Goal: Task Accomplishment & Management: Use online tool/utility

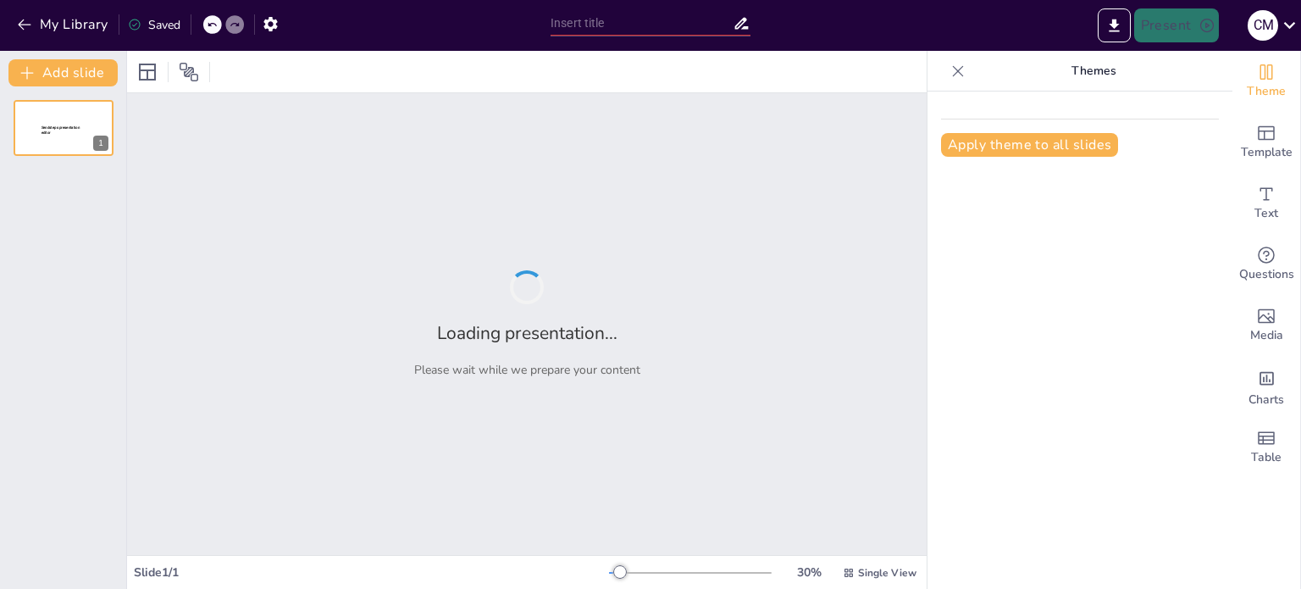
type input "Explorando el Género Lírico: Conexiones entre lo Divino y lo Humano"
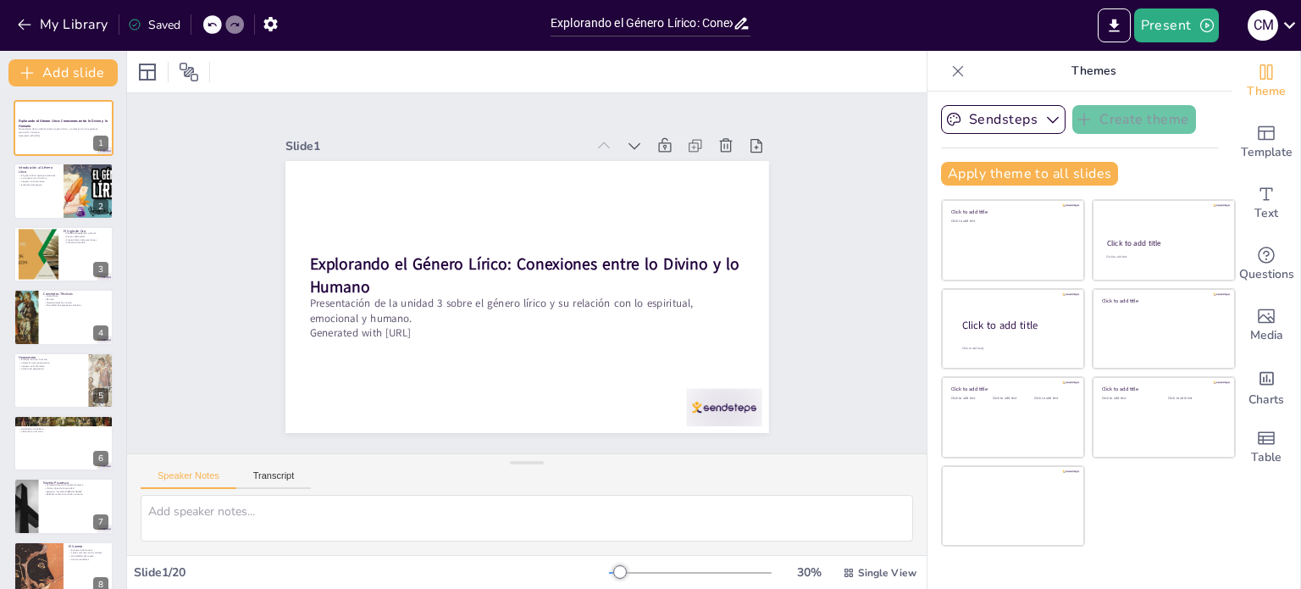
checkbox input "true"
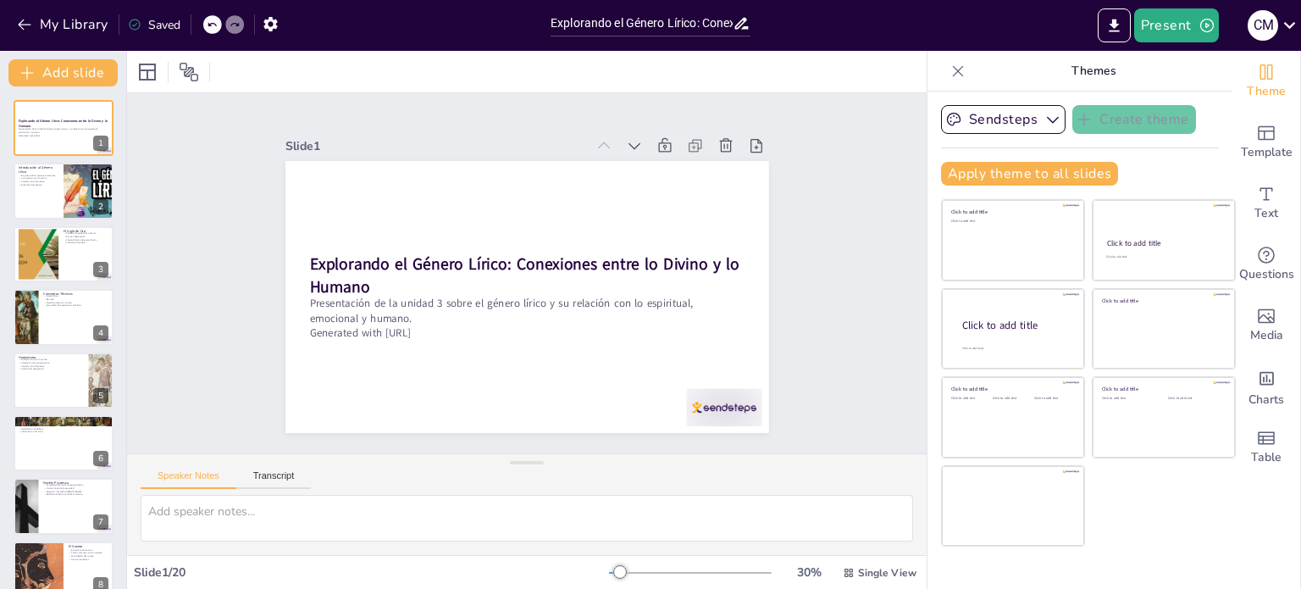
checkbox input "true"
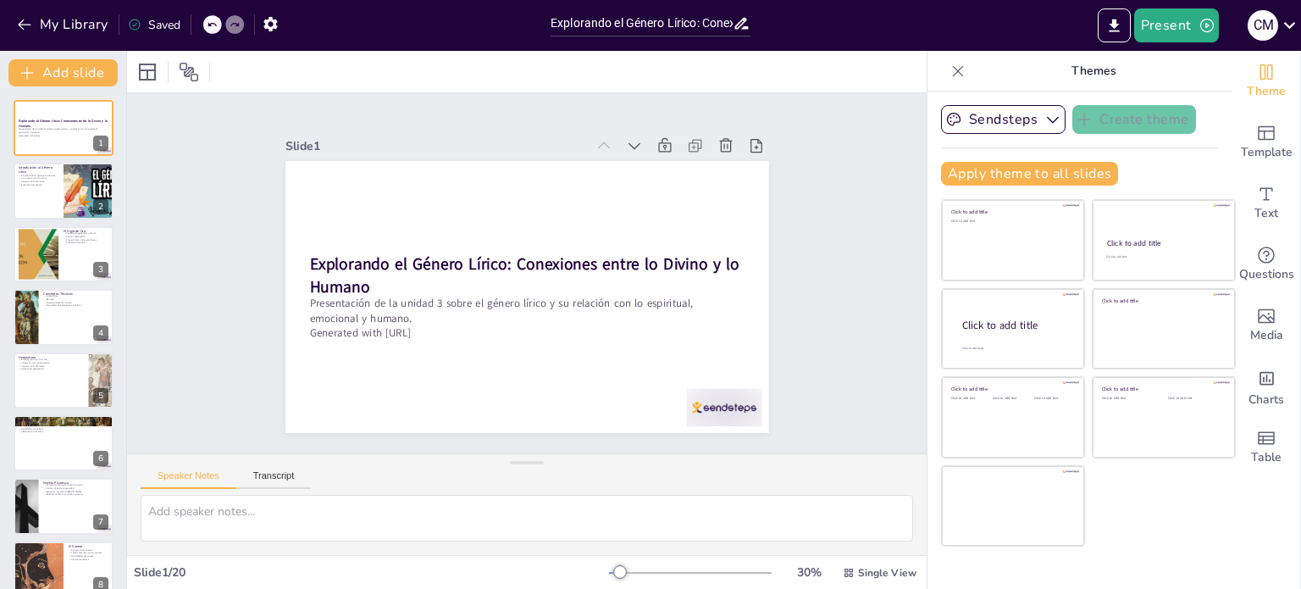
checkbox input "true"
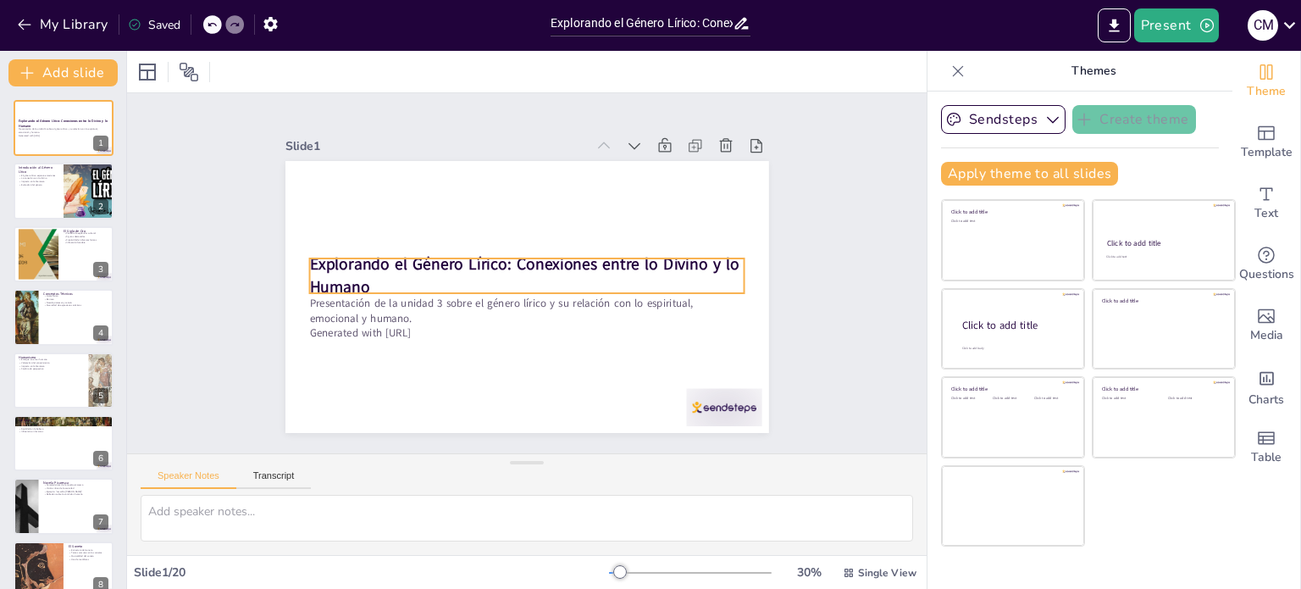
checkbox input "true"
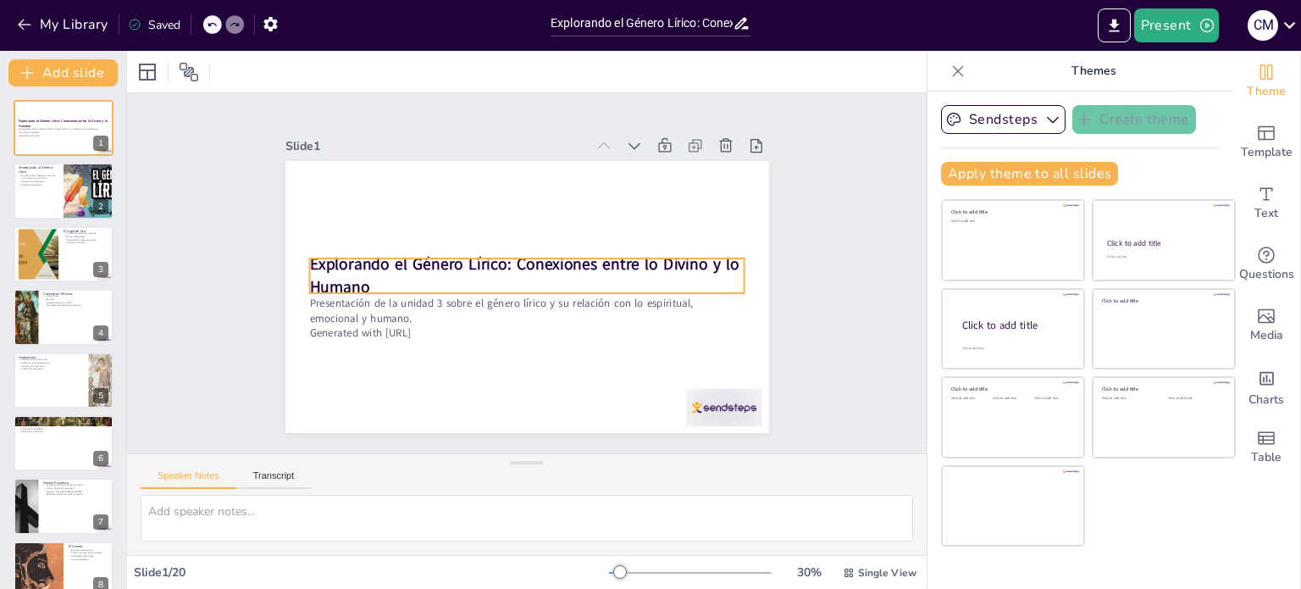
checkbox input "true"
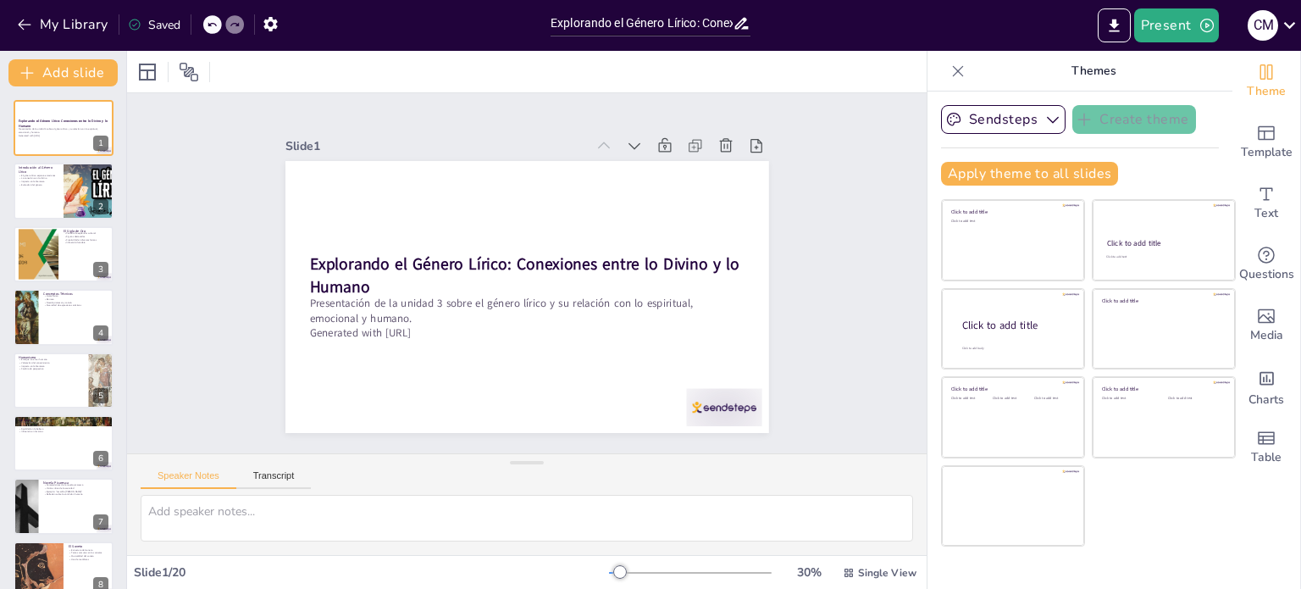
checkbox input "true"
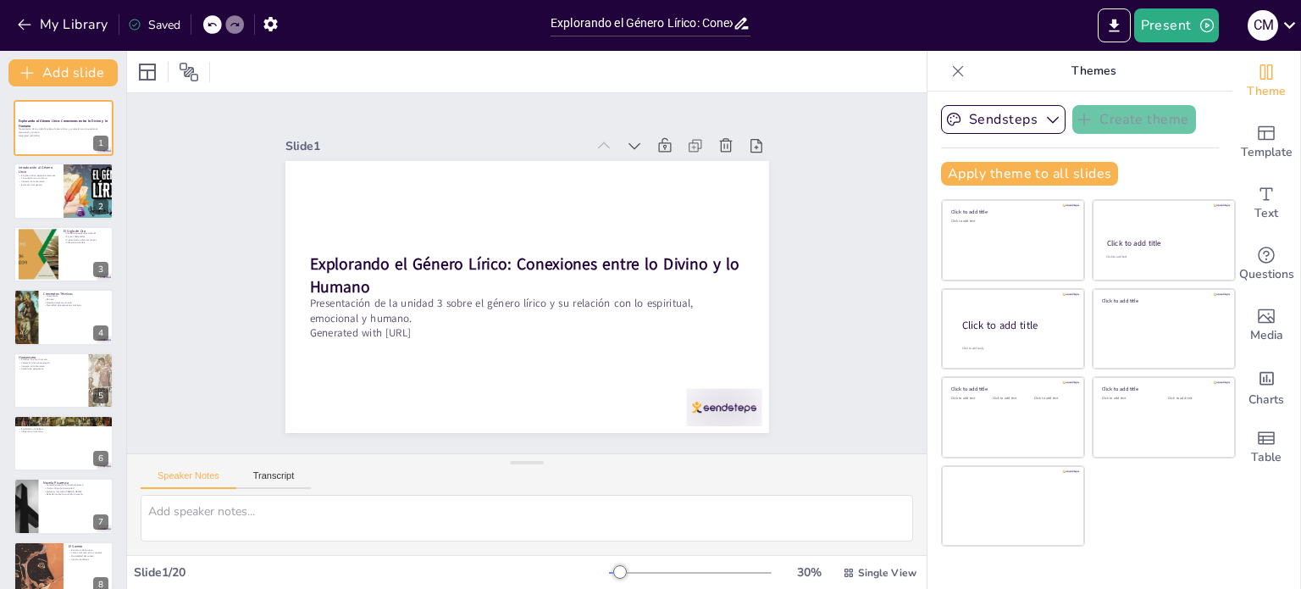
checkbox input "true"
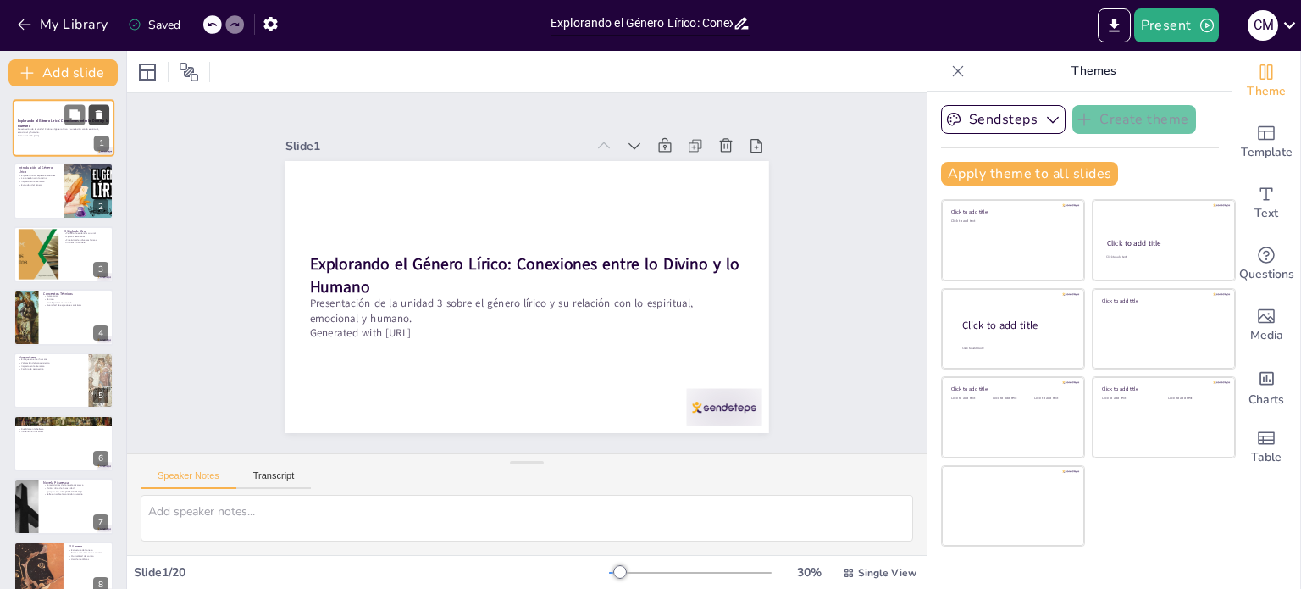
checkbox input "true"
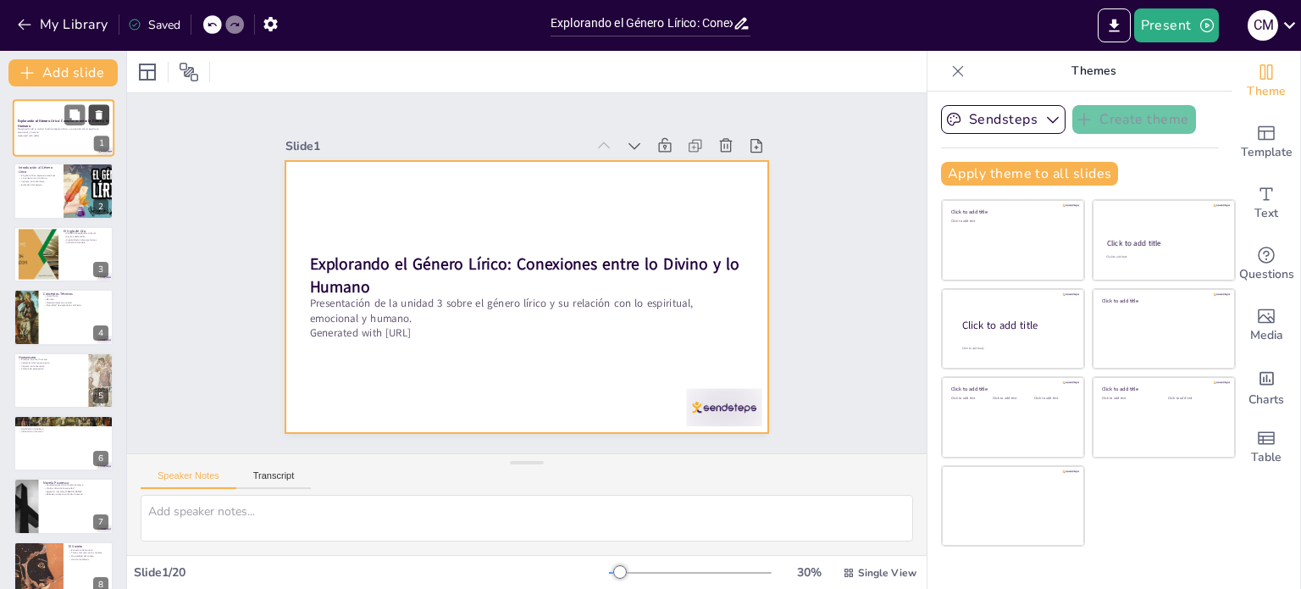
checkbox input "true"
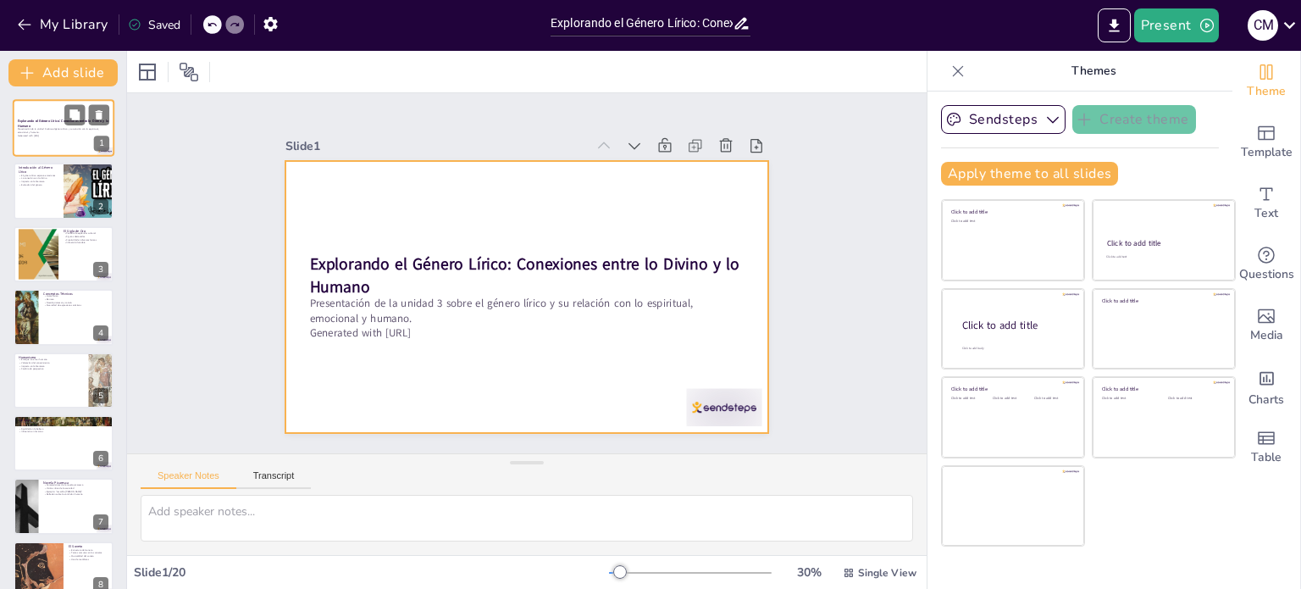
checkbox input "true"
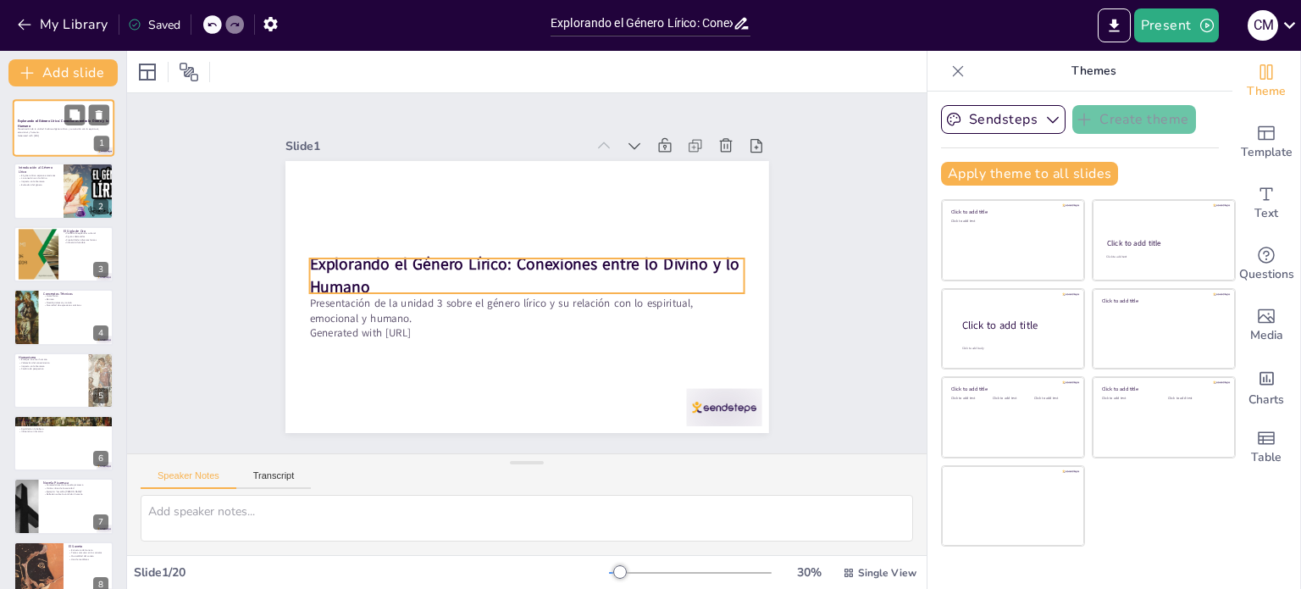
checkbox input "true"
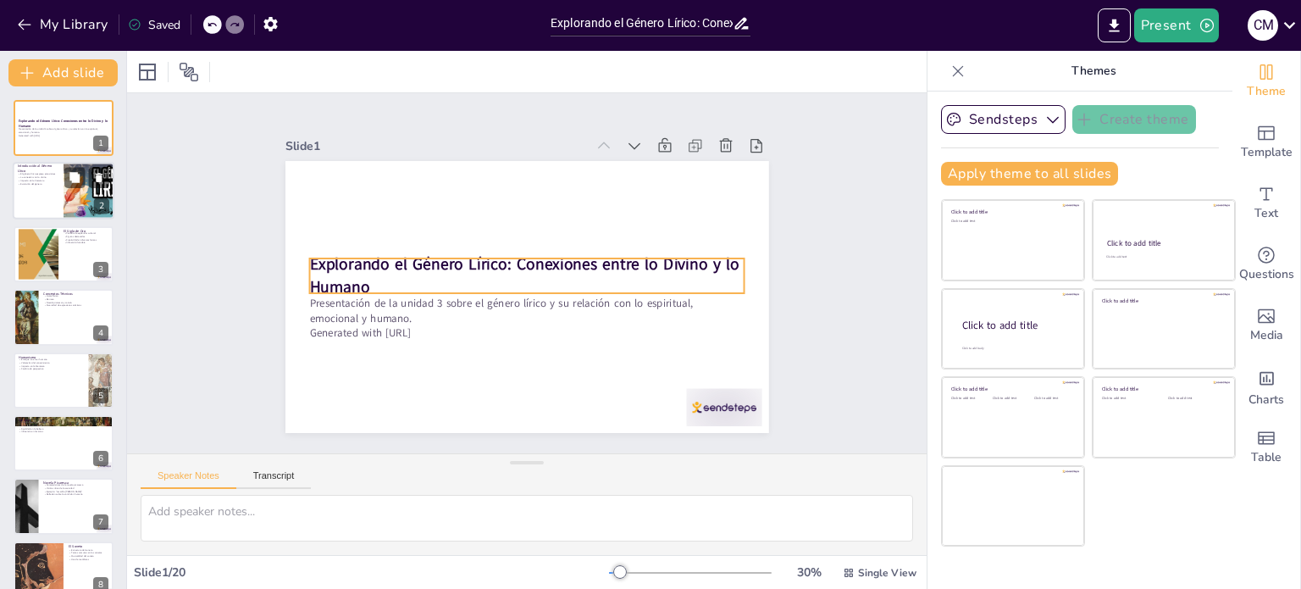
checkbox input "true"
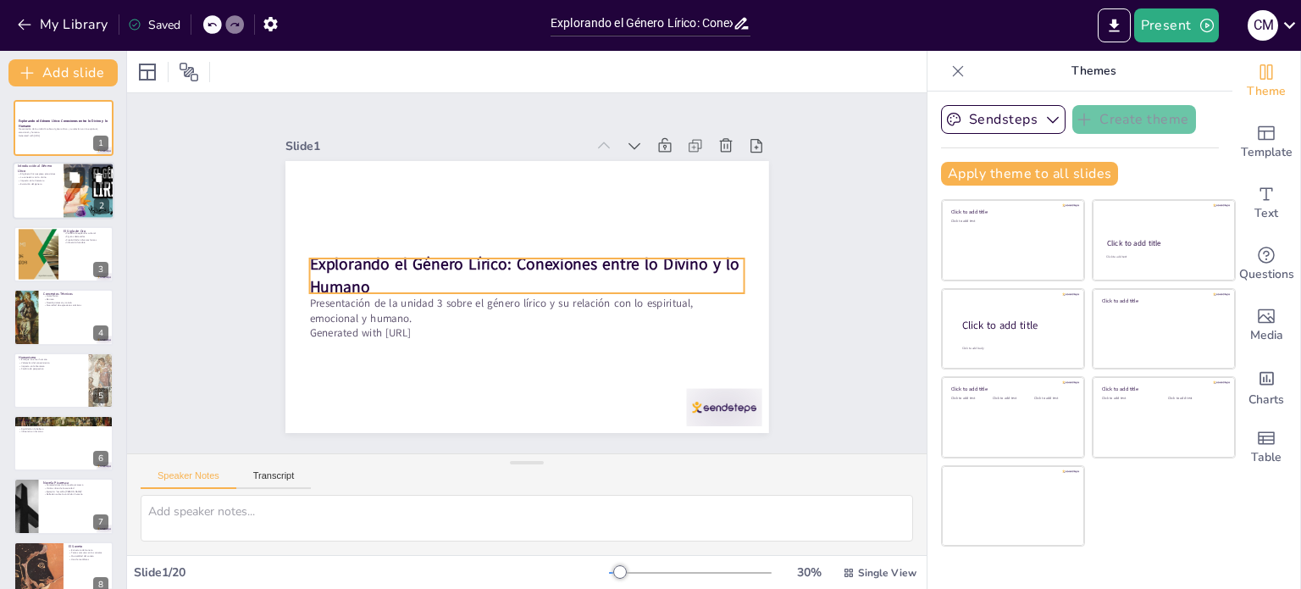
checkbox input "true"
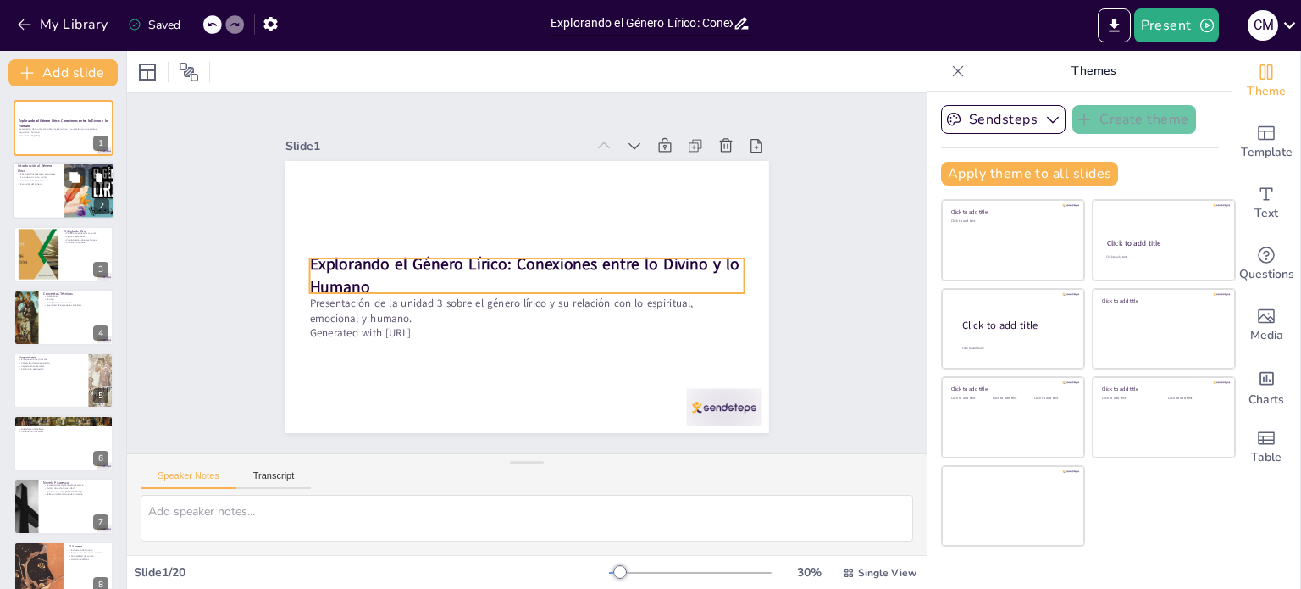
checkbox input "true"
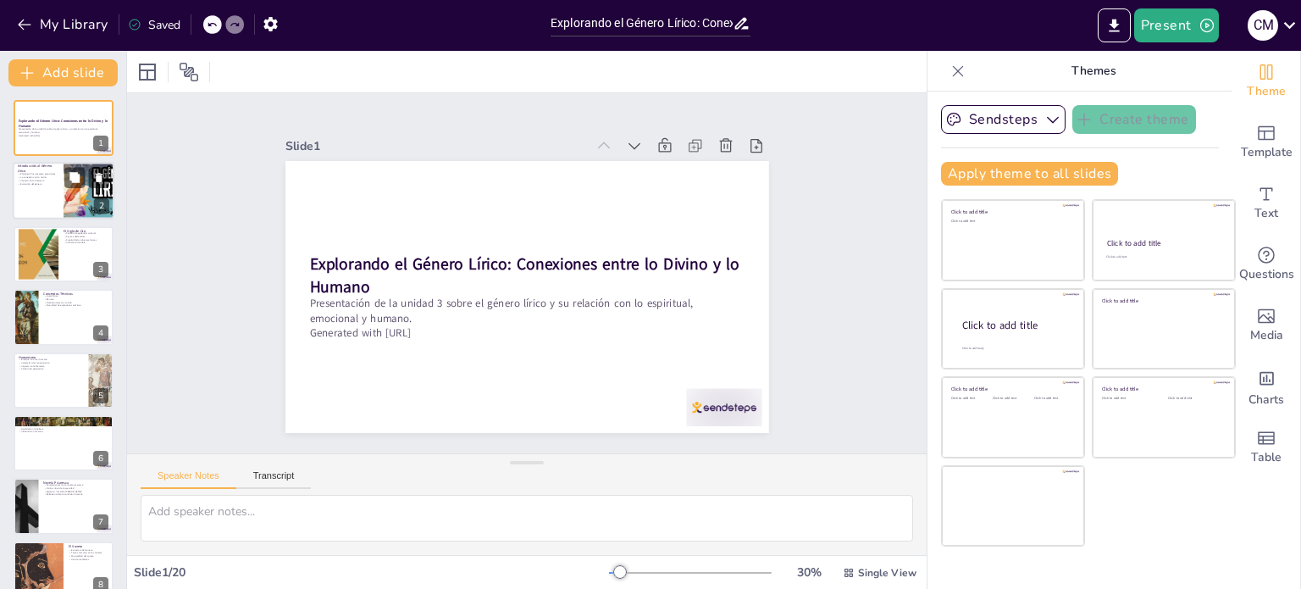
checkbox input "true"
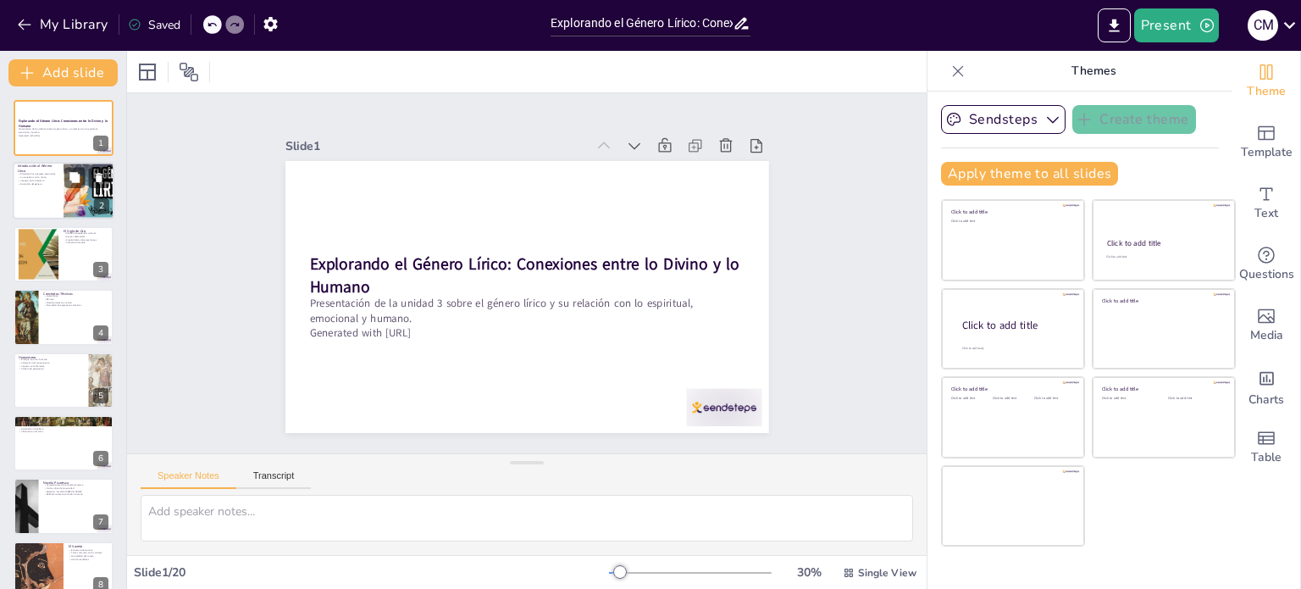
checkbox input "true"
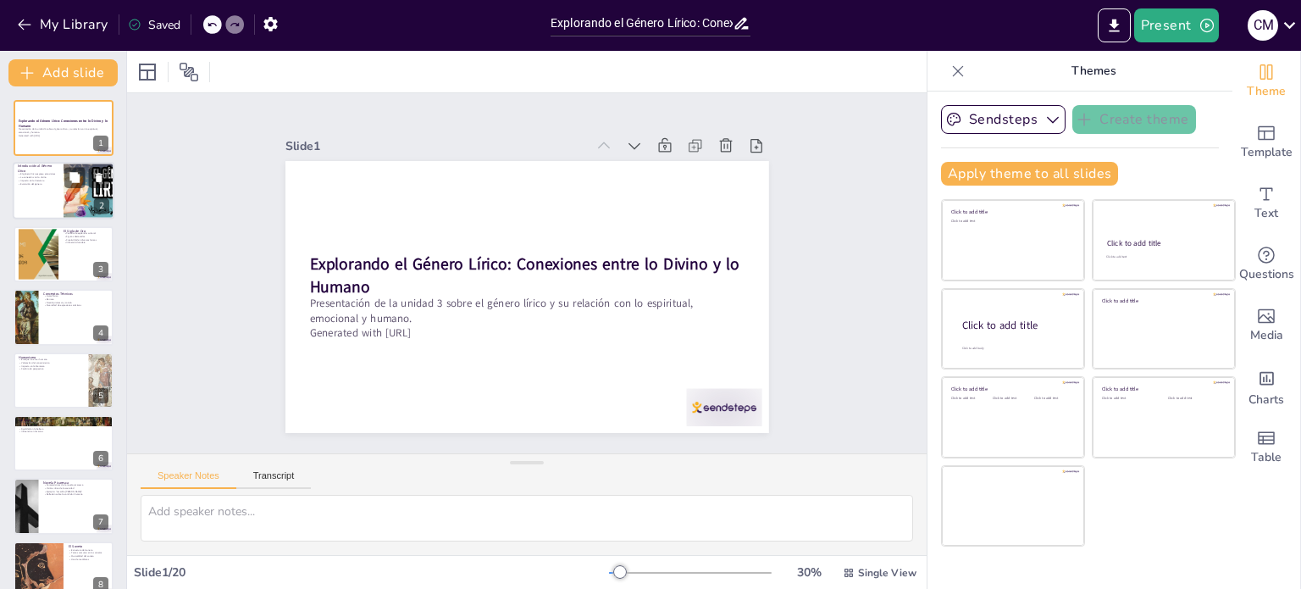
checkbox input "true"
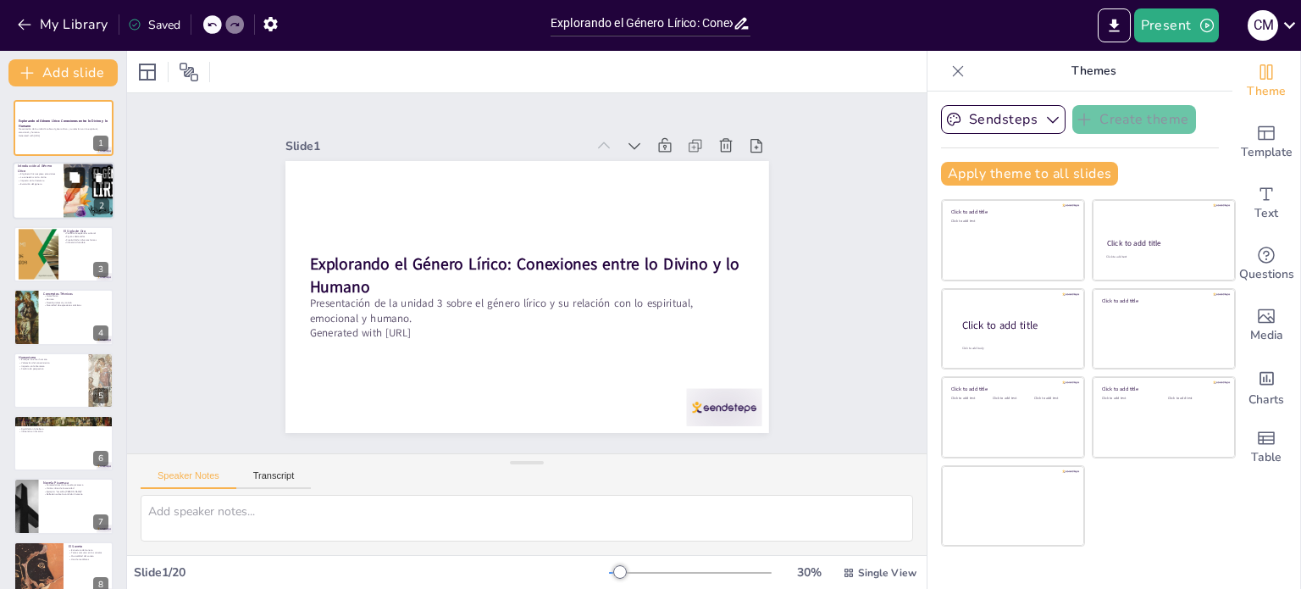
checkbox input "true"
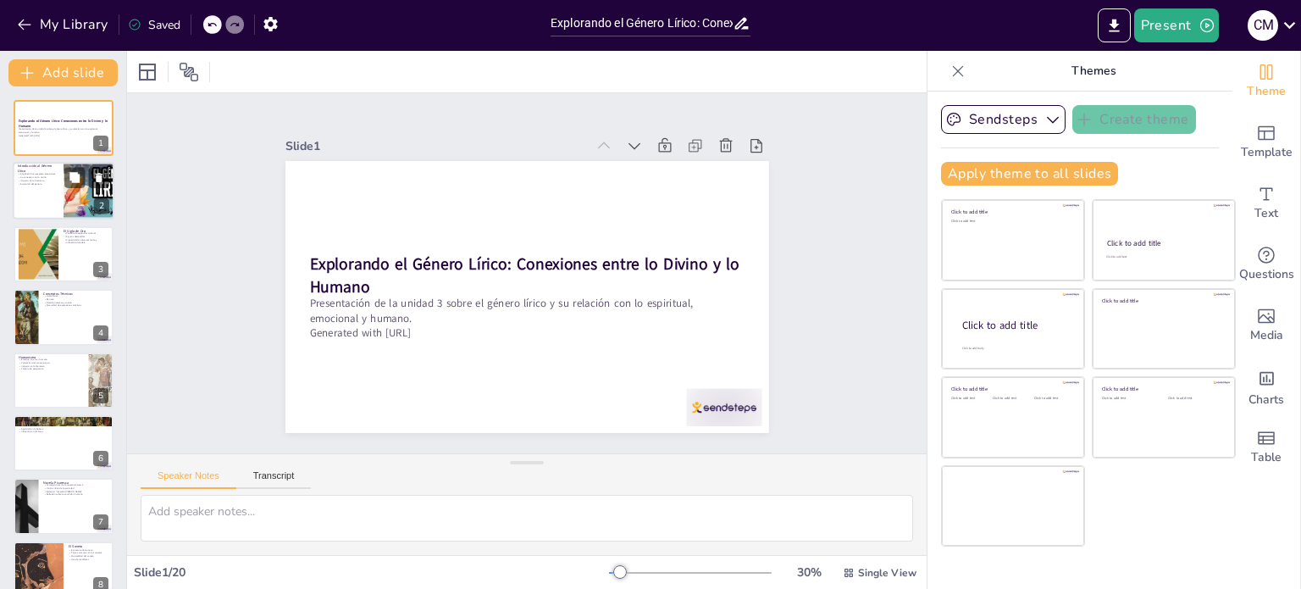
checkbox input "true"
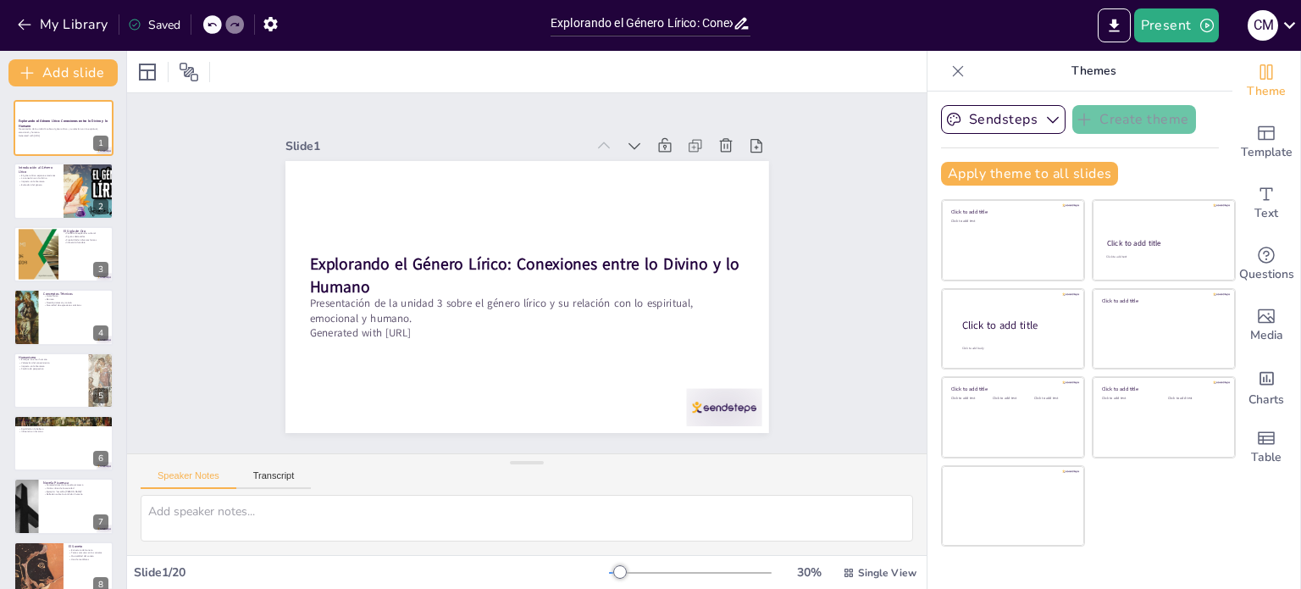
checkbox input "true"
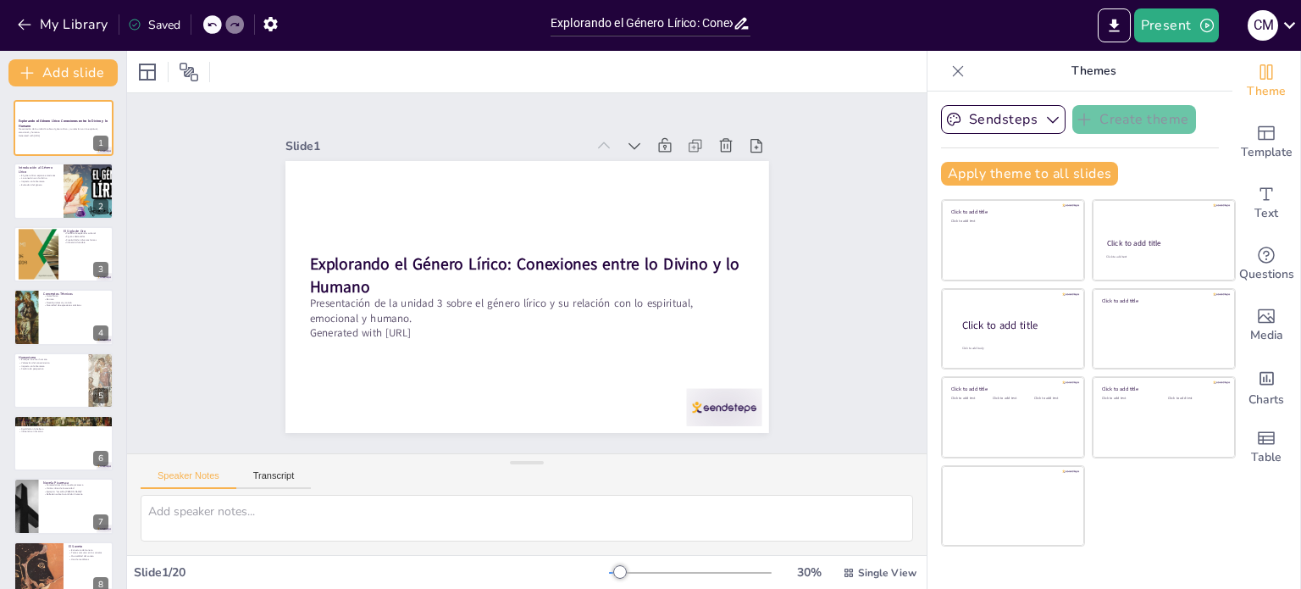
checkbox input "true"
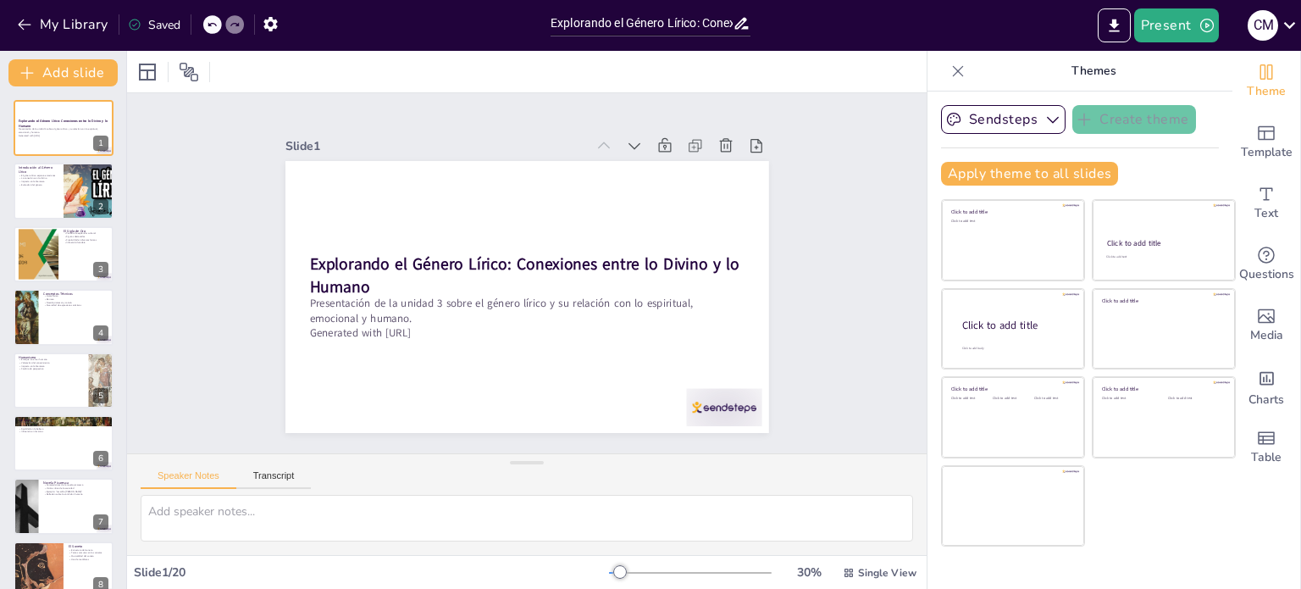
checkbox input "true"
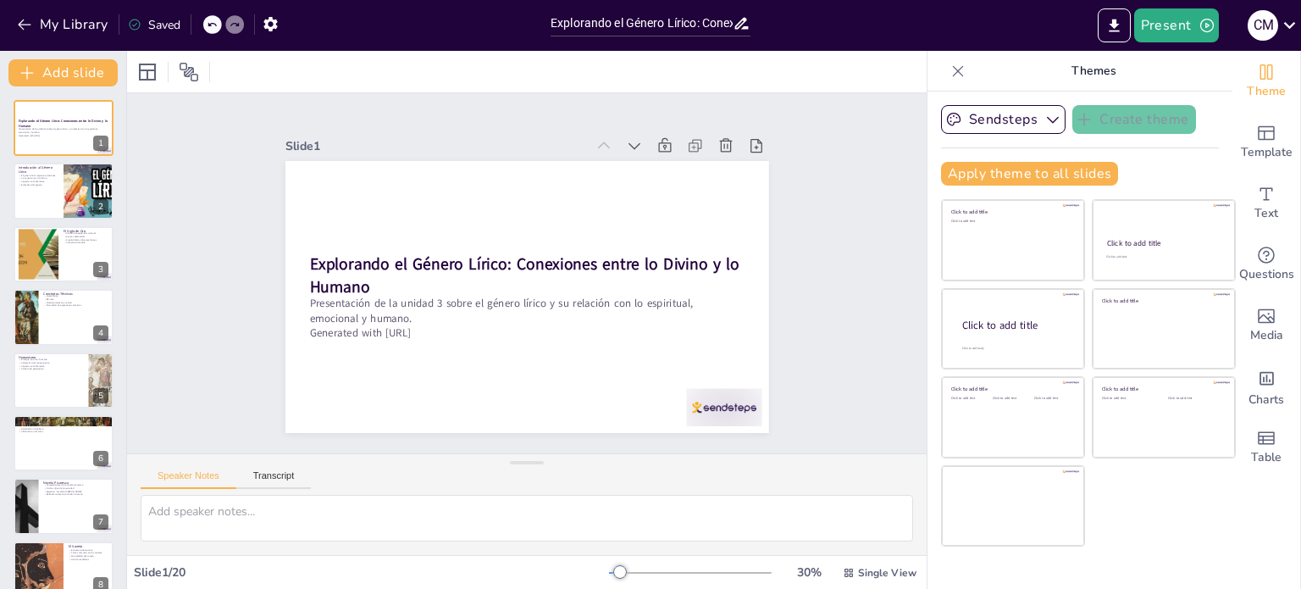
checkbox input "true"
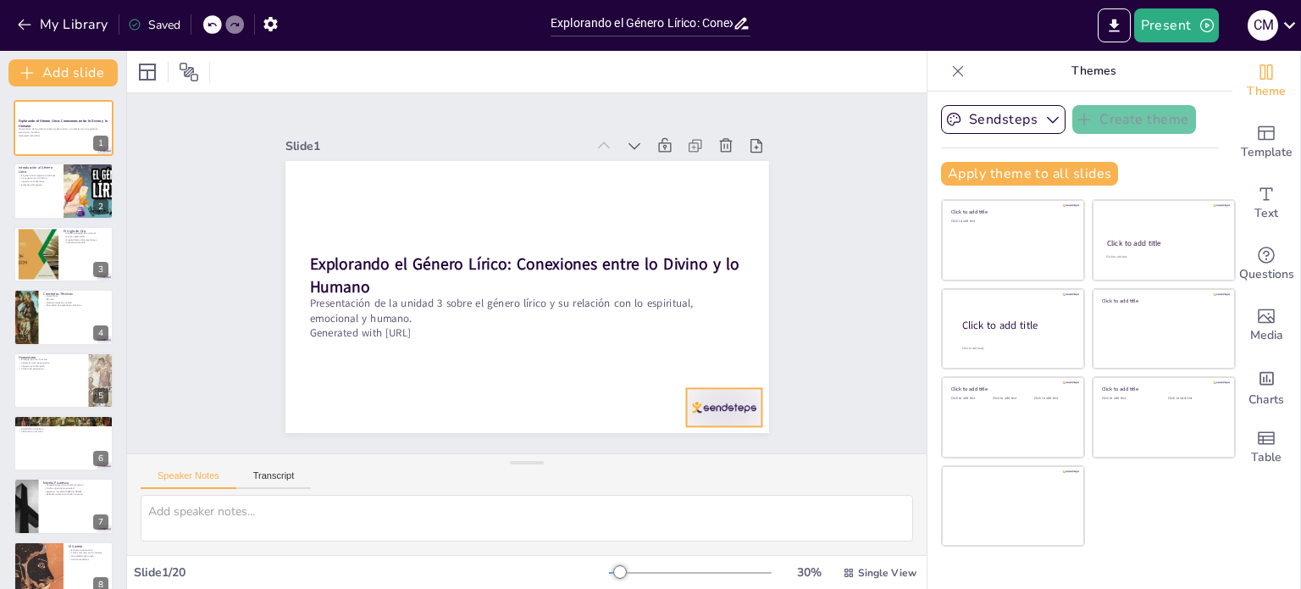
checkbox input "true"
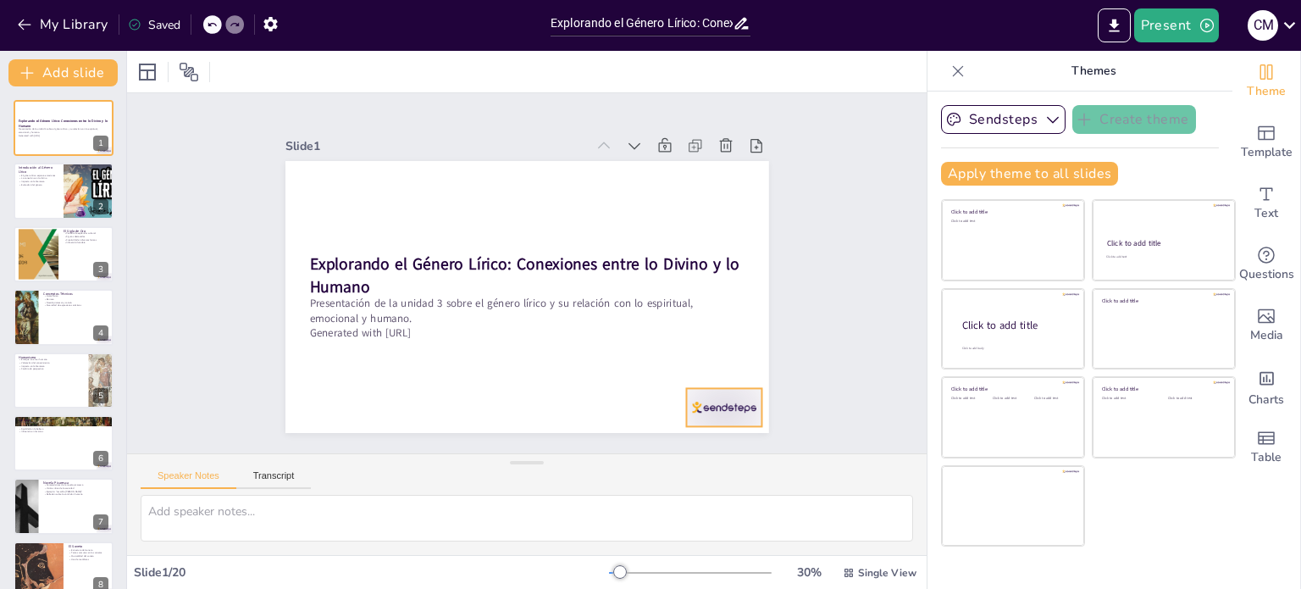
click at [732, 395] on div at bounding box center [723, 407] width 75 height 38
checkbox input "true"
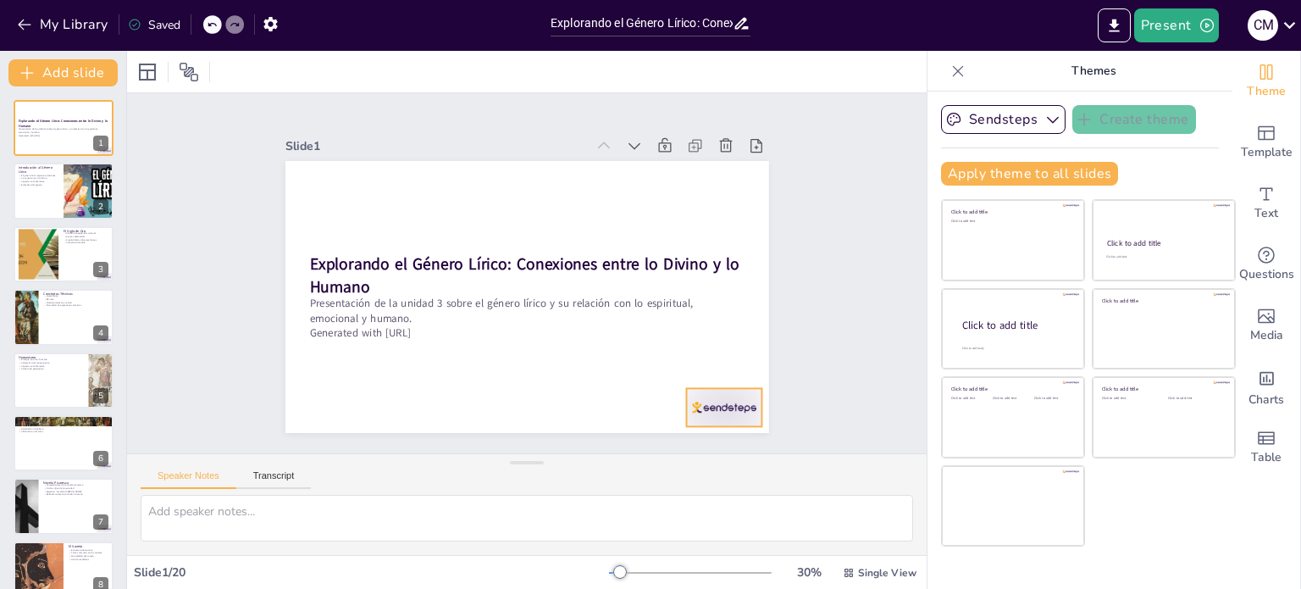
checkbox input "true"
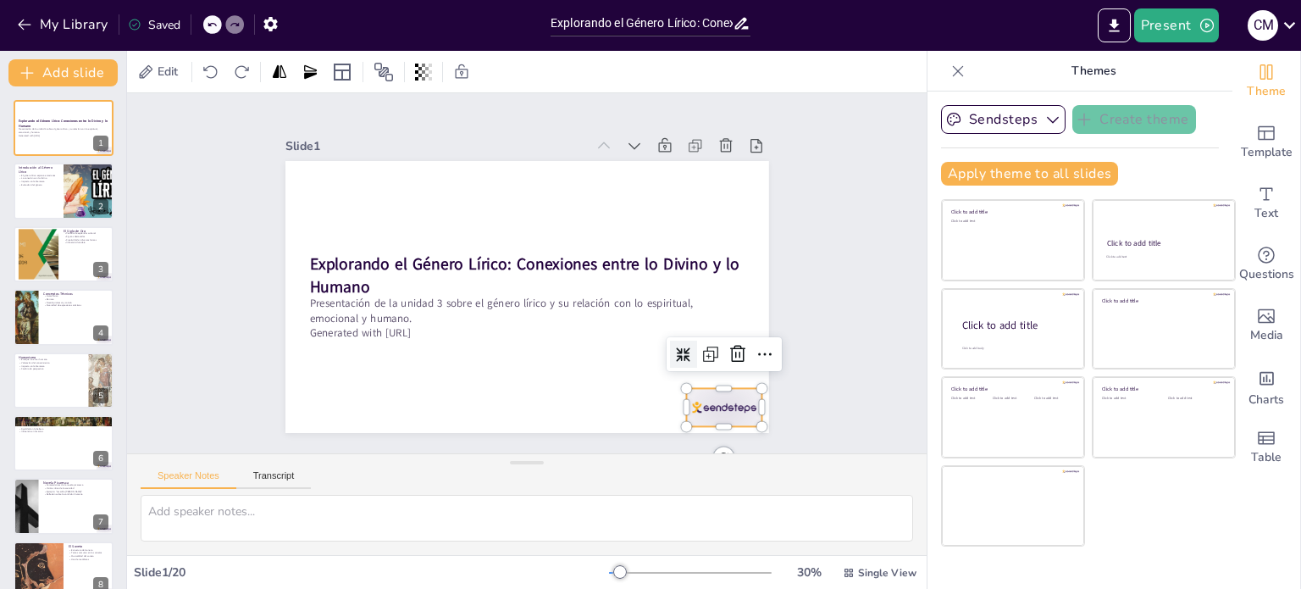
checkbox input "true"
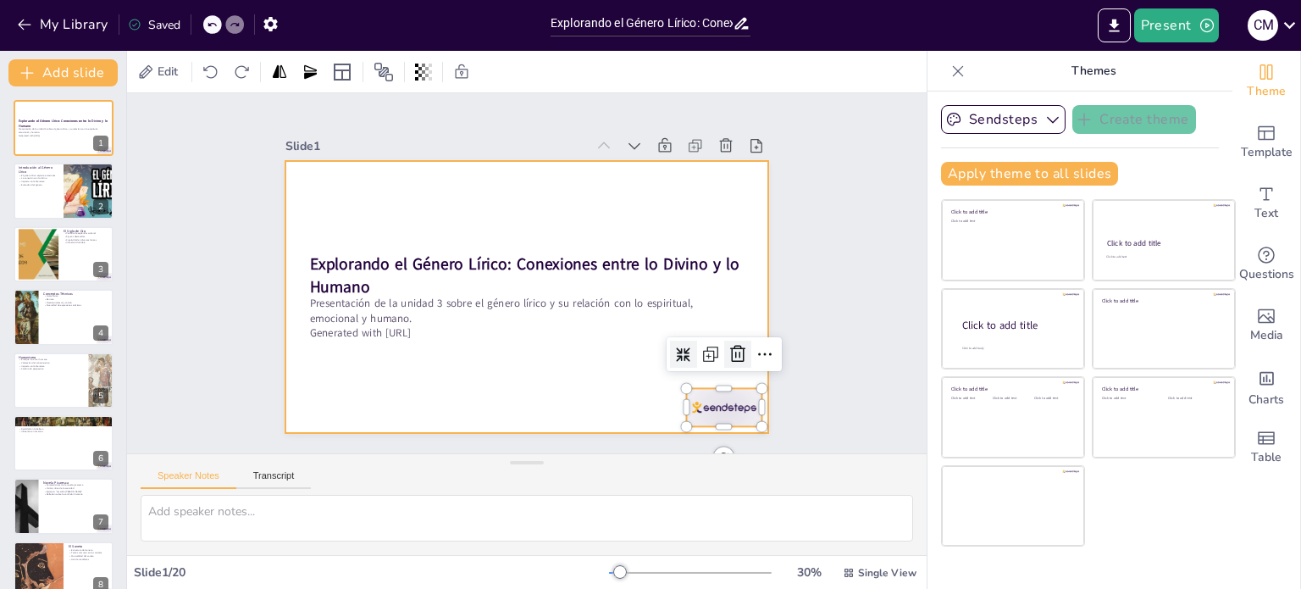
checkbox input "true"
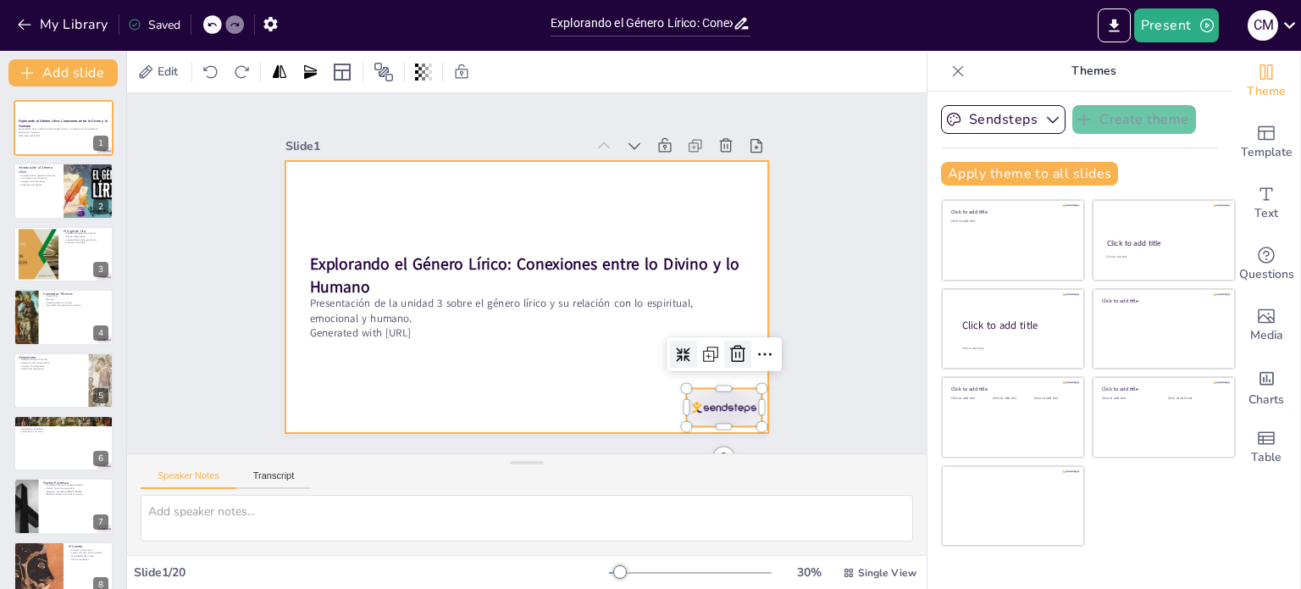
checkbox input "true"
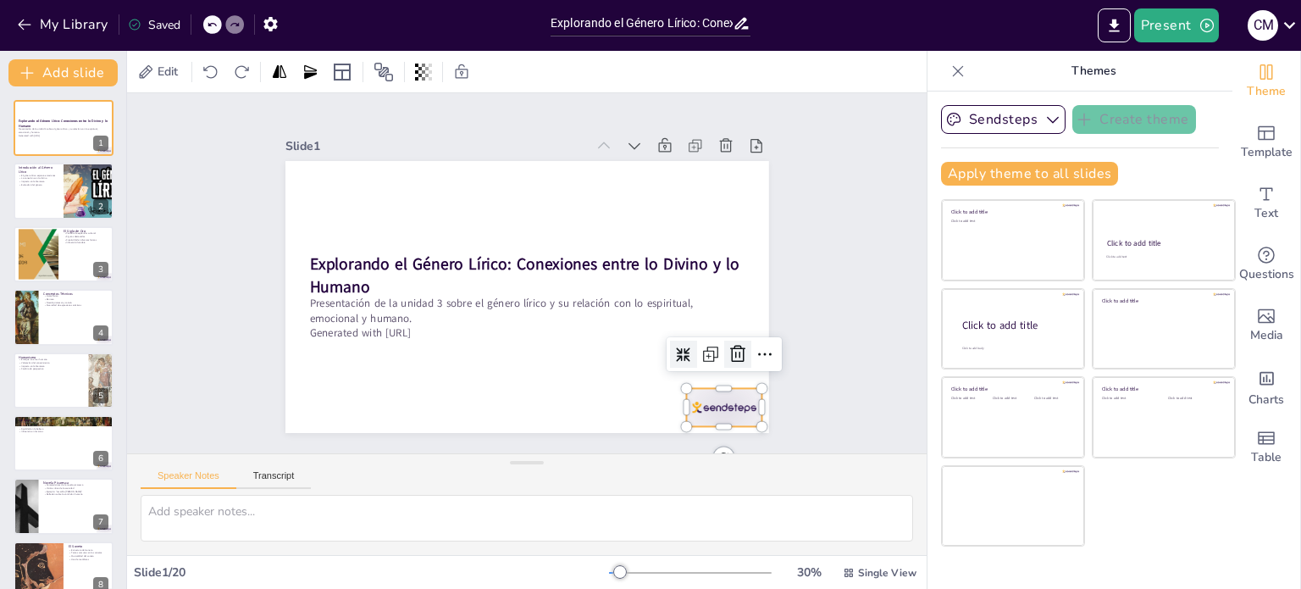
click at [728, 350] on icon at bounding box center [738, 354] width 20 height 20
checkbox input "true"
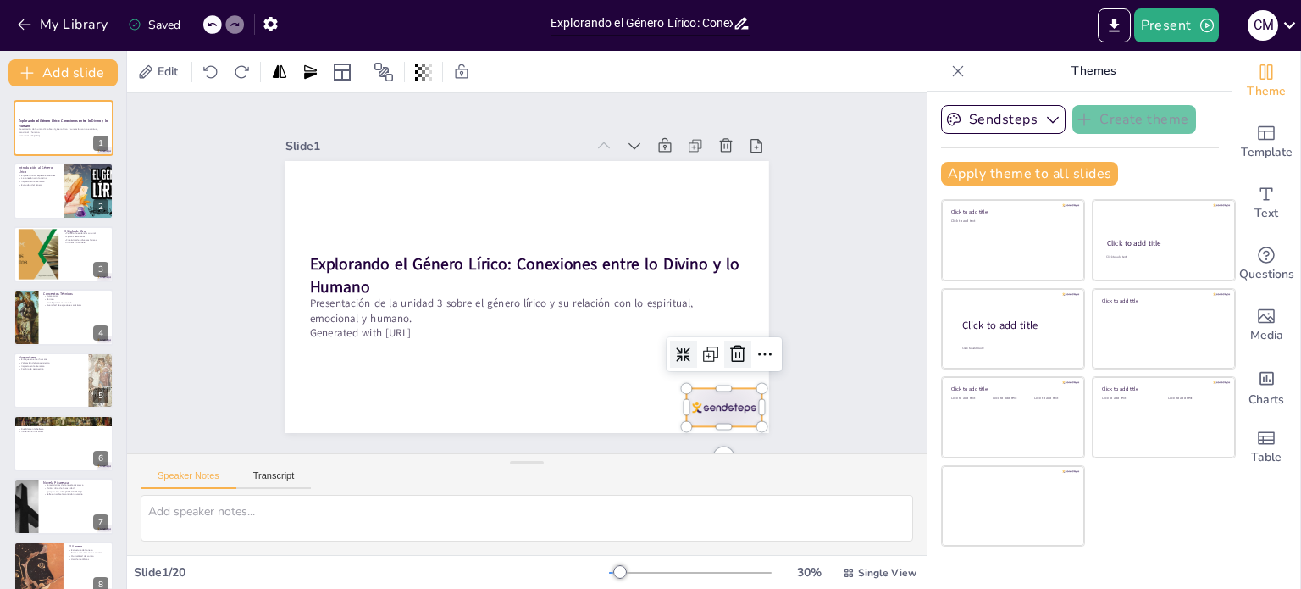
checkbox input "true"
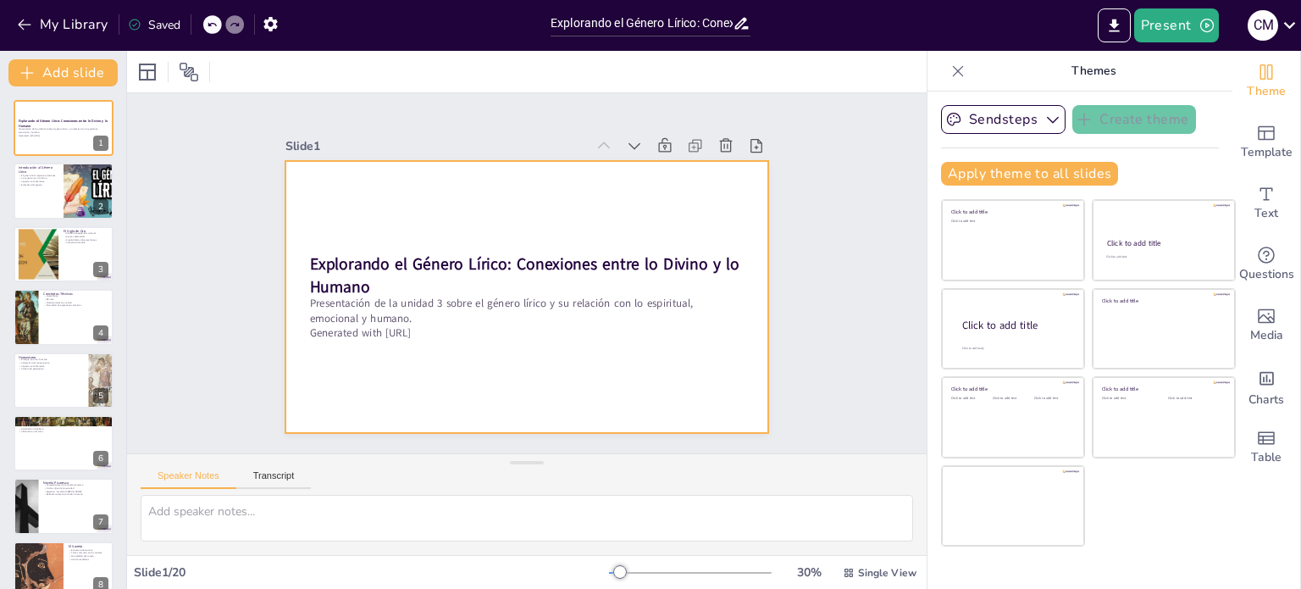
checkbox input "true"
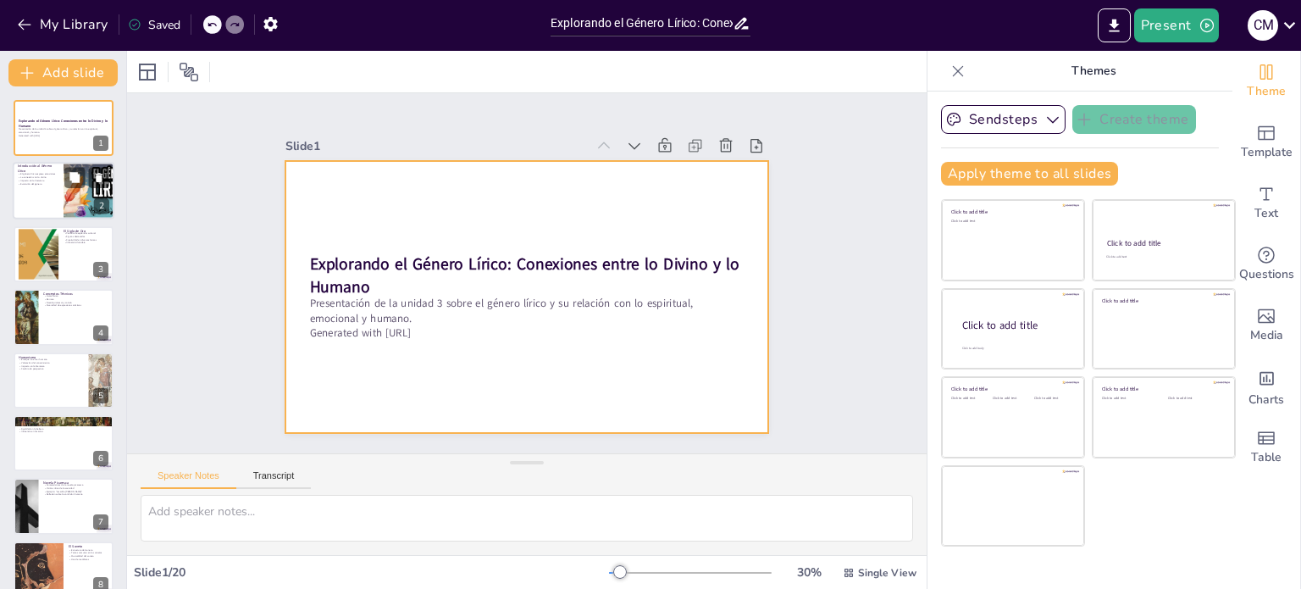
checkbox input "true"
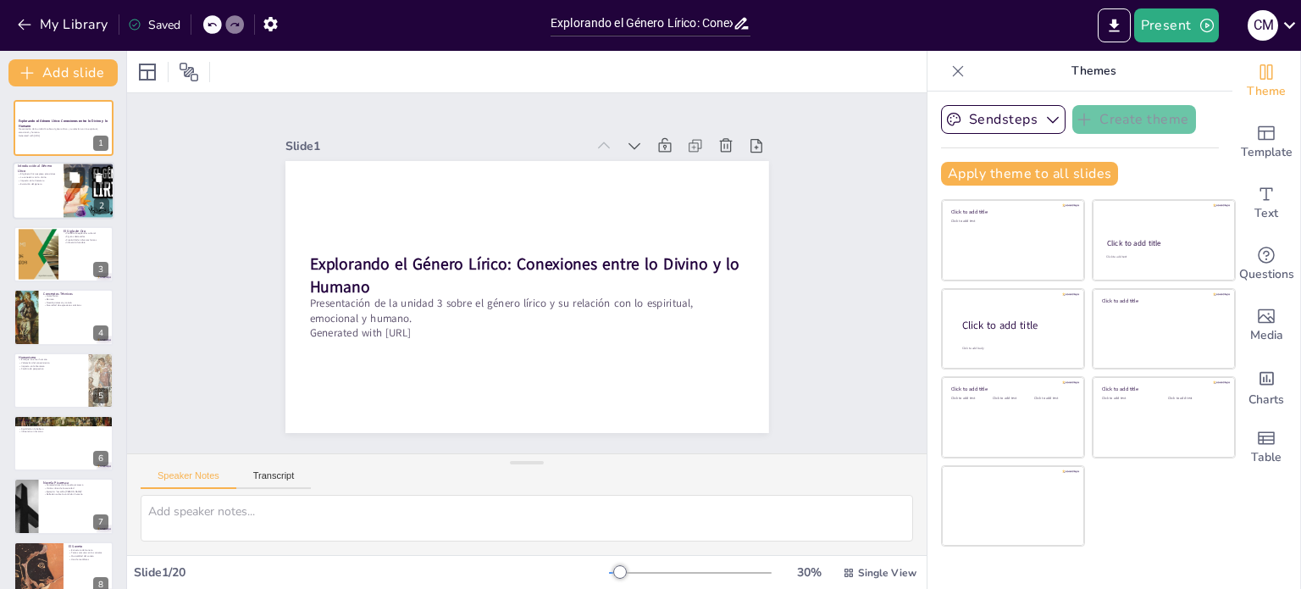
checkbox input "true"
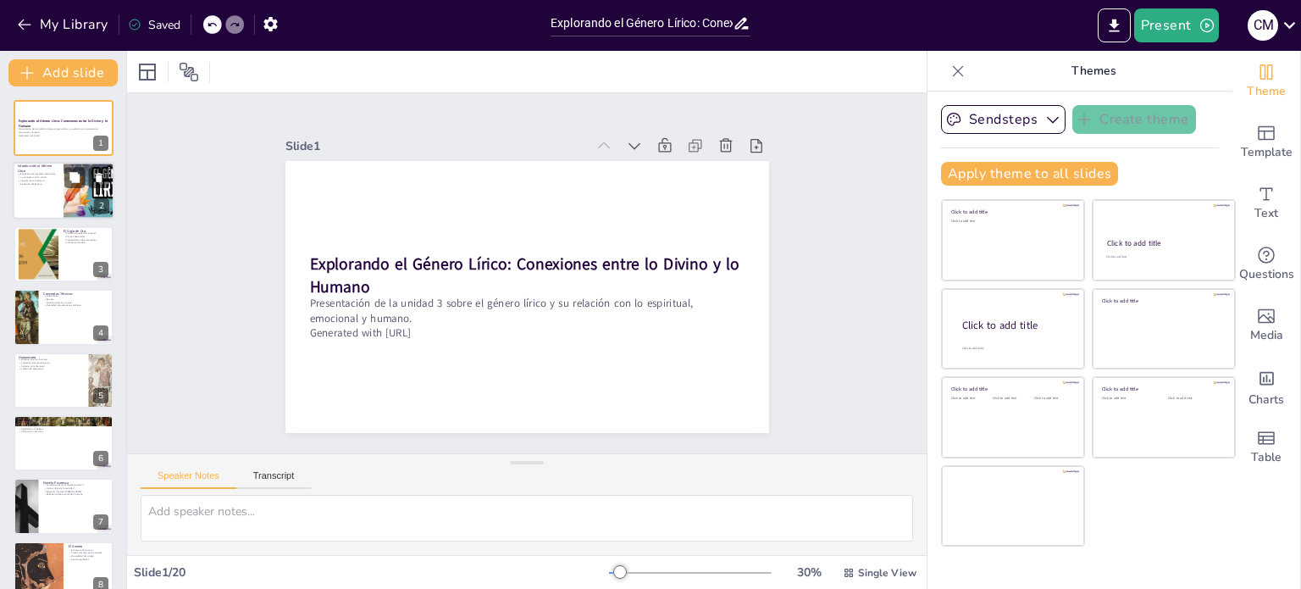
checkbox input "true"
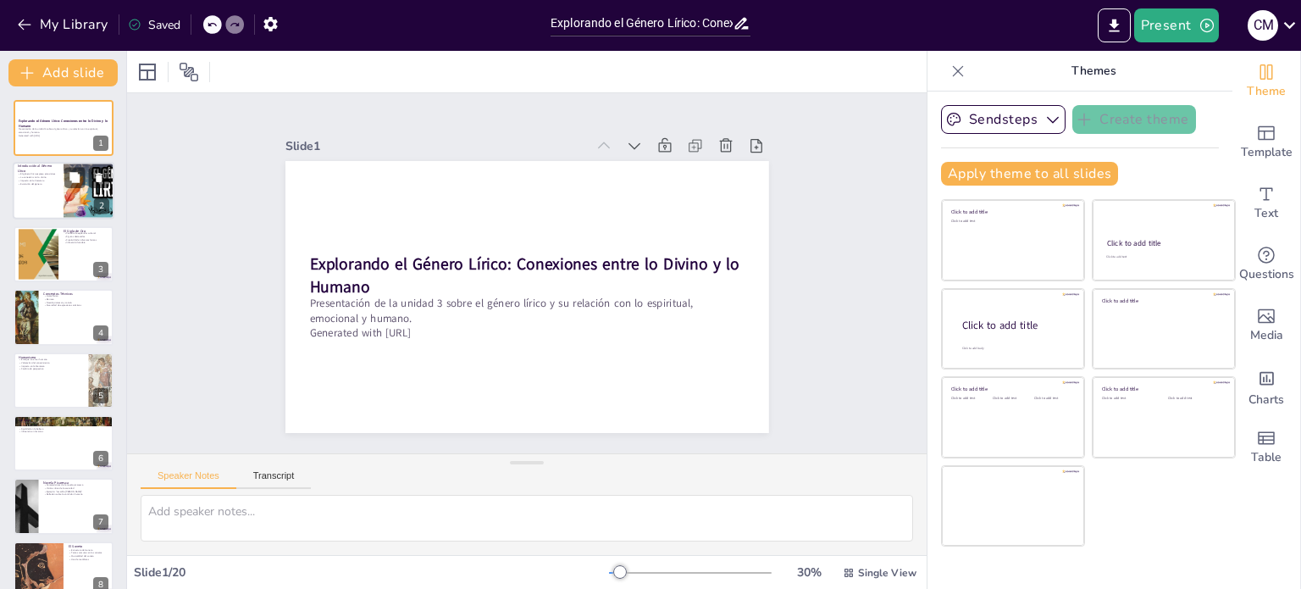
checkbox input "true"
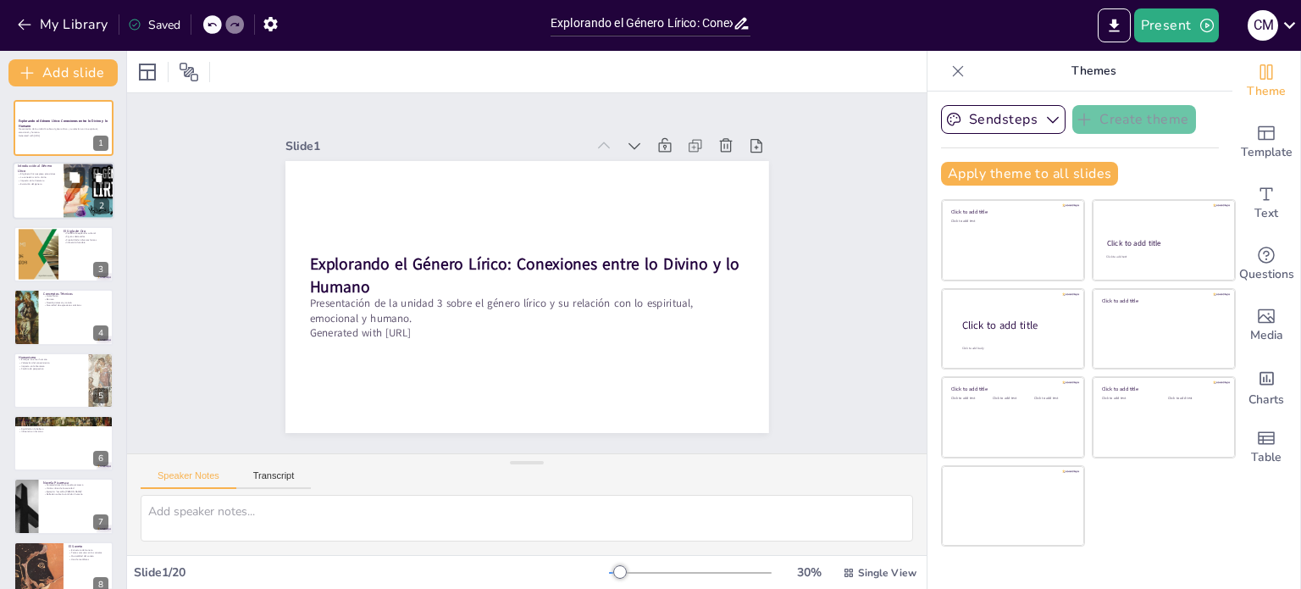
checkbox input "true"
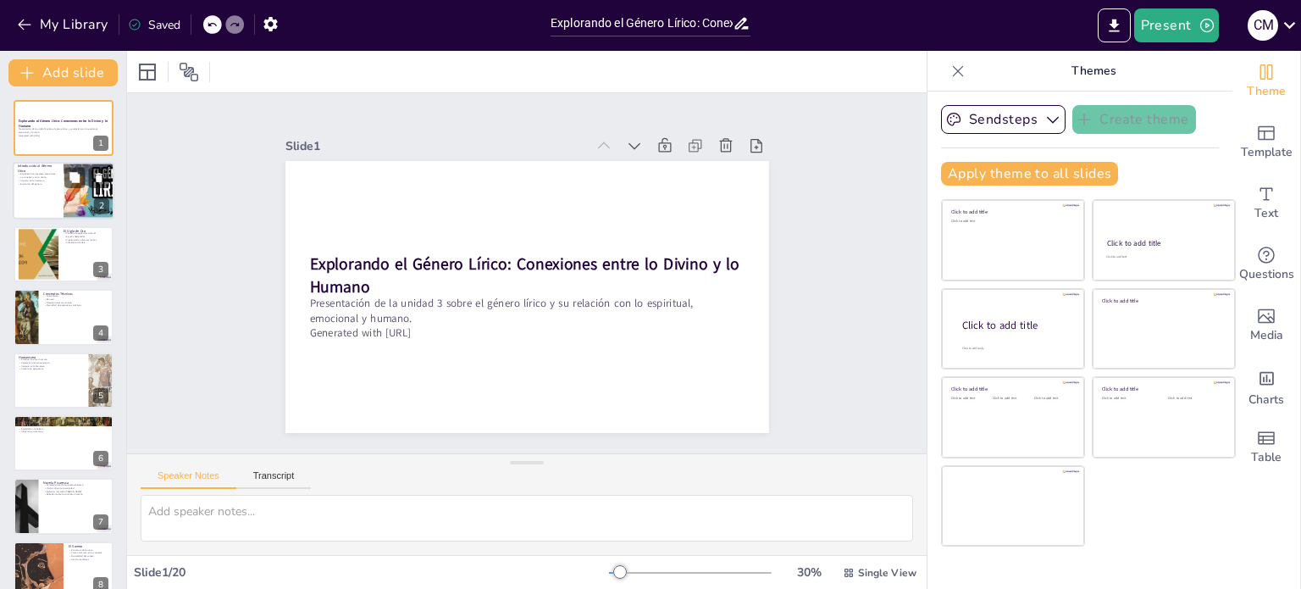
checkbox input "true"
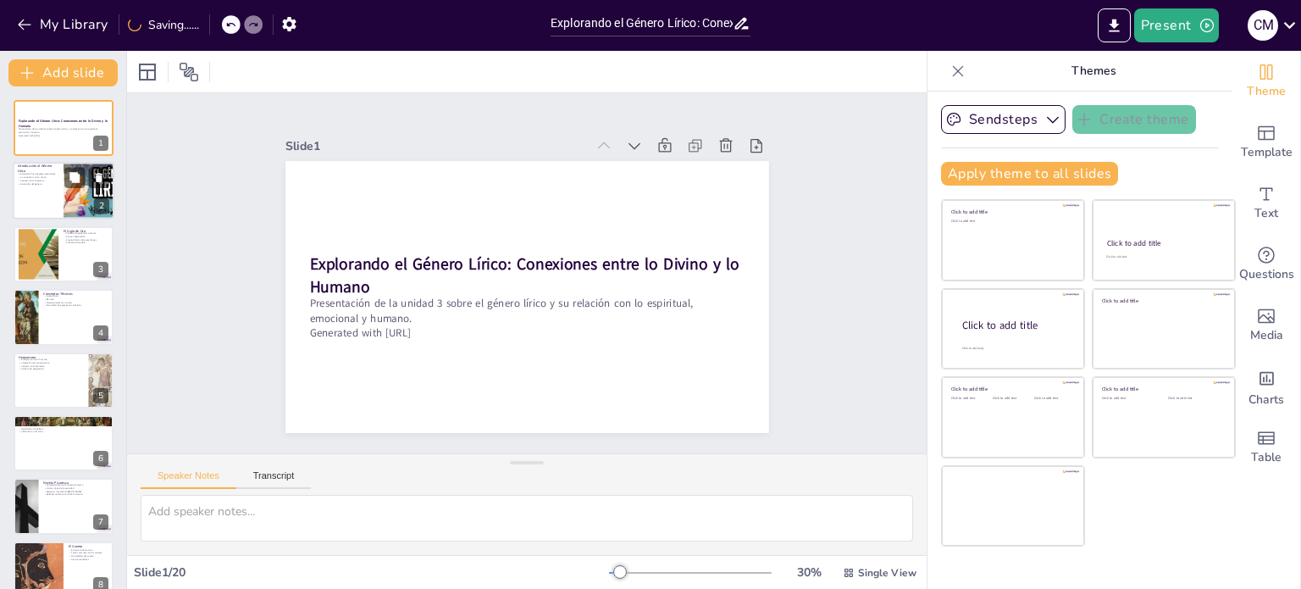
click at [53, 180] on p "Impacto en la literatura" at bounding box center [38, 181] width 41 height 3
checkbox input "true"
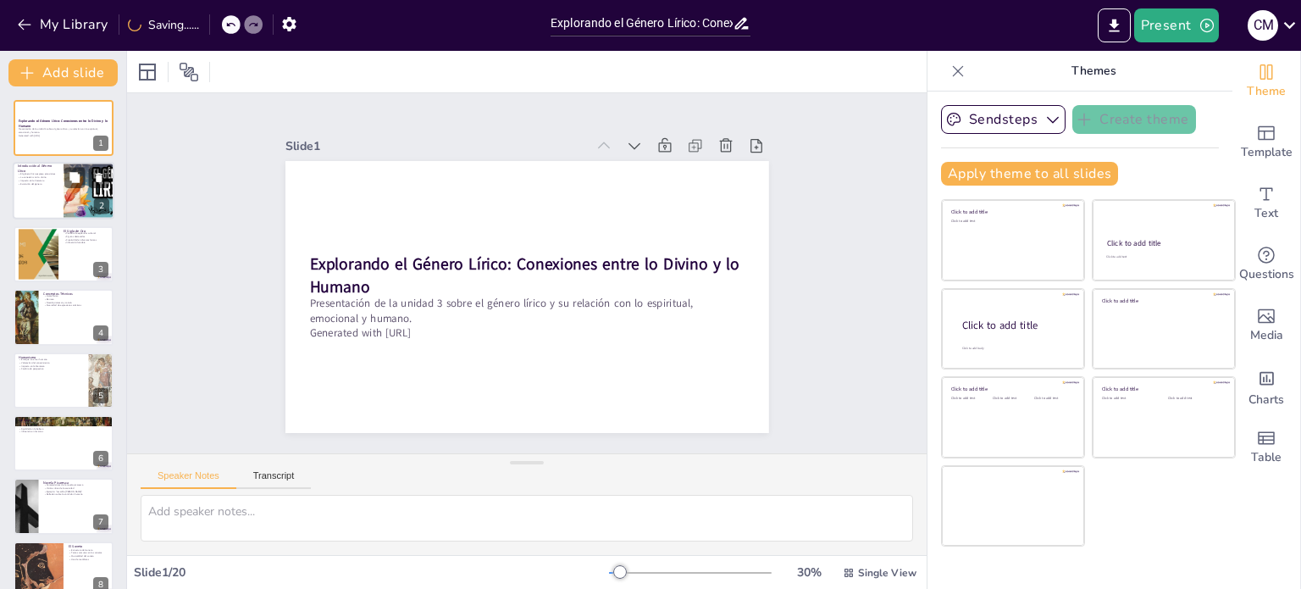
checkbox input "true"
type textarea "La expresión de emociones es el núcleo del género lírico. A través de la poesía…"
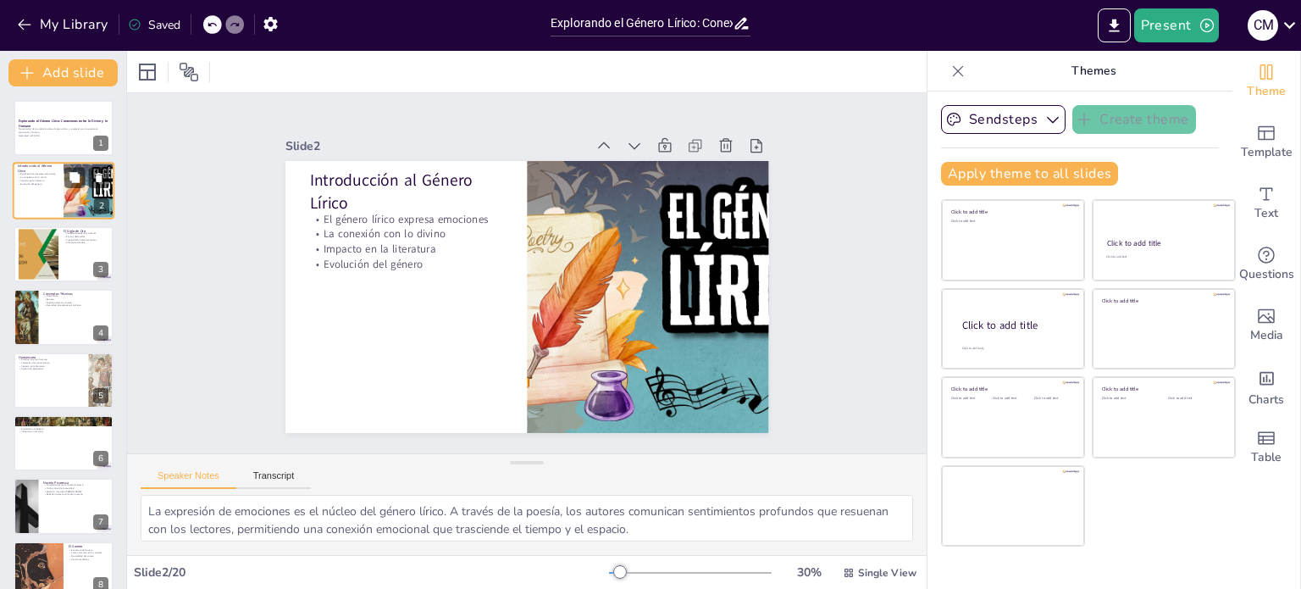
checkbox input "true"
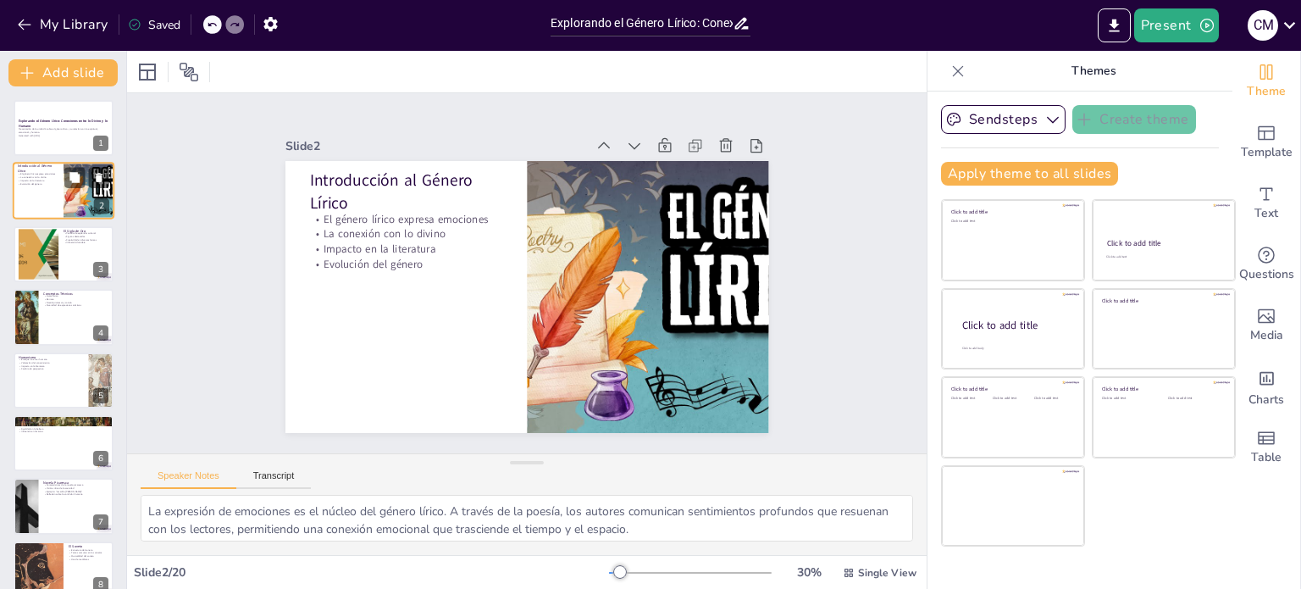
checkbox input "true"
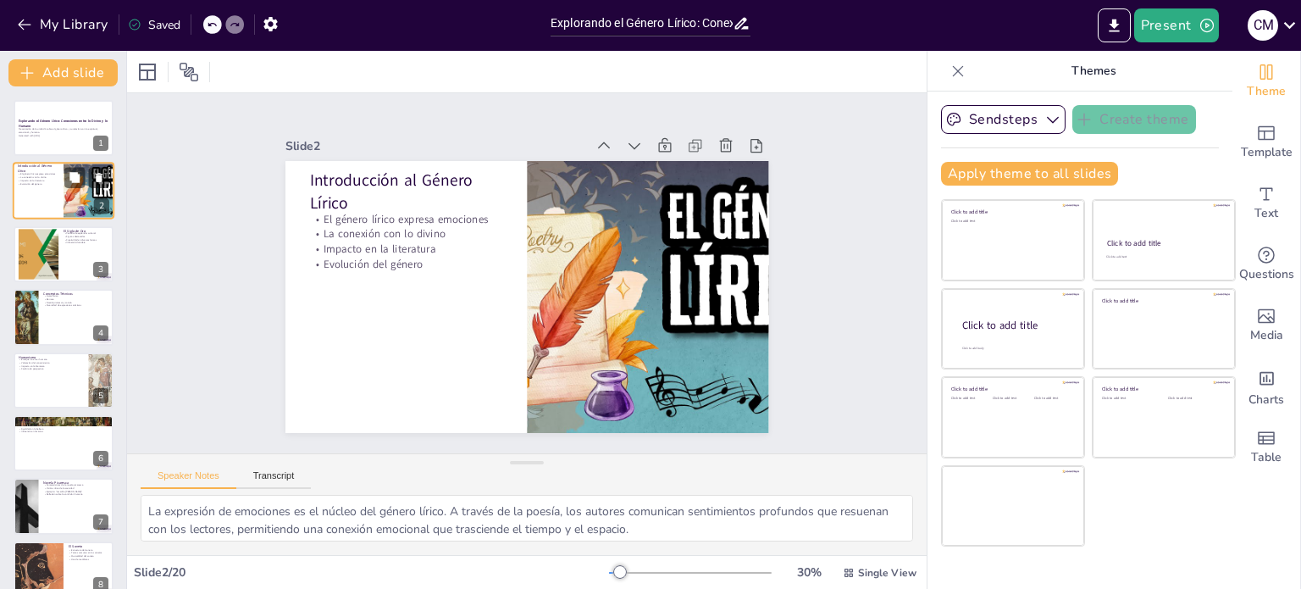
checkbox input "true"
click at [994, 121] on button "Sendsteps" at bounding box center [1003, 119] width 125 height 29
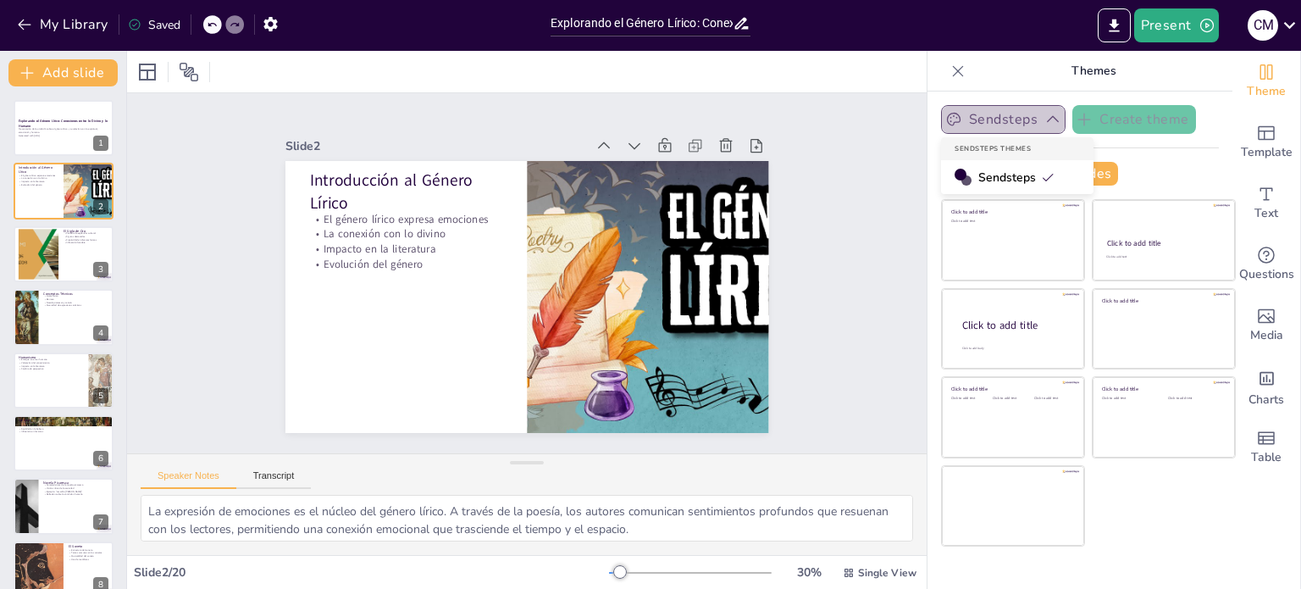
click at [994, 121] on button "Sendsteps" at bounding box center [1003, 119] width 125 height 29
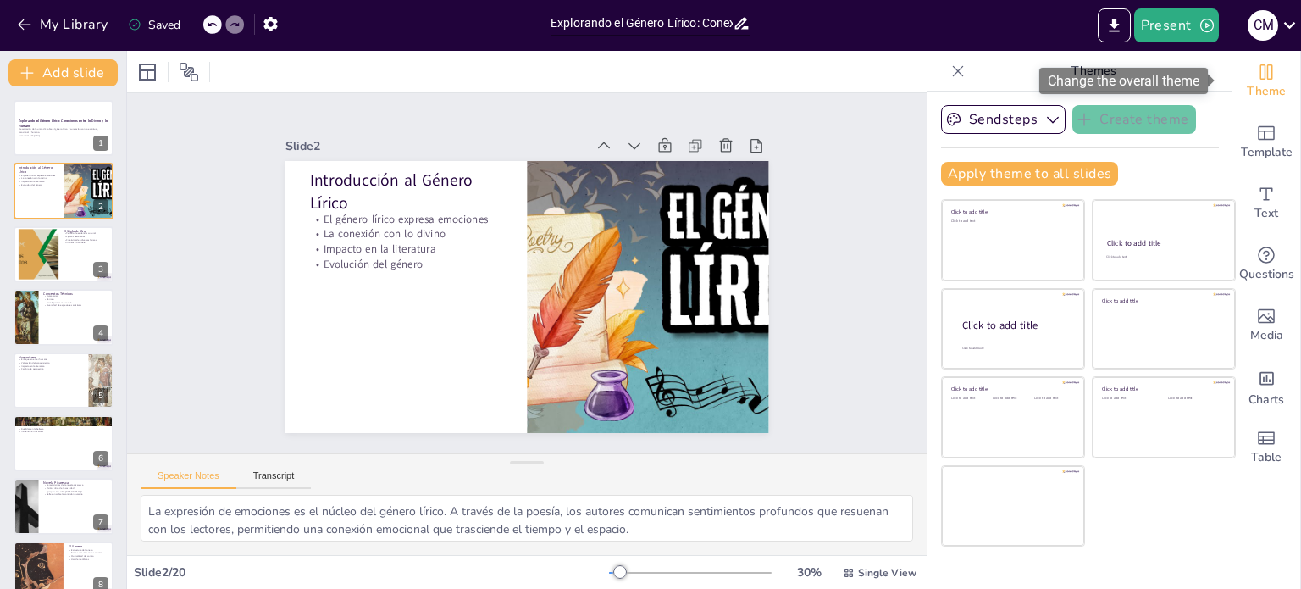
click at [1260, 75] on icon "Change the overall theme" at bounding box center [1266, 71] width 13 height 15
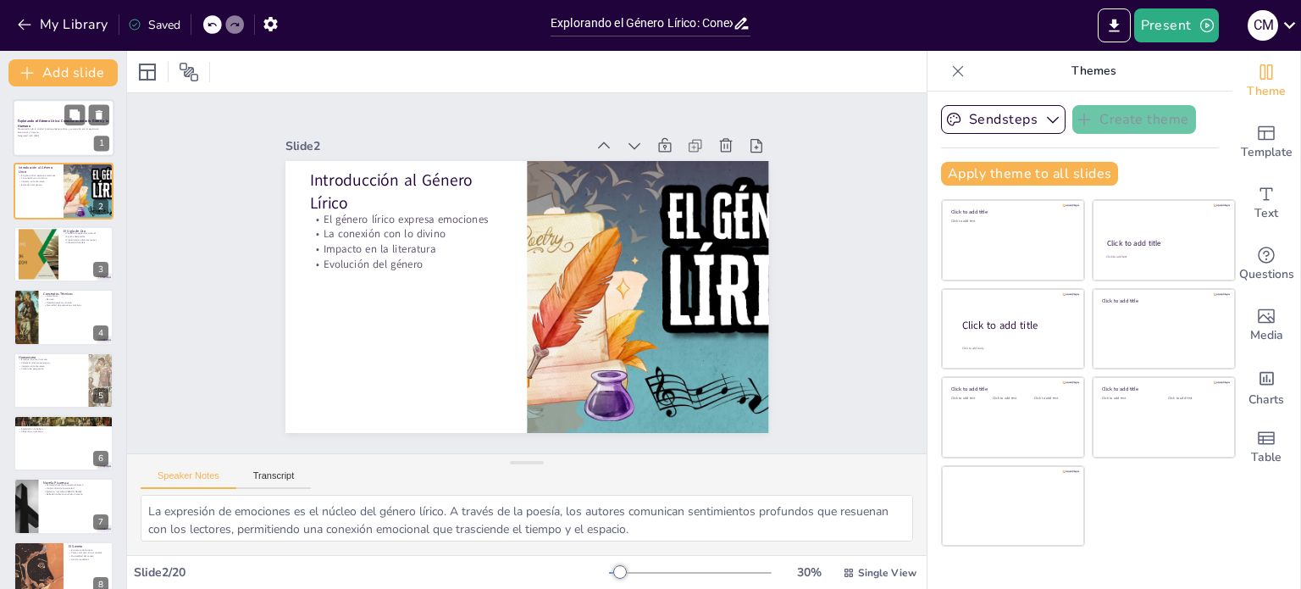
click at [68, 136] on p "Generated with [URL]" at bounding box center [63, 135] width 91 height 3
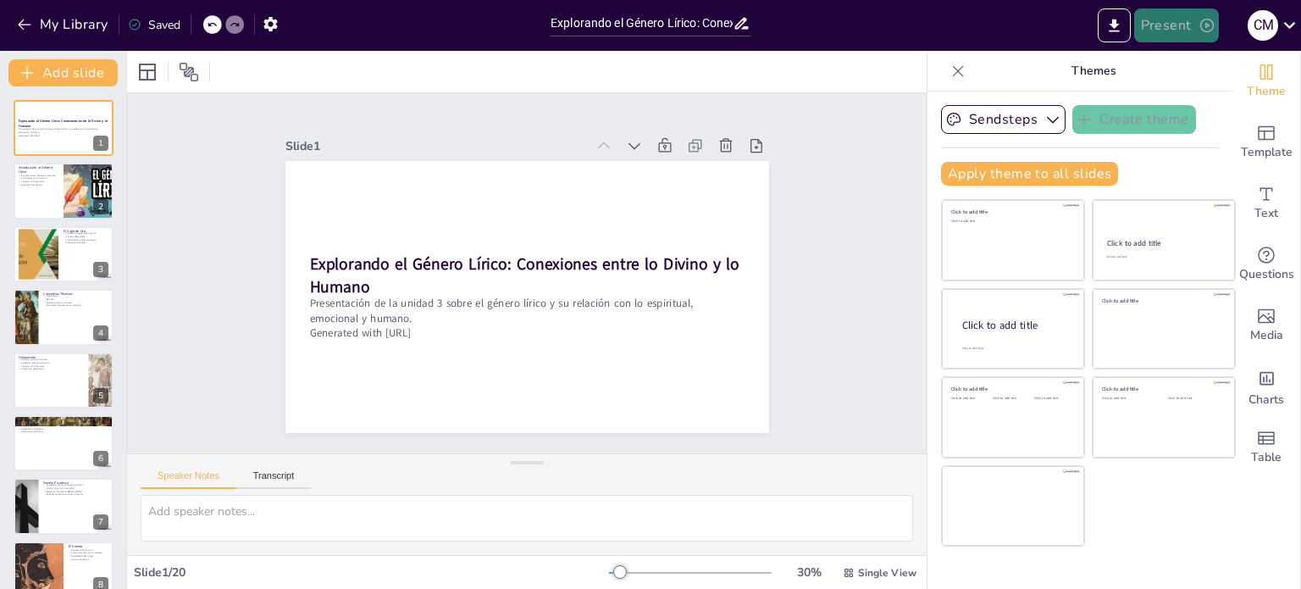
click at [1174, 20] on button "Present" at bounding box center [1176, 25] width 85 height 34
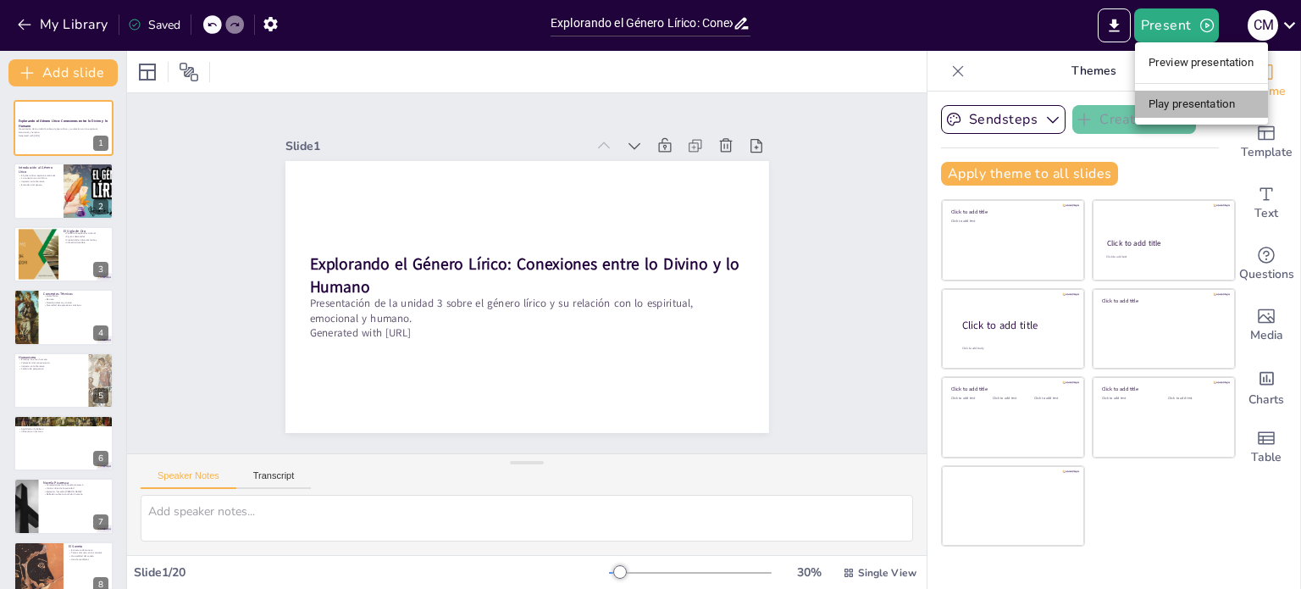
click at [1182, 101] on li "Play presentation" at bounding box center [1201, 104] width 133 height 27
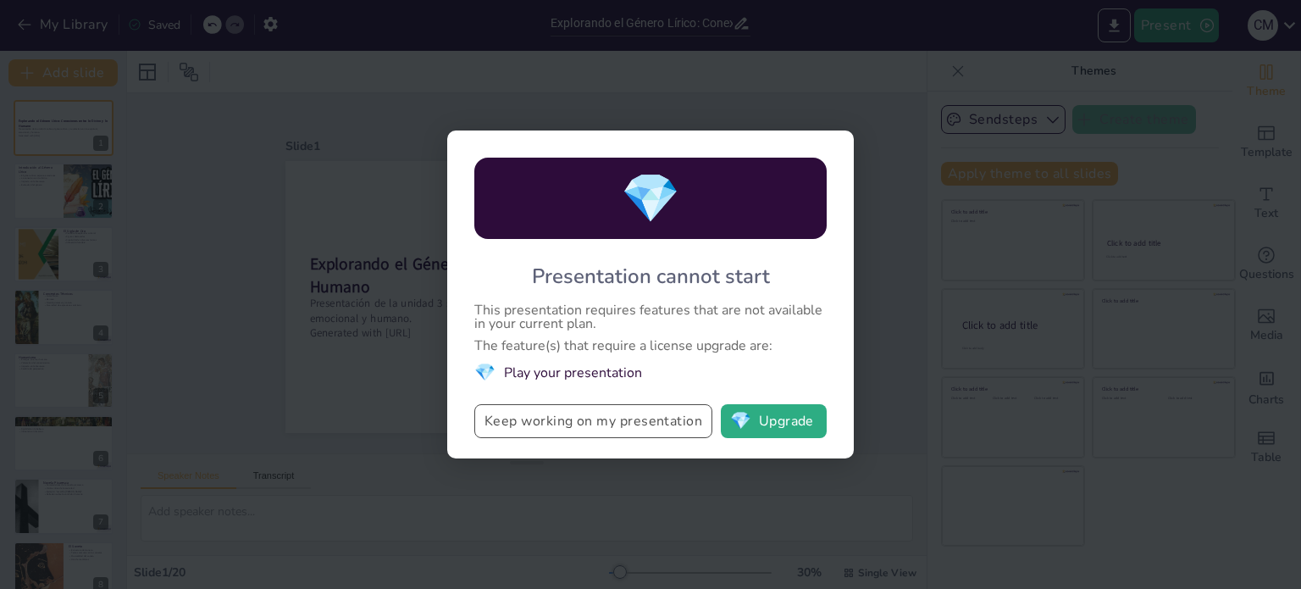
click at [648, 425] on button "Keep working on my presentation" at bounding box center [593, 421] width 238 height 34
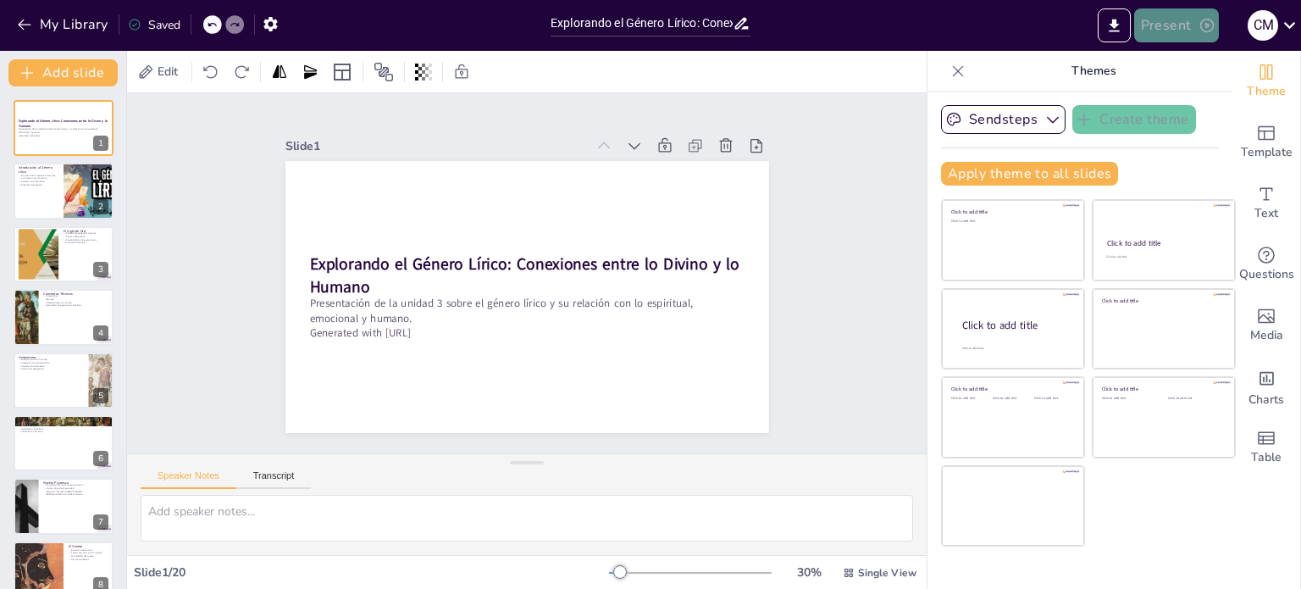
click at [1179, 26] on button "Present" at bounding box center [1176, 25] width 85 height 34
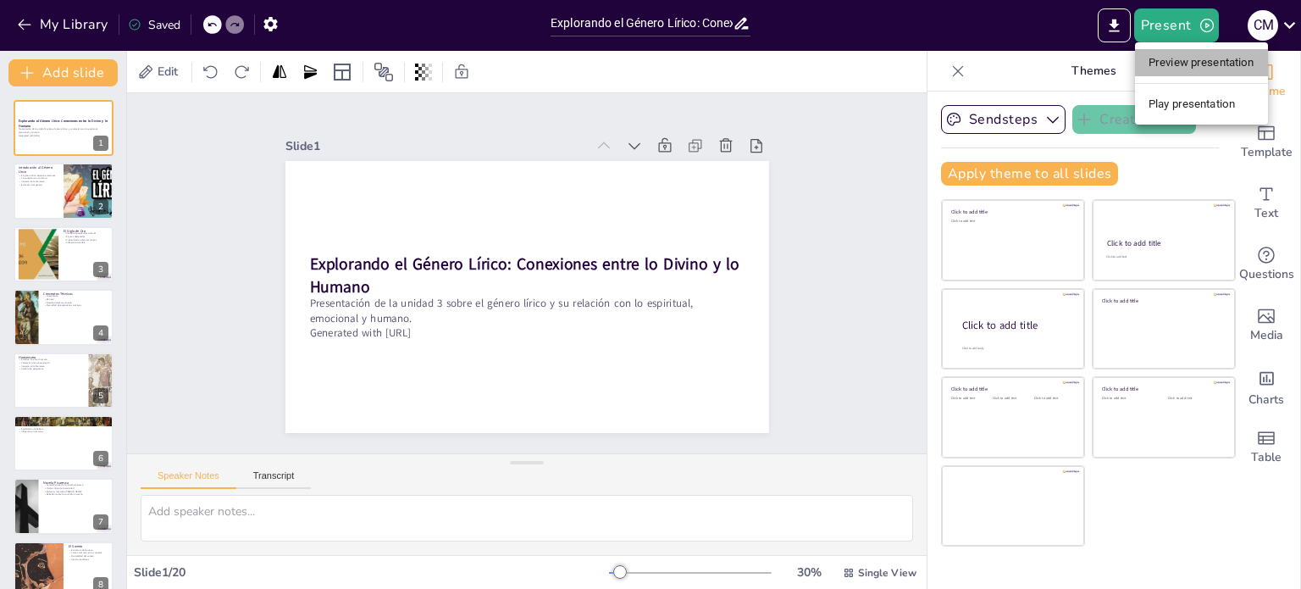
click at [1189, 59] on li "Preview presentation" at bounding box center [1201, 62] width 133 height 27
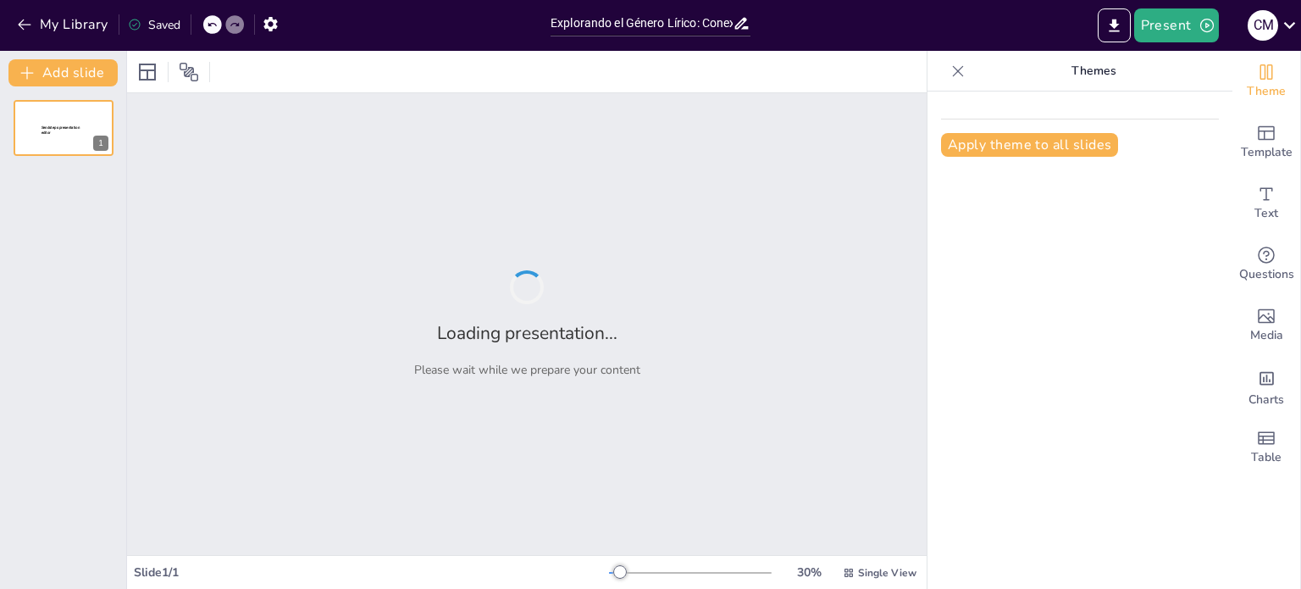
type input "Explorando el Género Lírico: Conexiones entre lo Divino y lo Humano"
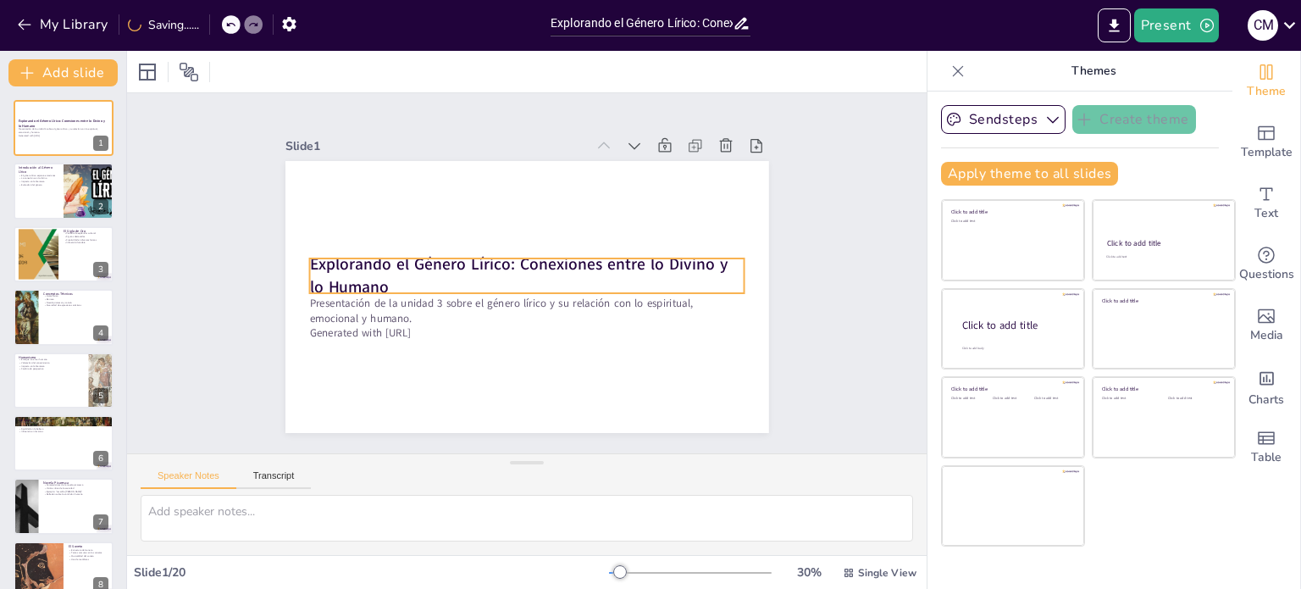
checkbox input "true"
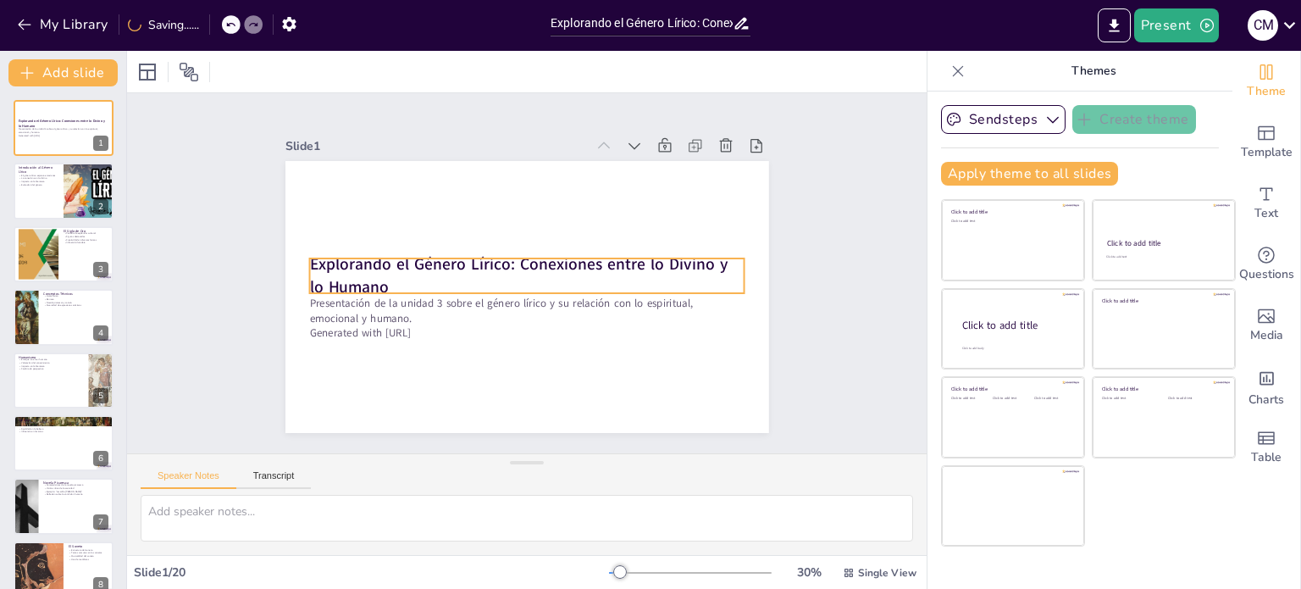
checkbox input "true"
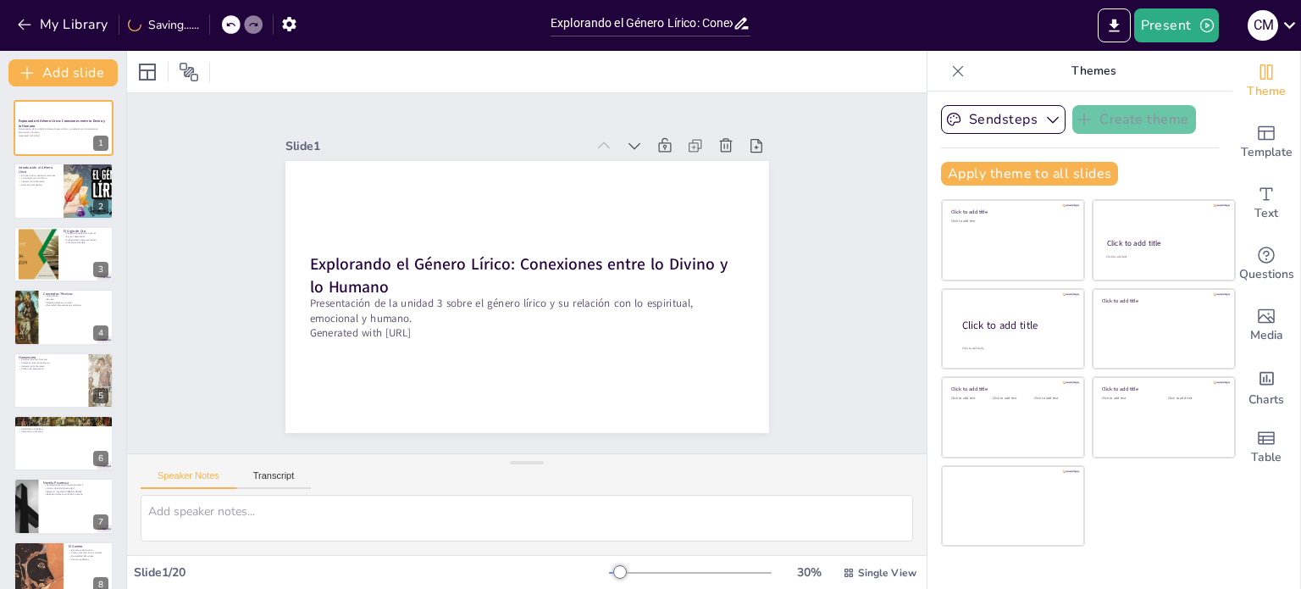
checkbox input "true"
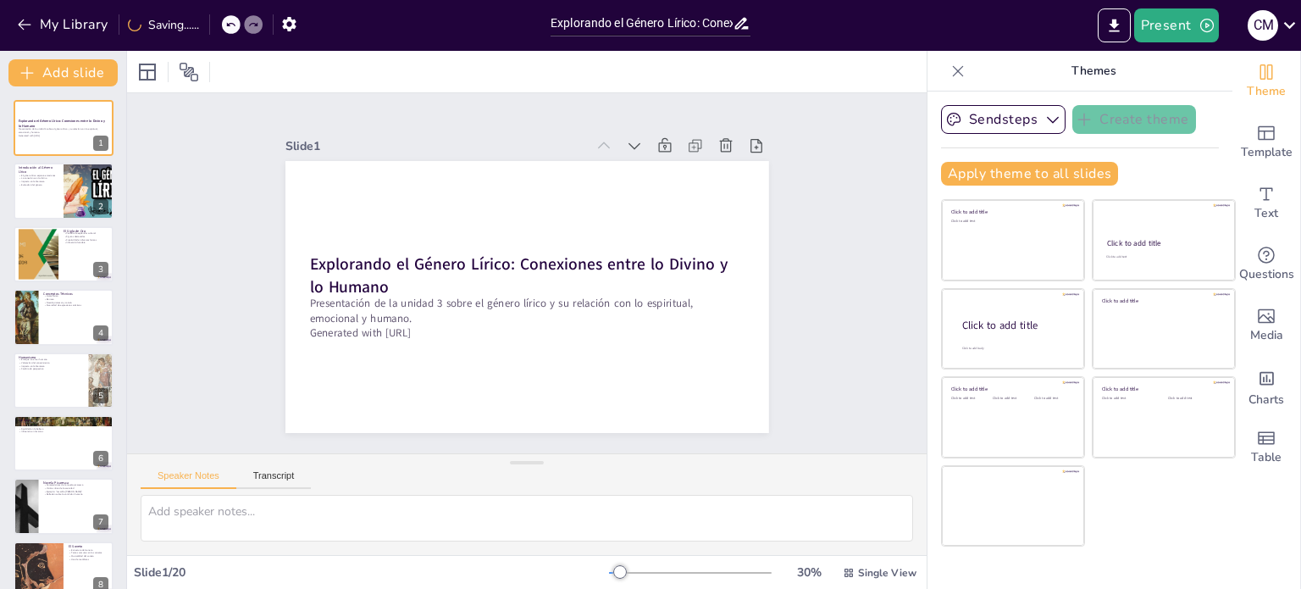
checkbox input "true"
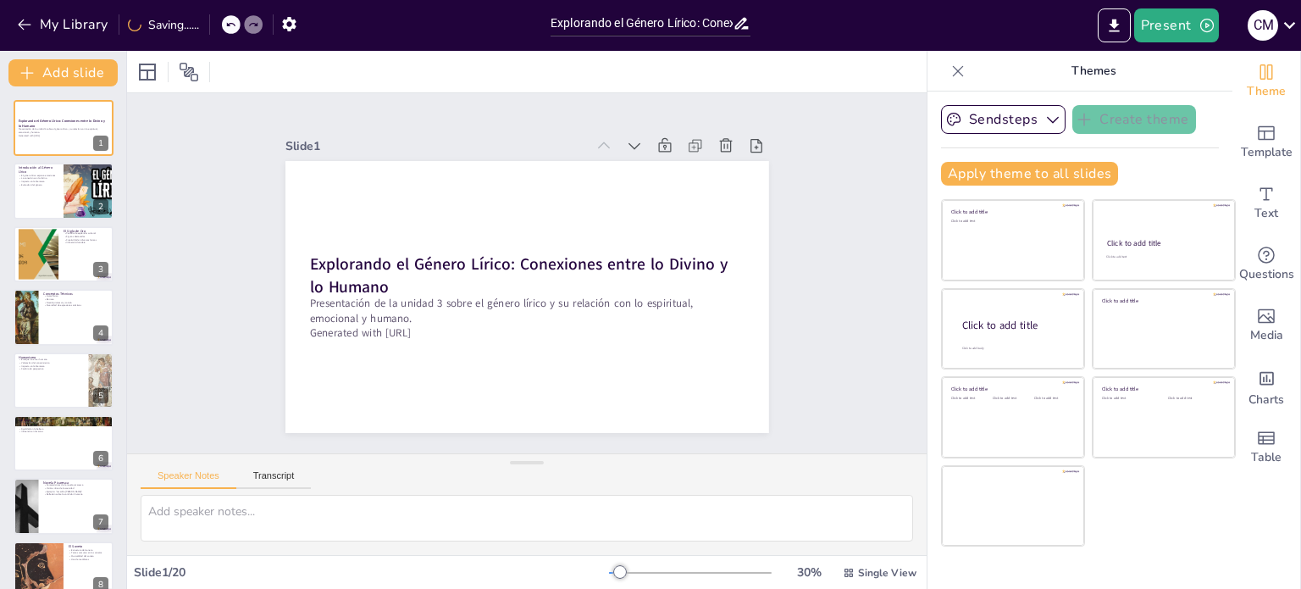
checkbox input "true"
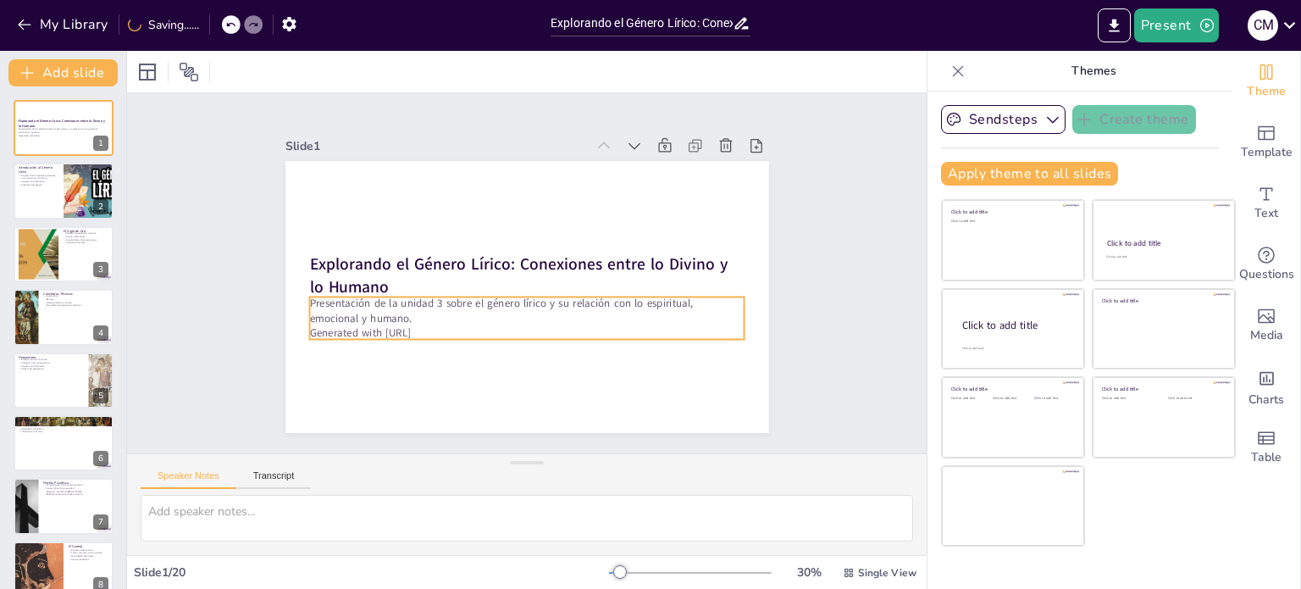
checkbox input "true"
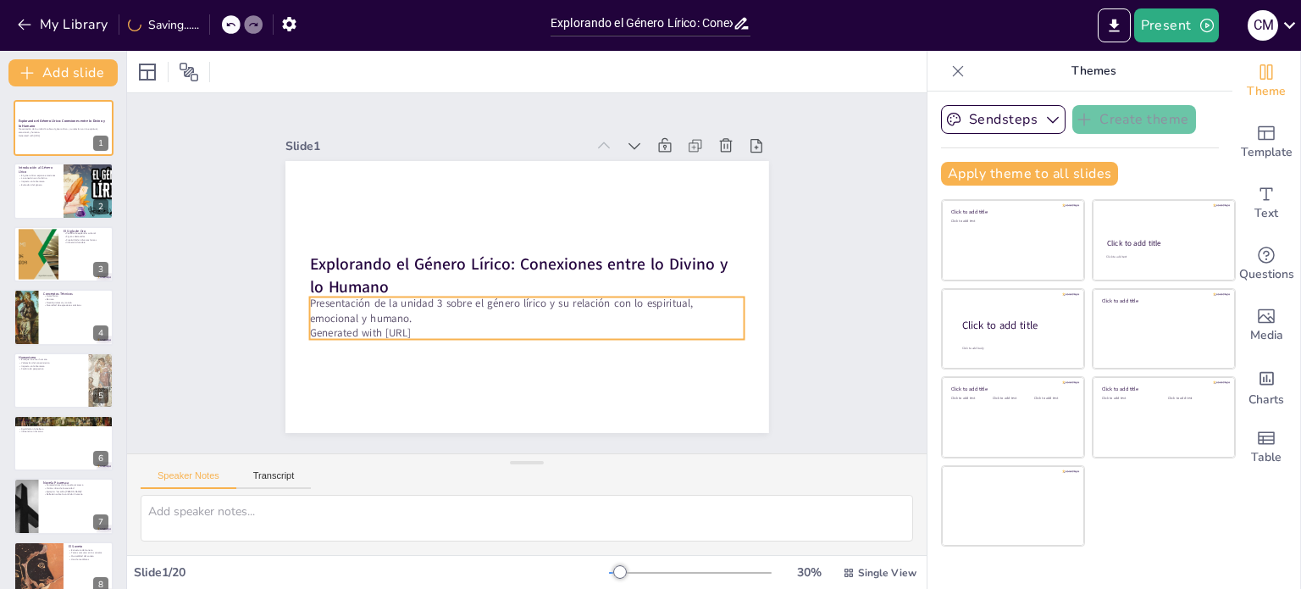
checkbox input "true"
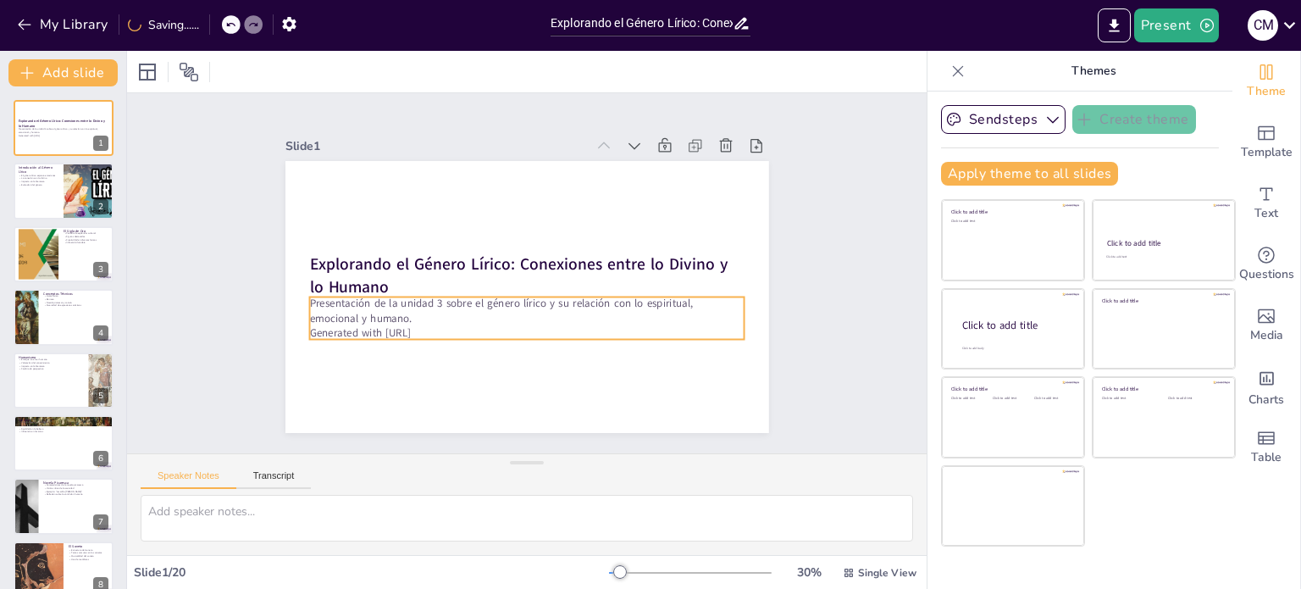
checkbox input "true"
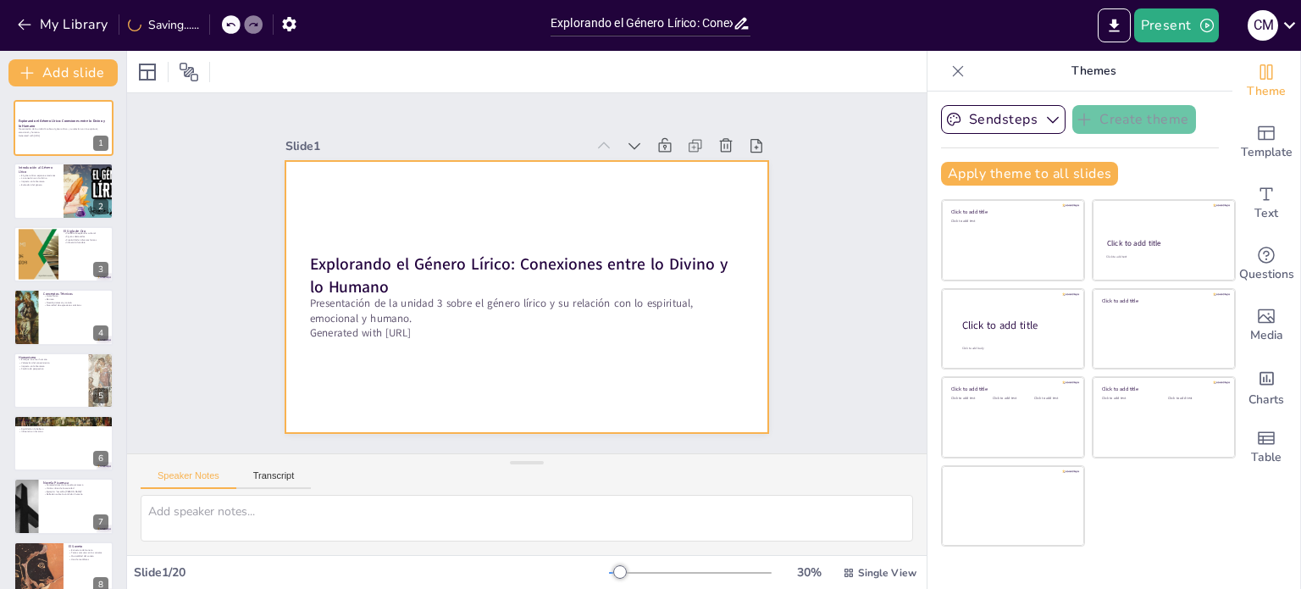
checkbox input "true"
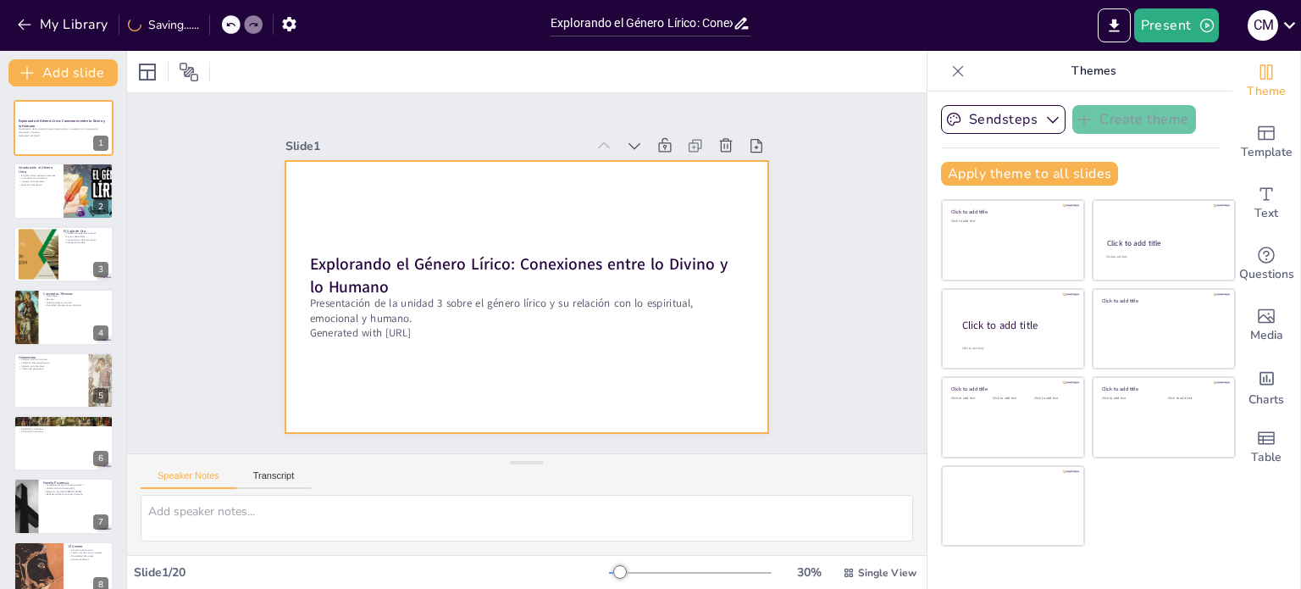
checkbox input "true"
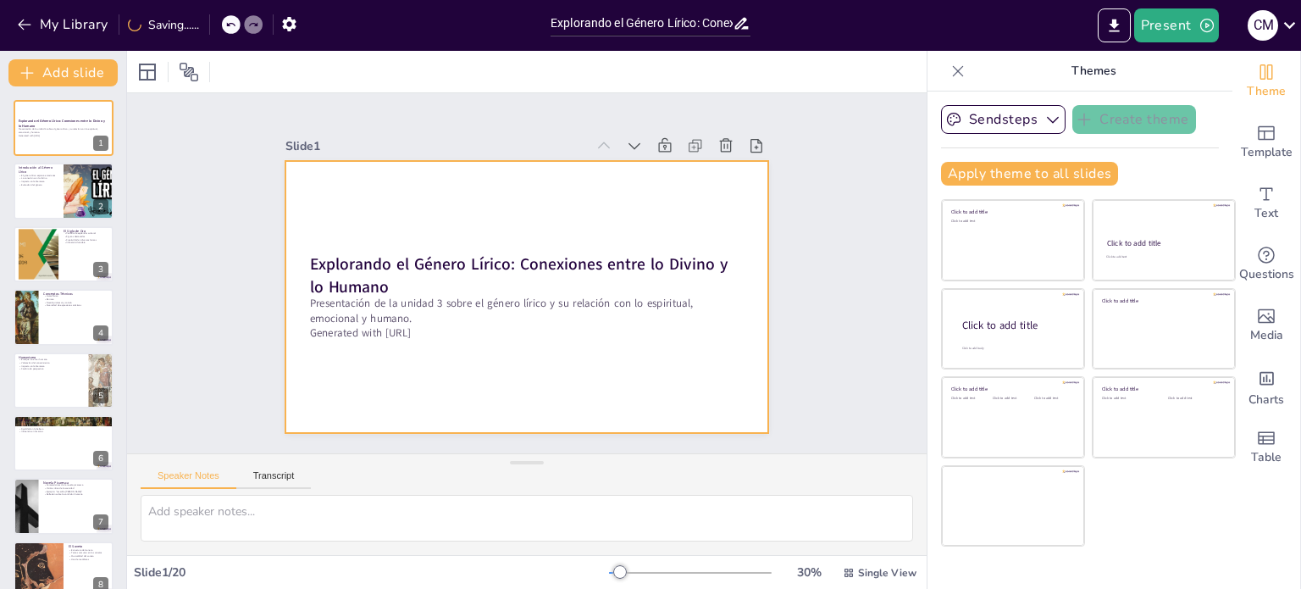
checkbox input "true"
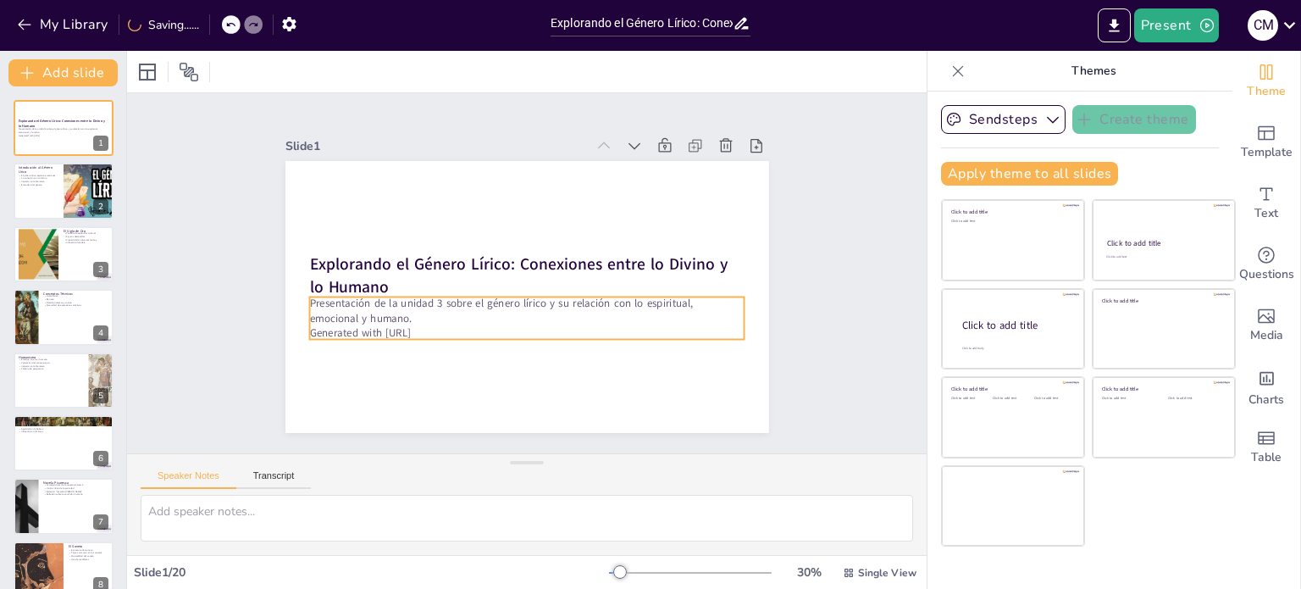
checkbox input "true"
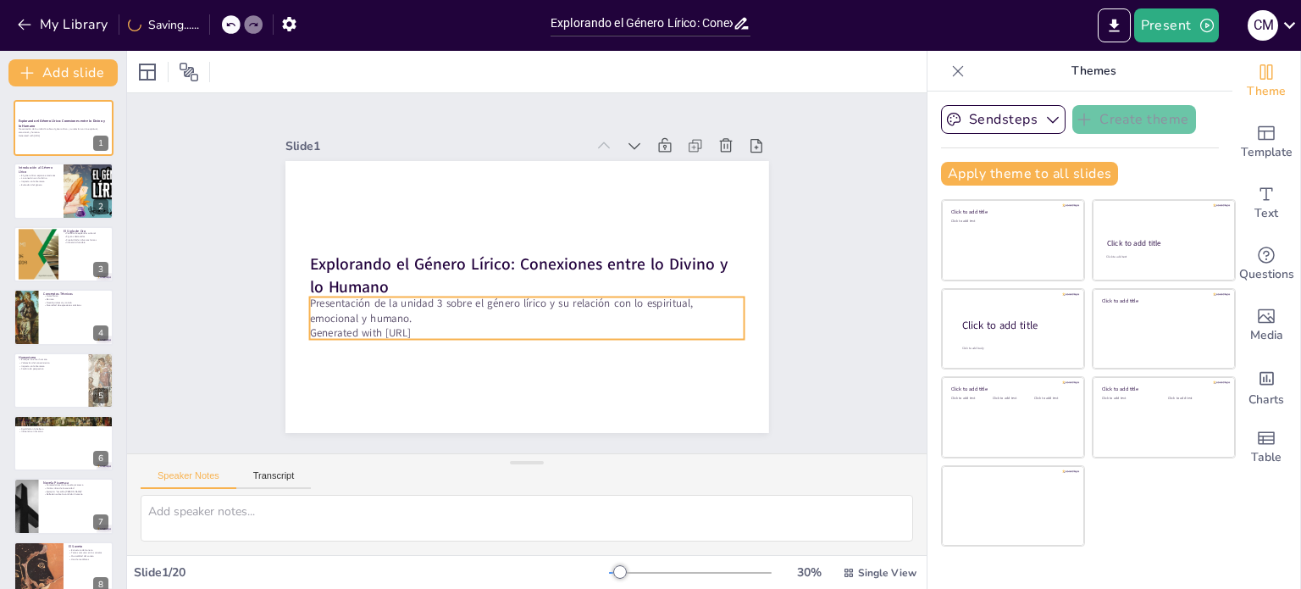
checkbox input "true"
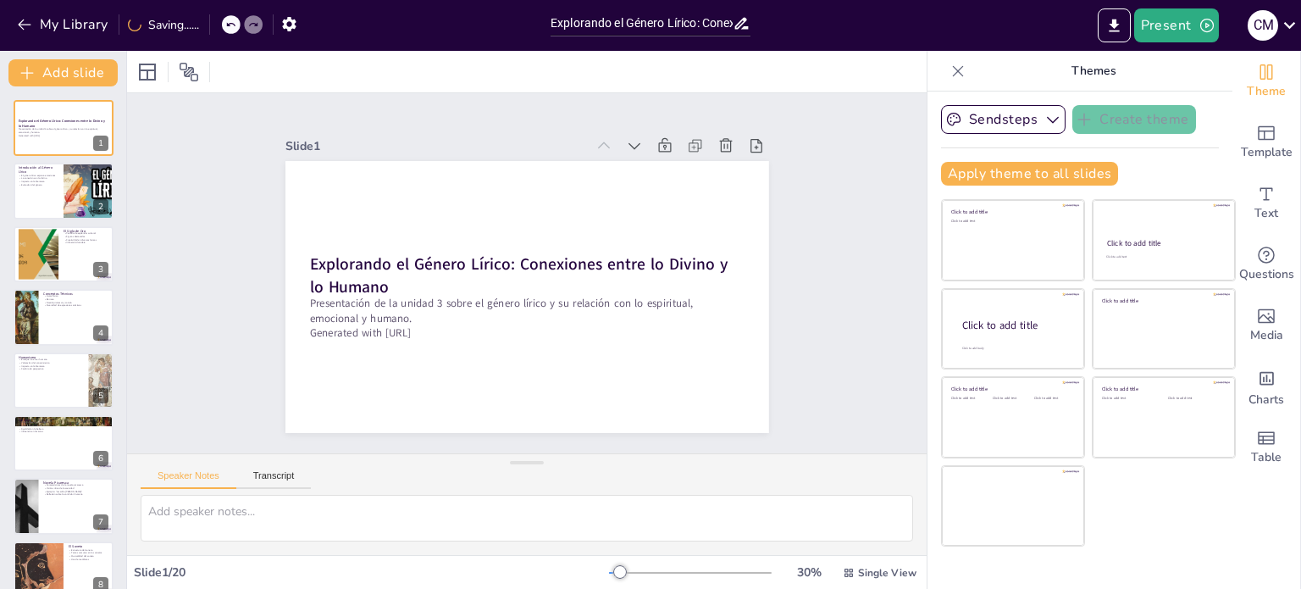
checkbox input "true"
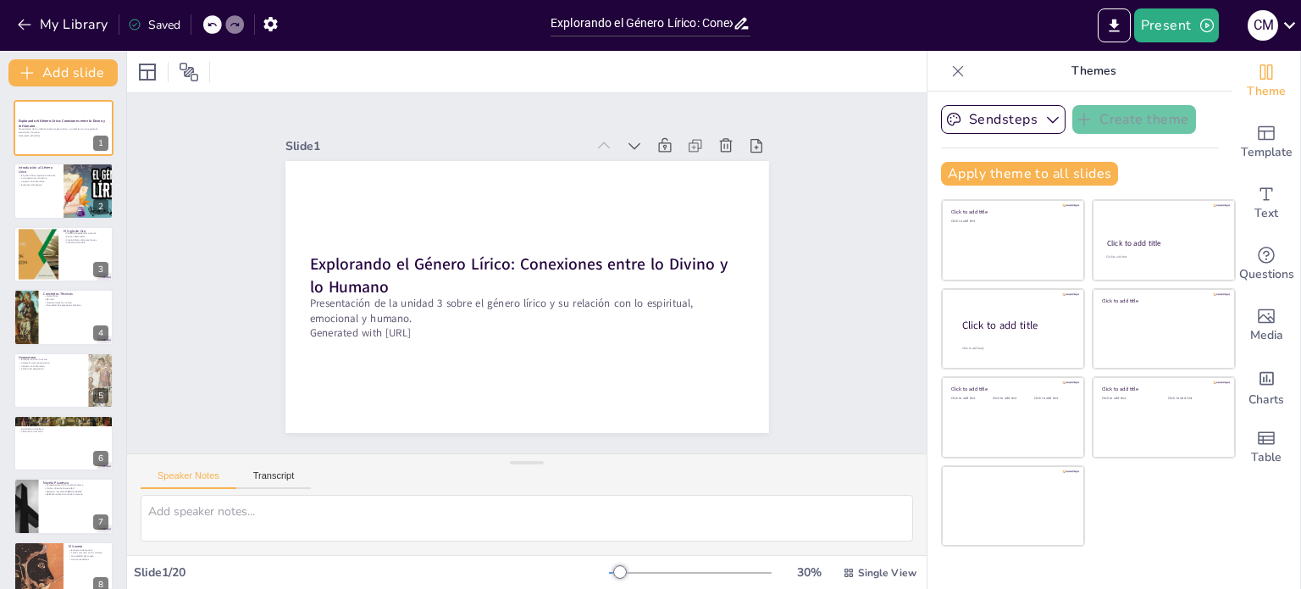
checkbox input "true"
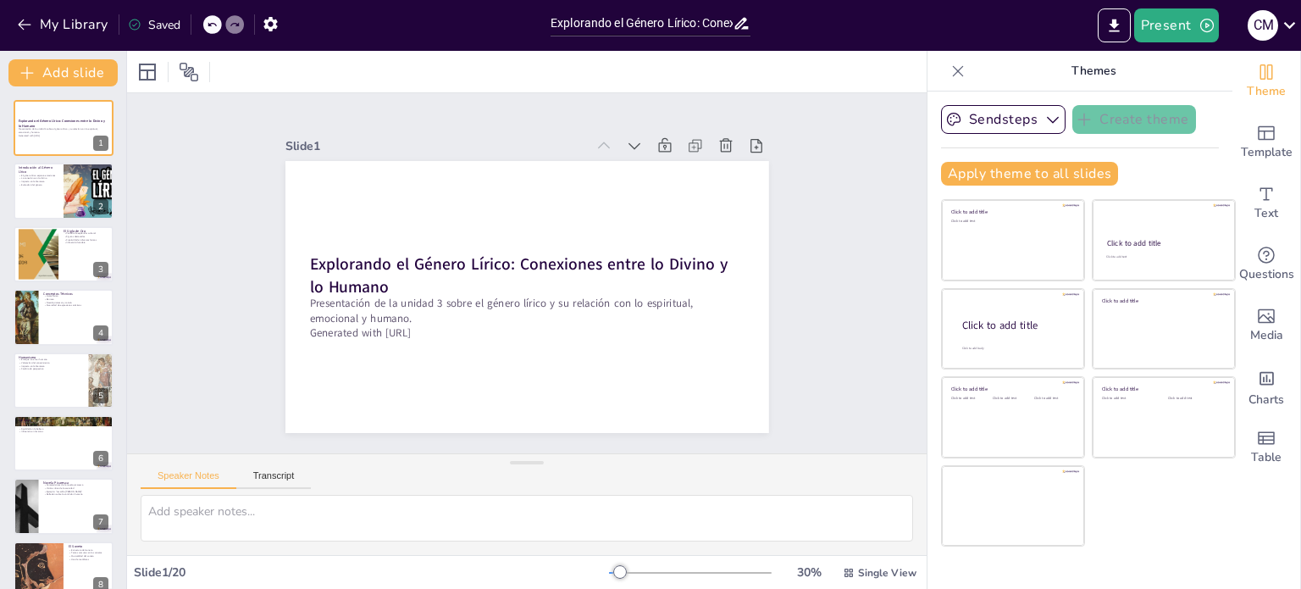
checkbox input "true"
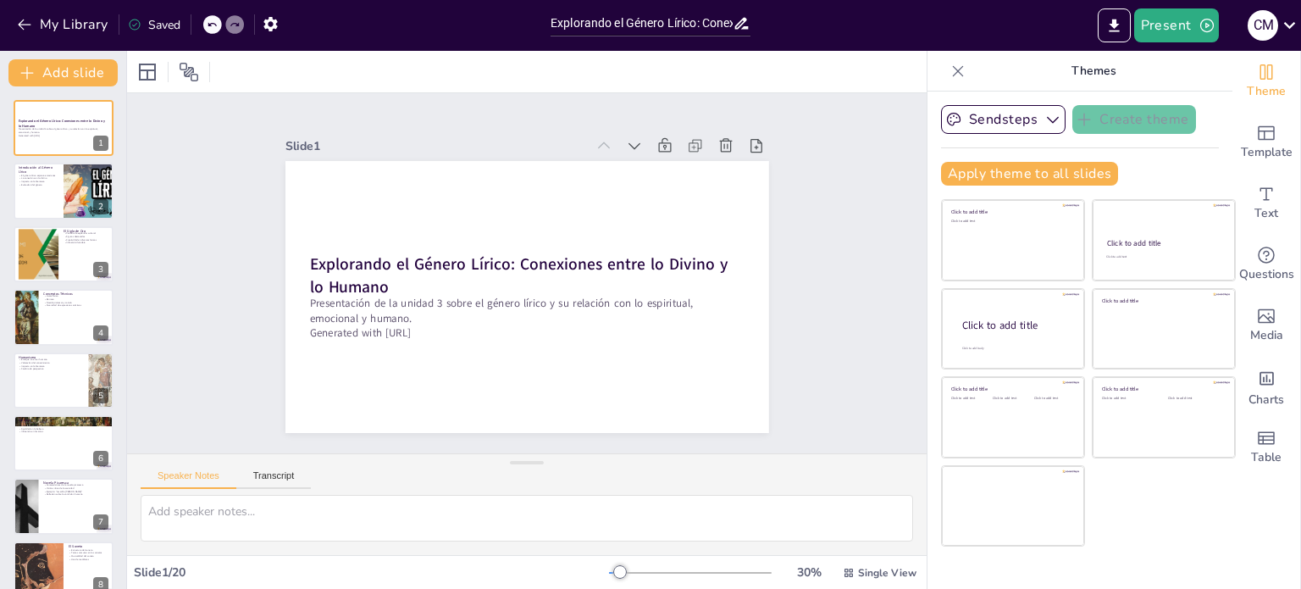
checkbox input "true"
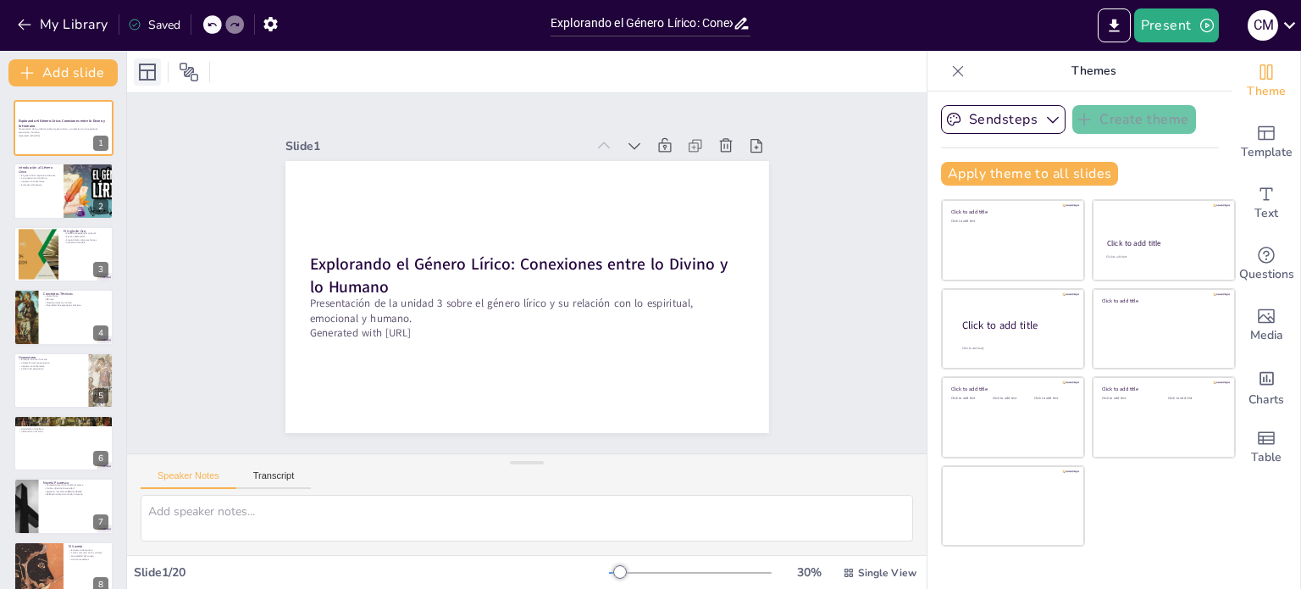
click at [150, 77] on icon at bounding box center [147, 72] width 20 height 20
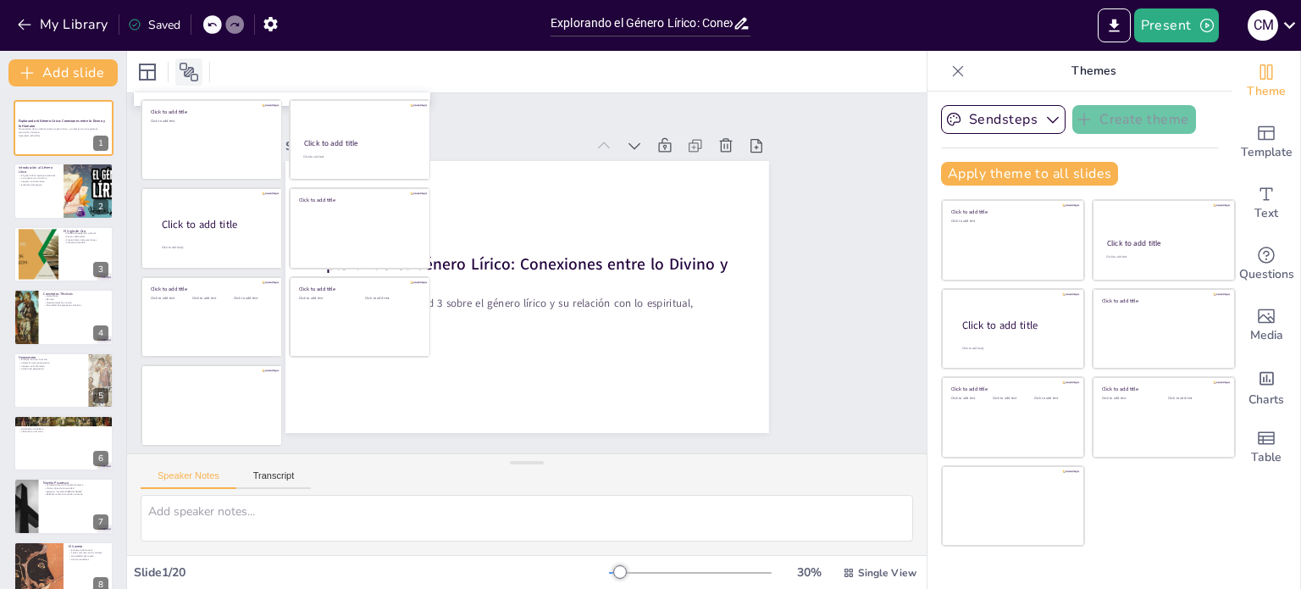
click at [191, 67] on icon at bounding box center [189, 72] width 19 height 19
checkbox input "true"
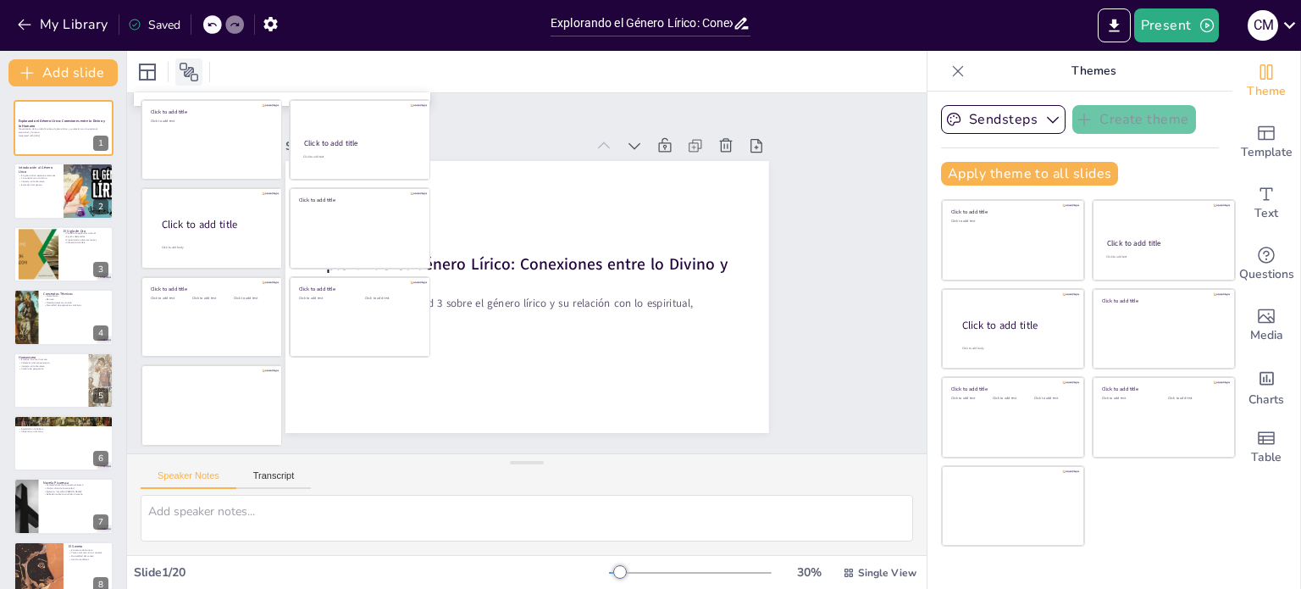
checkbox input "true"
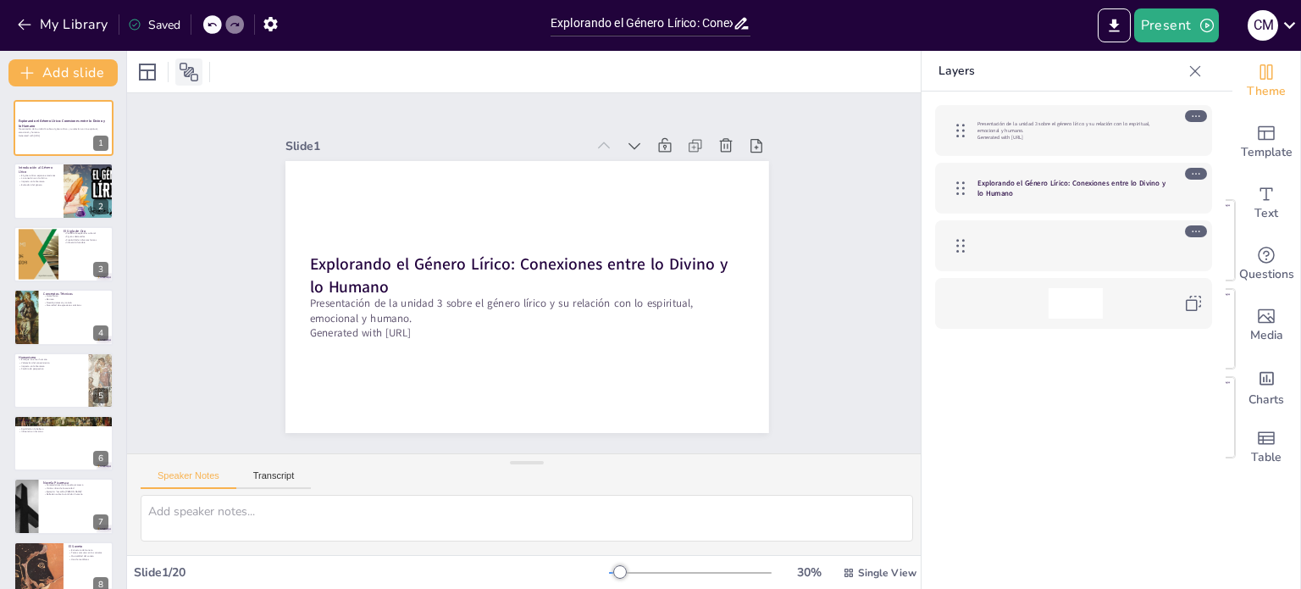
click at [189, 75] on icon at bounding box center [189, 72] width 19 height 19
checkbox input "true"
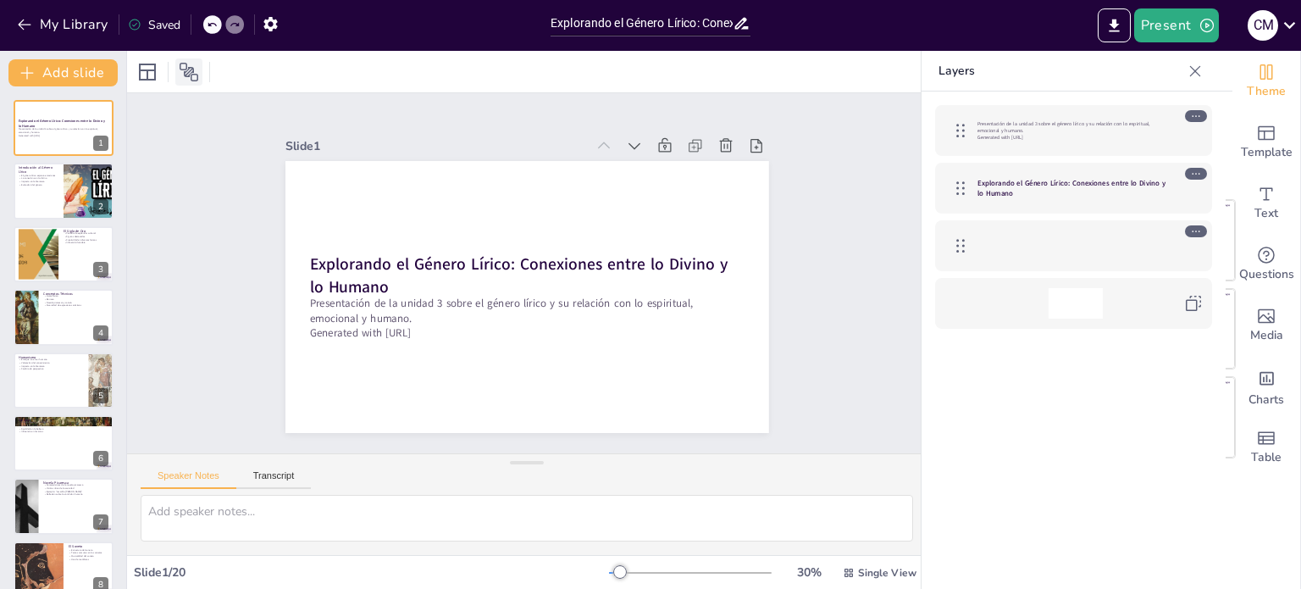
checkbox input "true"
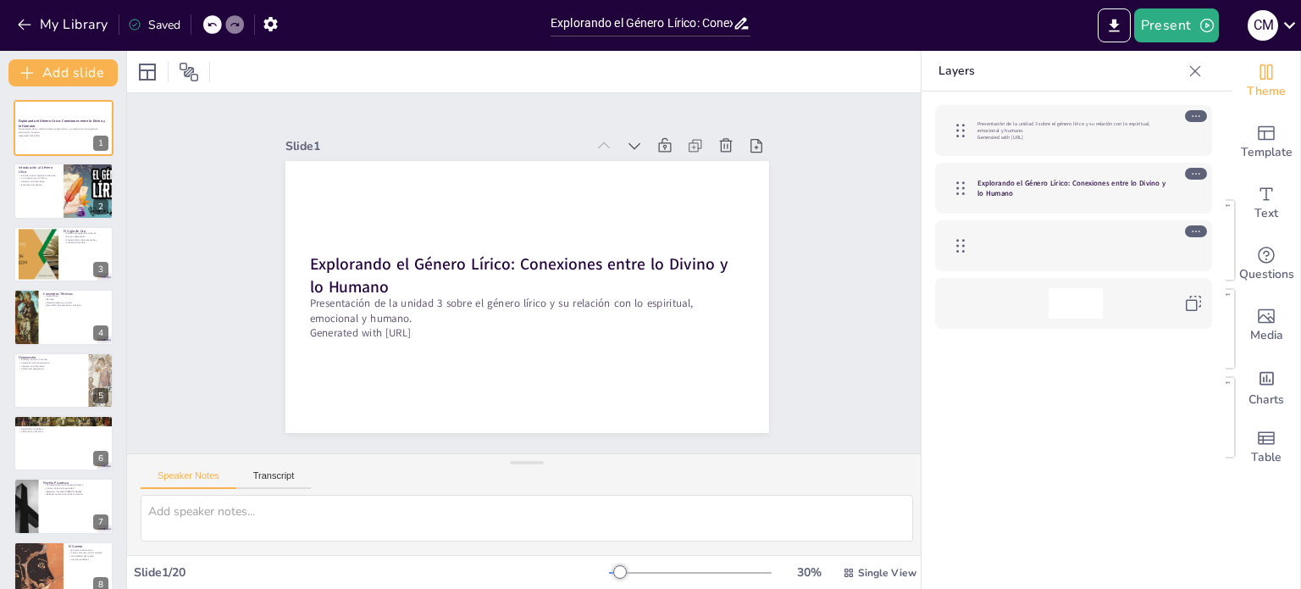
checkbox input "true"
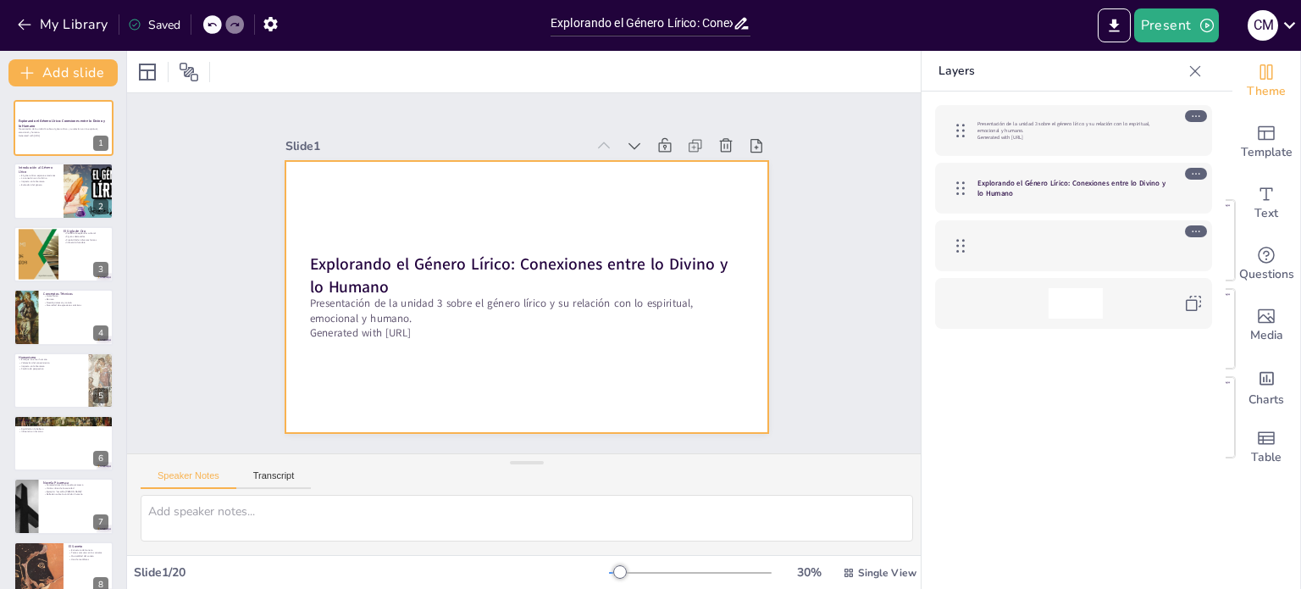
checkbox input "true"
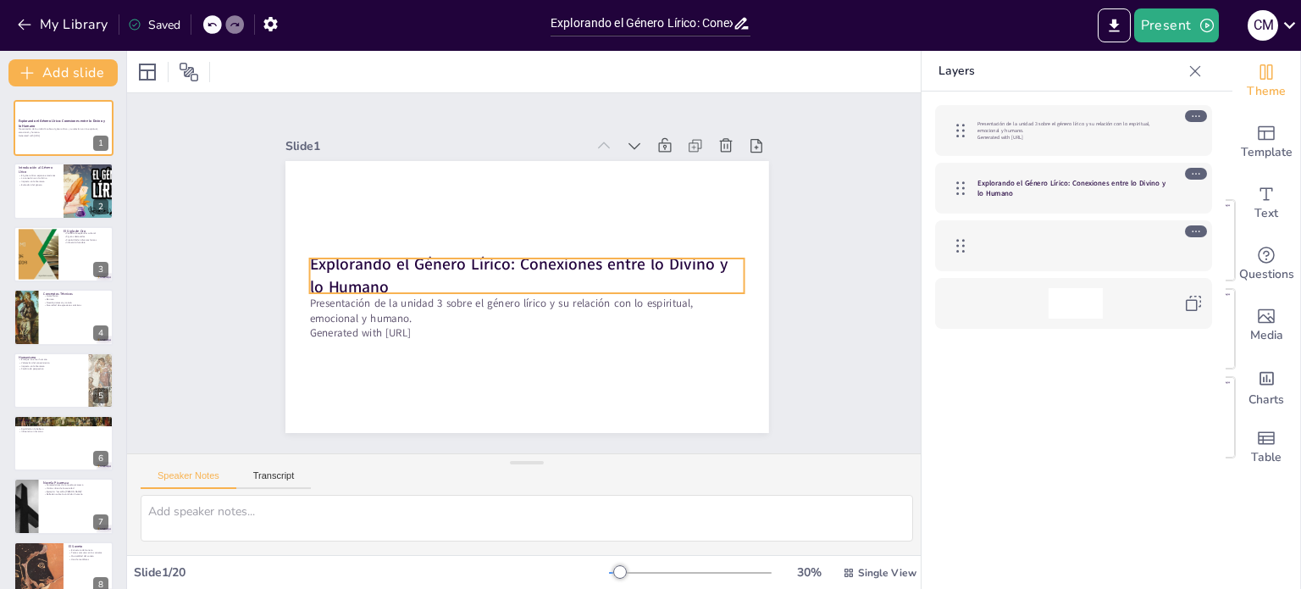
checkbox input "true"
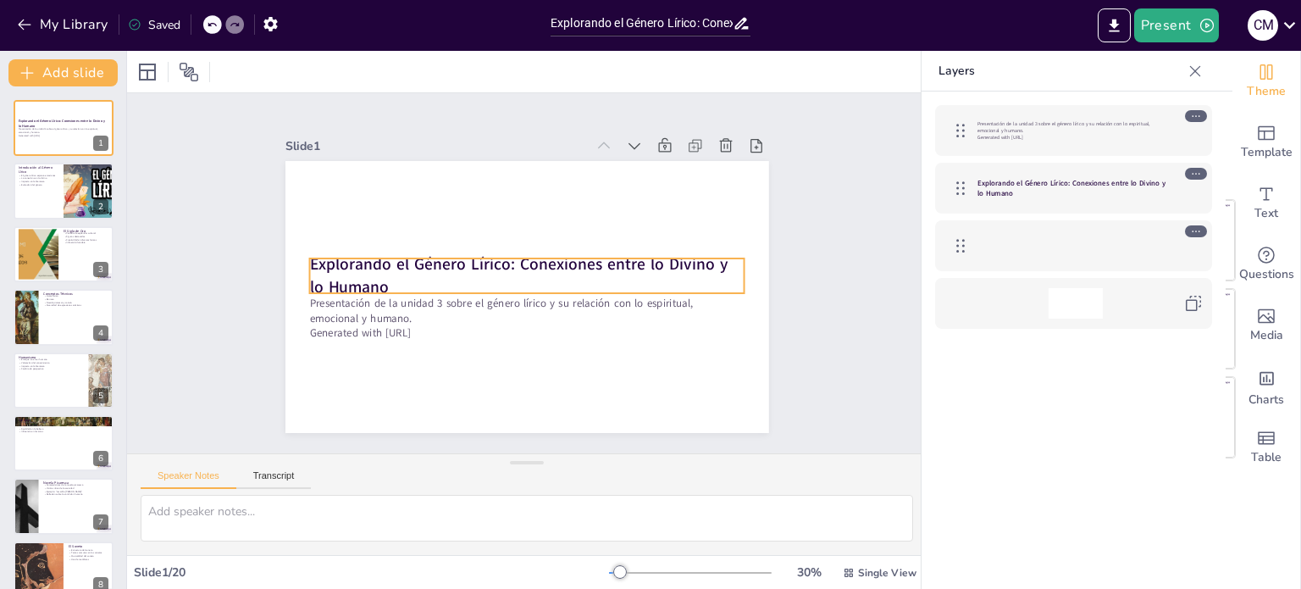
checkbox input "true"
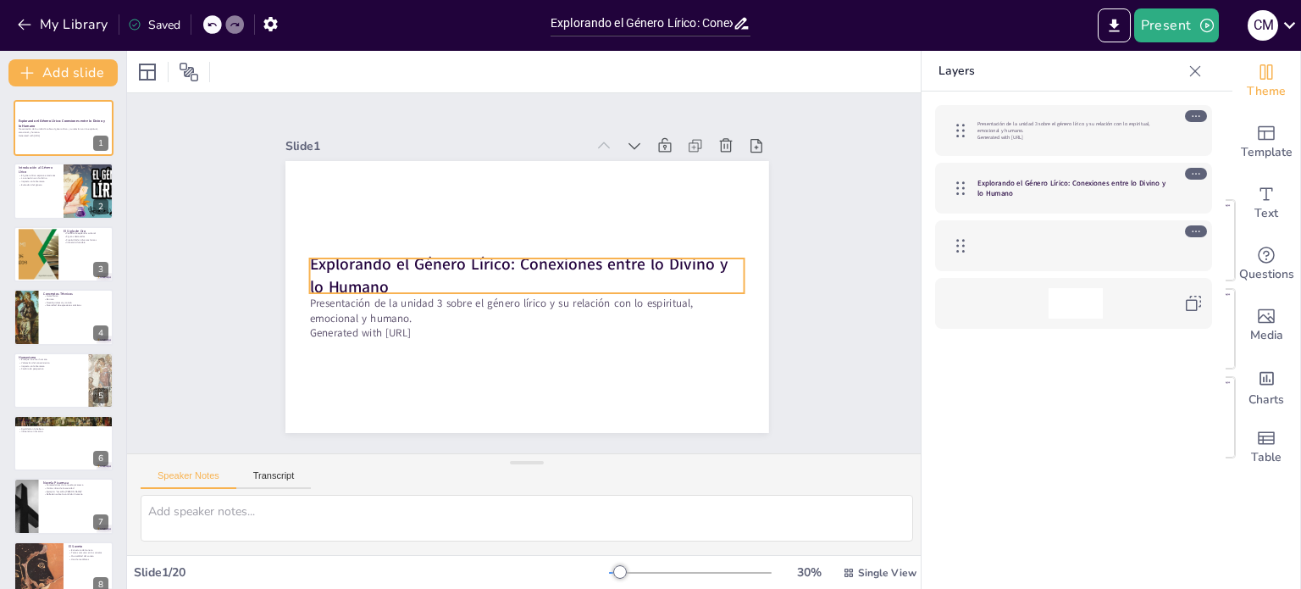
checkbox input "true"
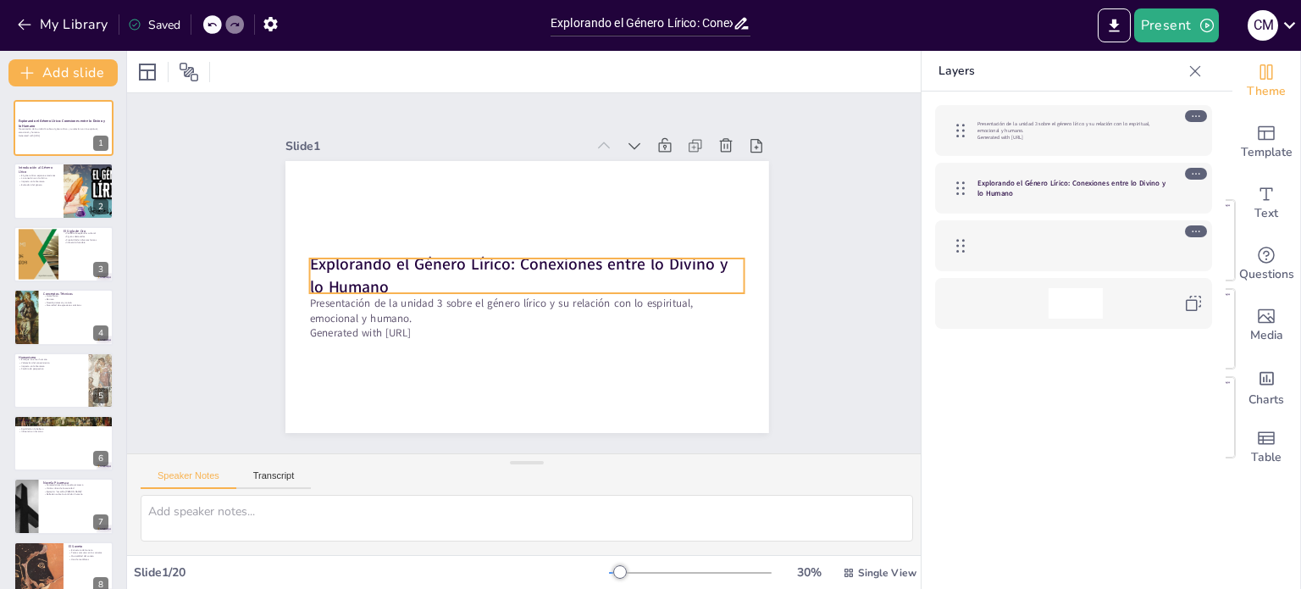
checkbox input "true"
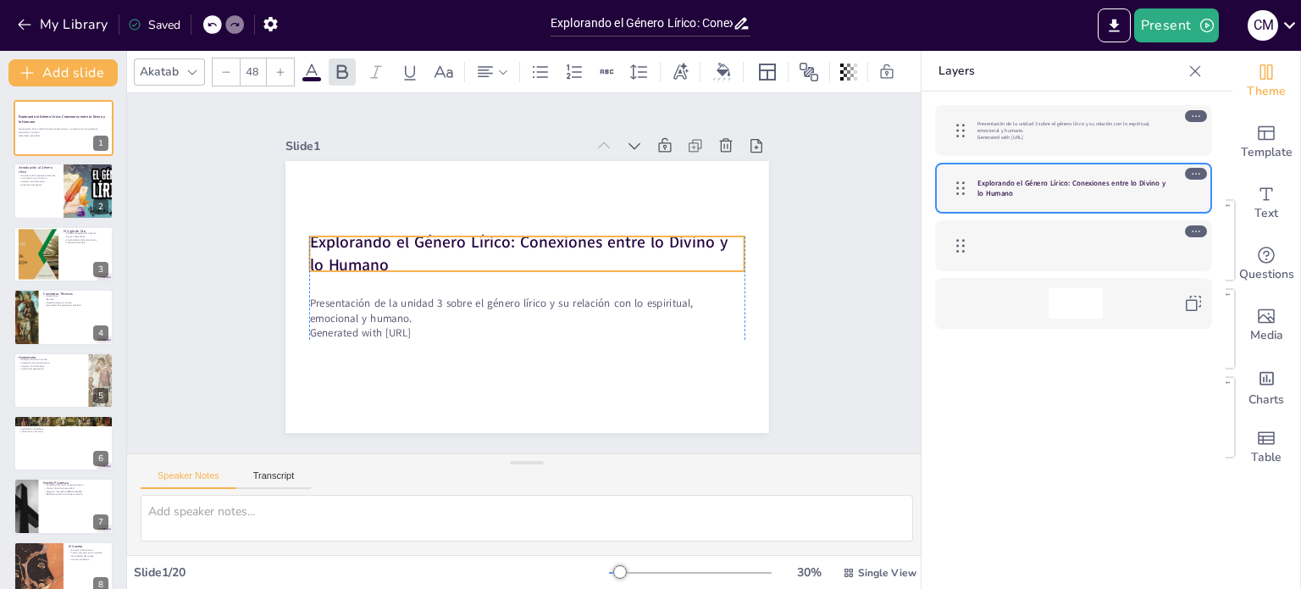
checkbox input "true"
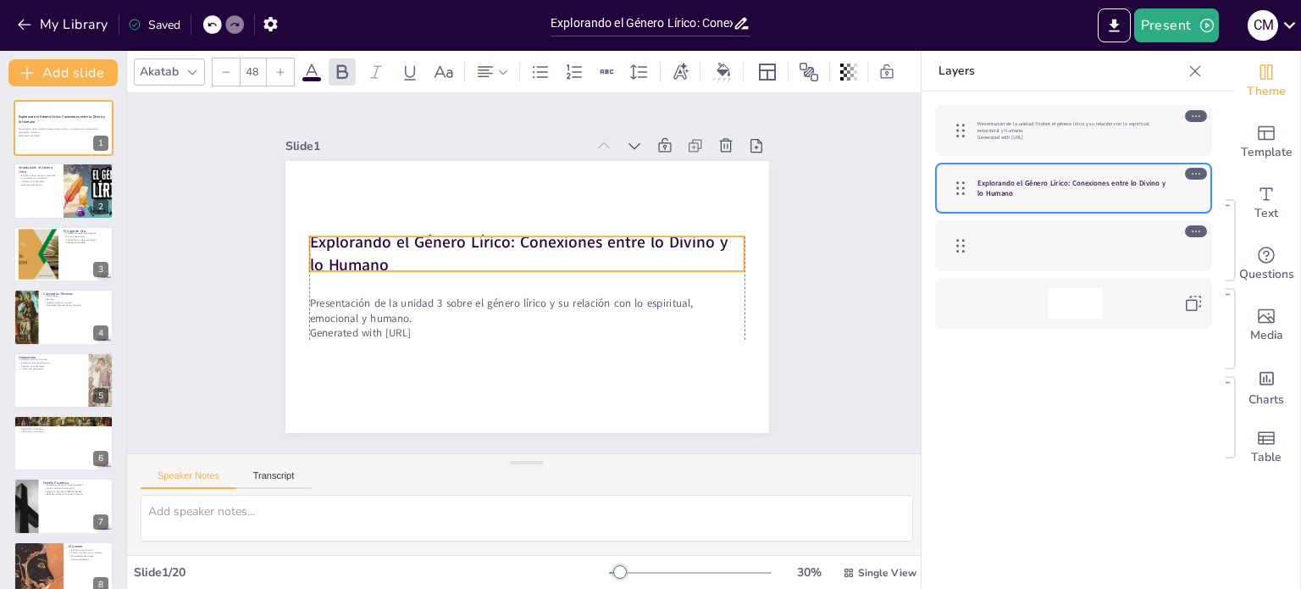
checkbox input "true"
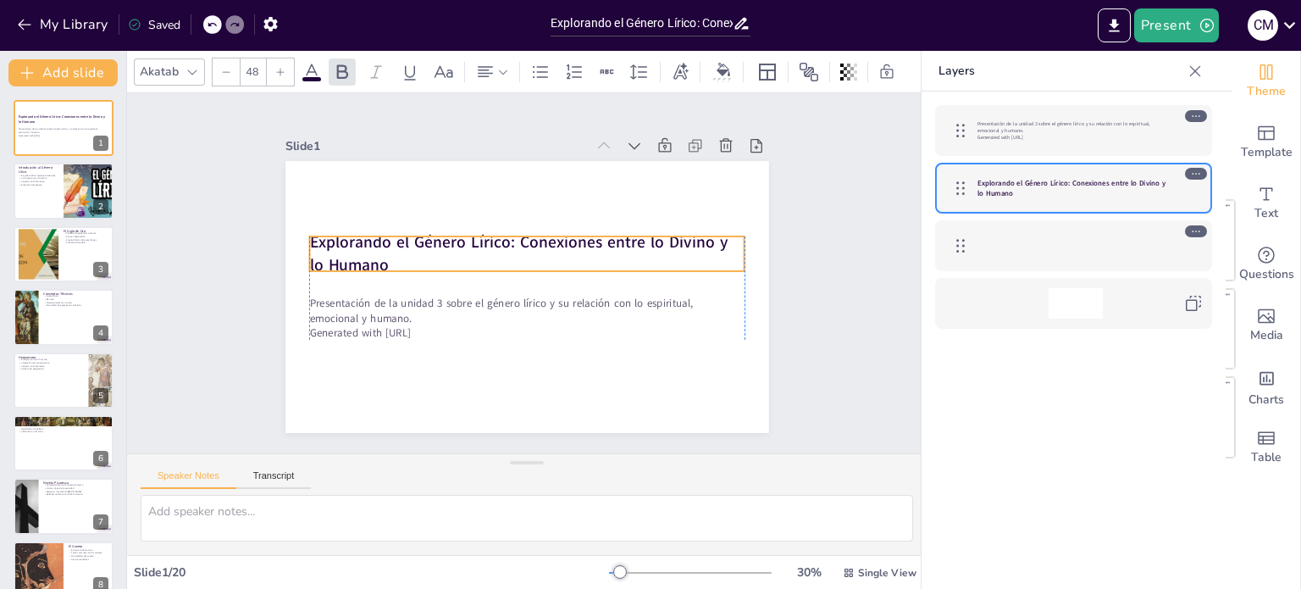
checkbox input "true"
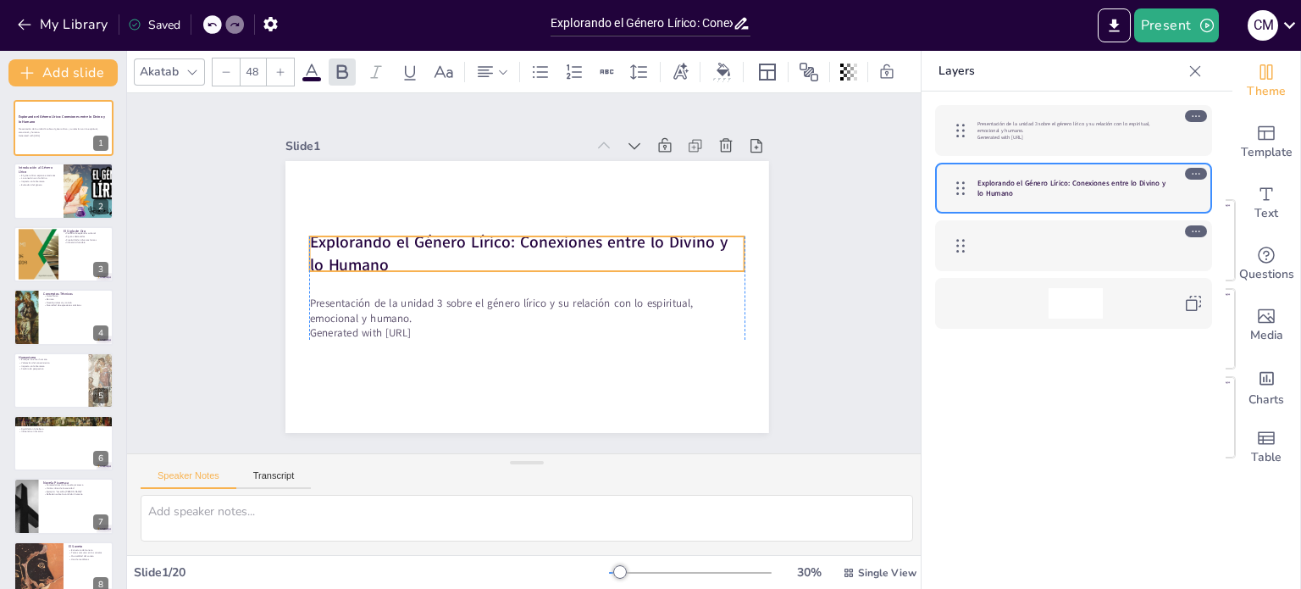
checkbox input "true"
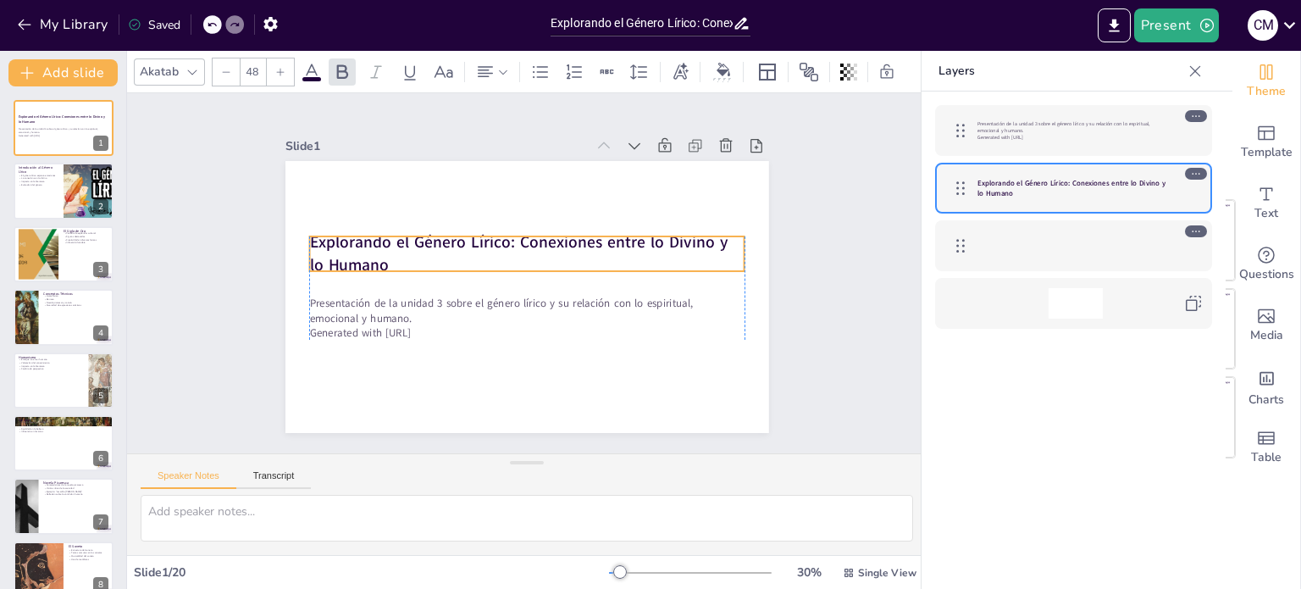
checkbox input "true"
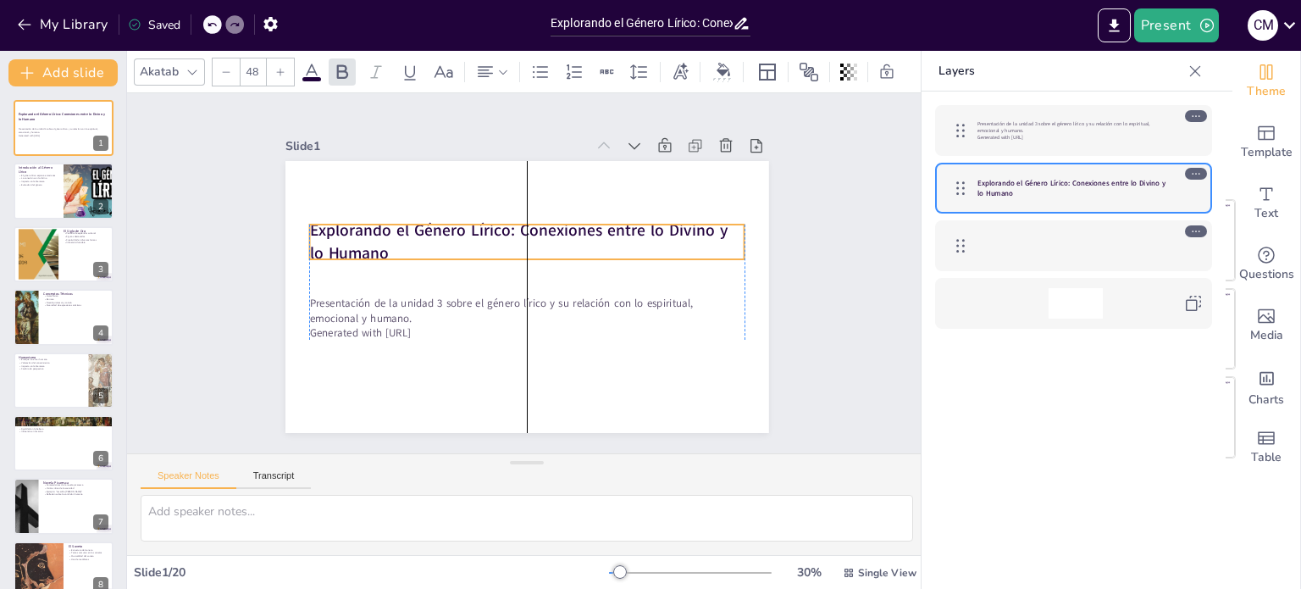
drag, startPoint x: 434, startPoint y: 263, endPoint x: 429, endPoint y: 230, distance: 34.3
click at [429, 230] on strong "Explorando el Género Lírico: Conexiones entre lo Divino y lo Humano" at bounding box center [542, 235] width 341 height 296
checkbox input "true"
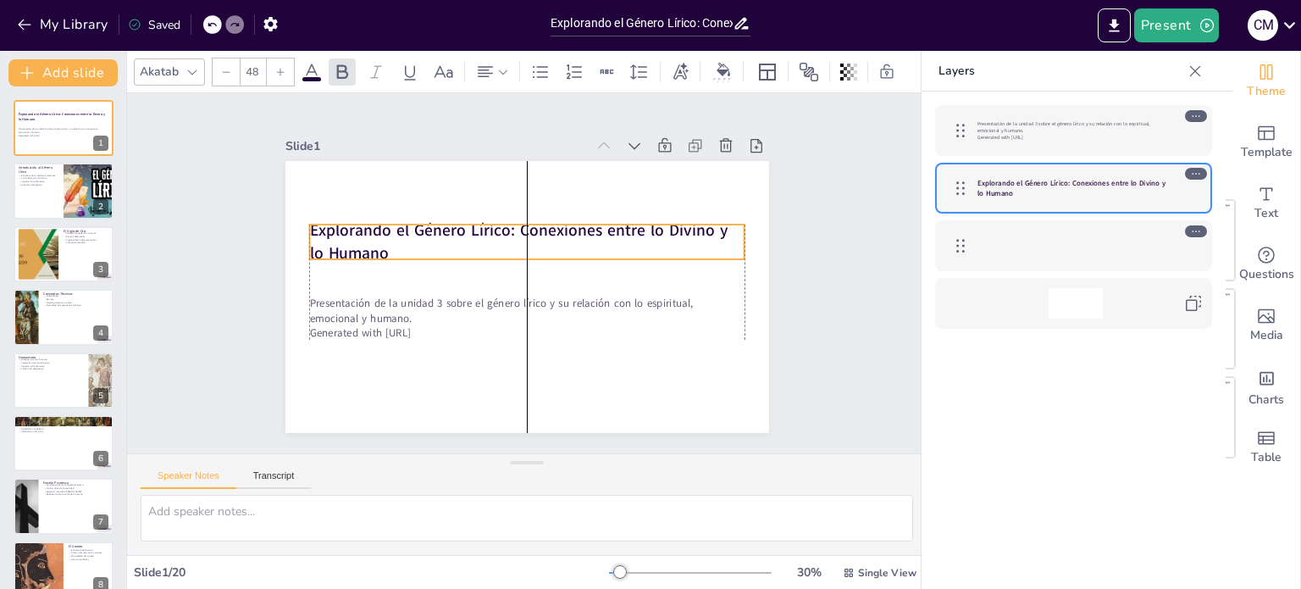
checkbox input "true"
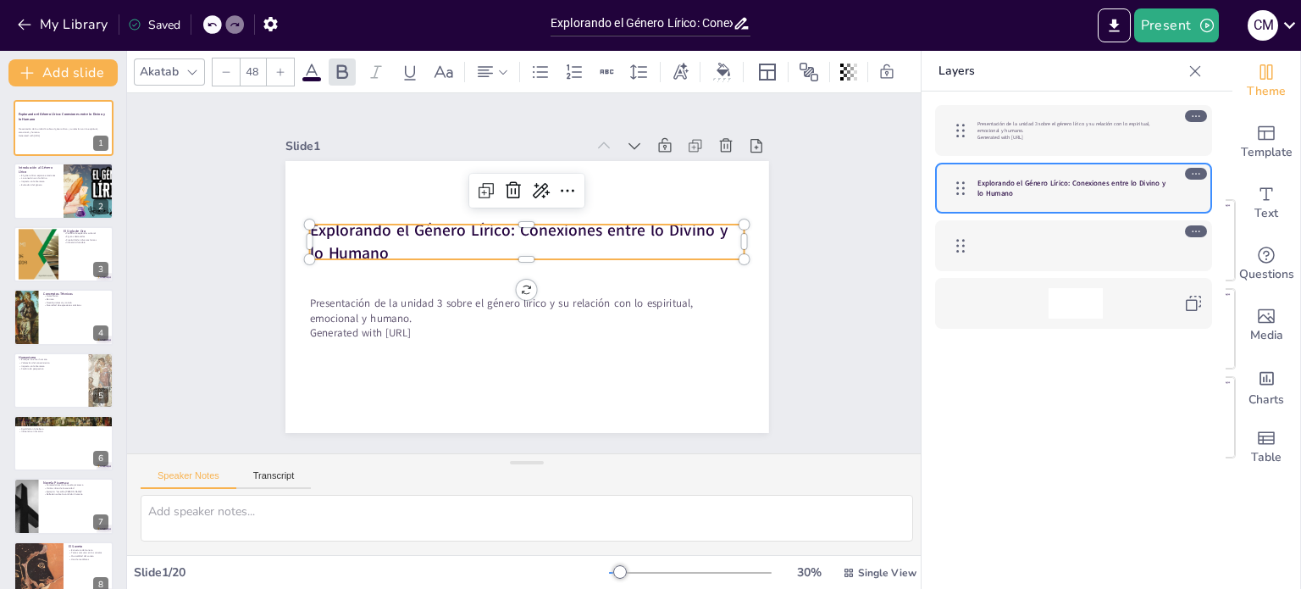
checkbox input "true"
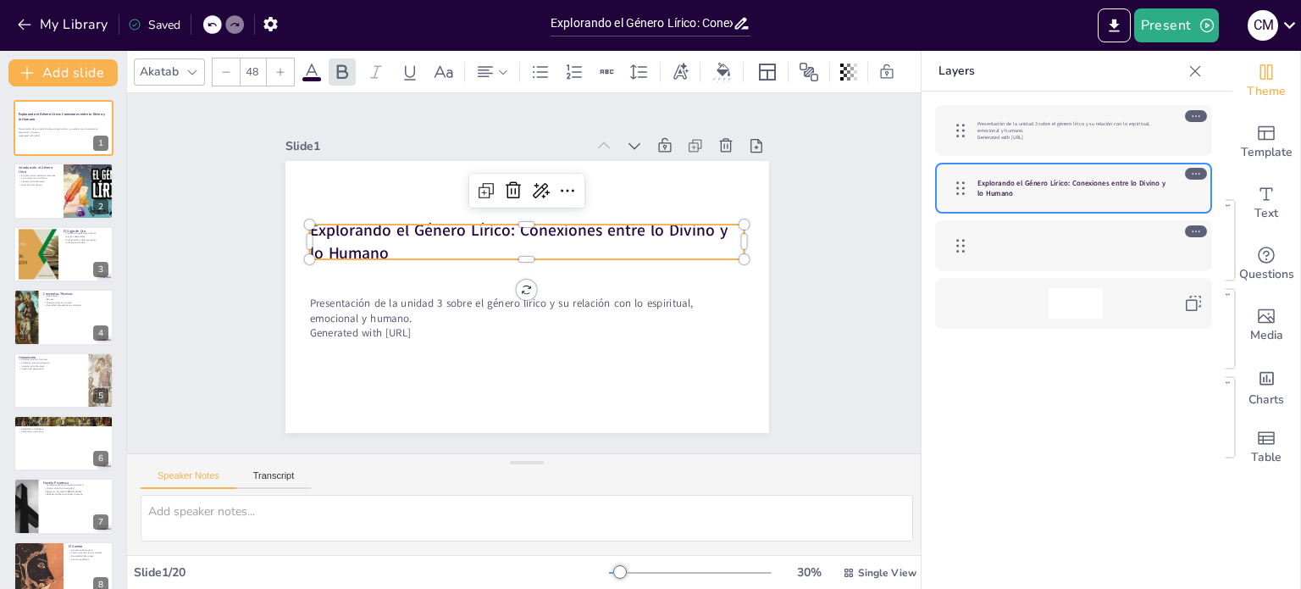
checkbox input "true"
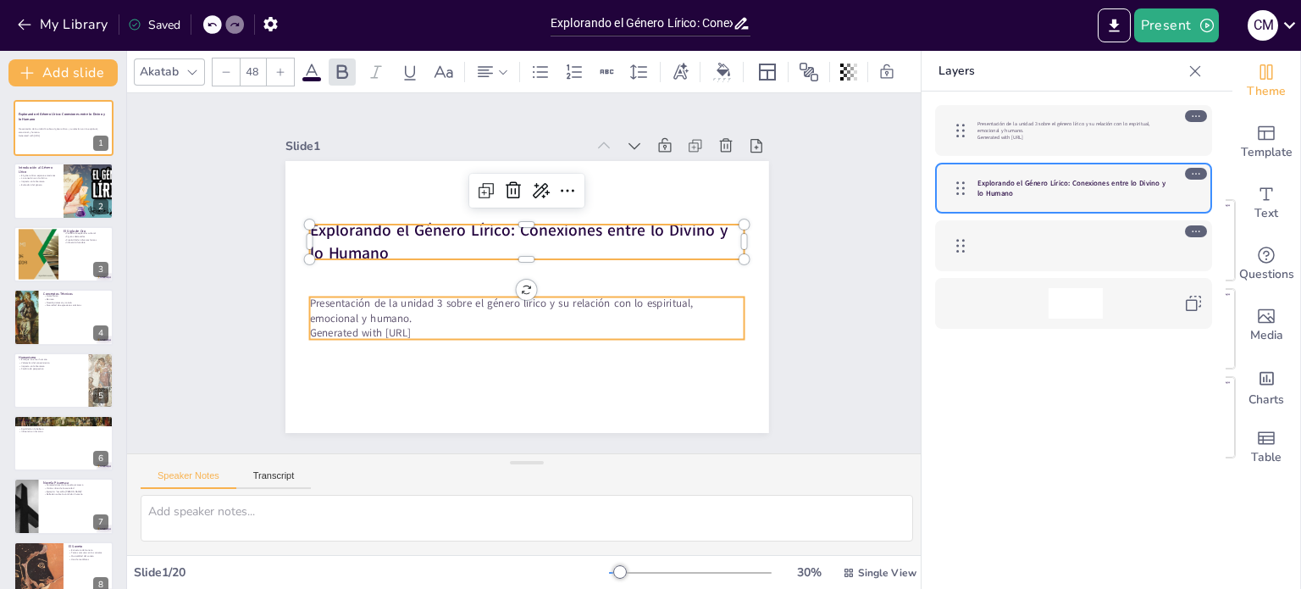
checkbox input "true"
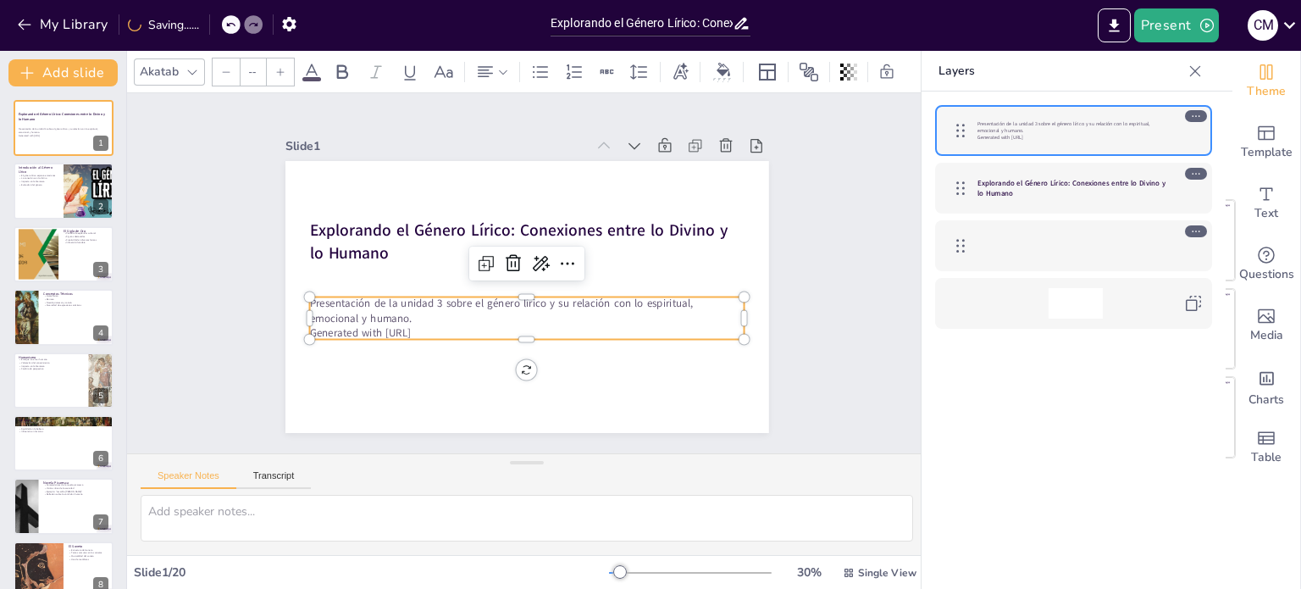
type input "32"
checkbox input "true"
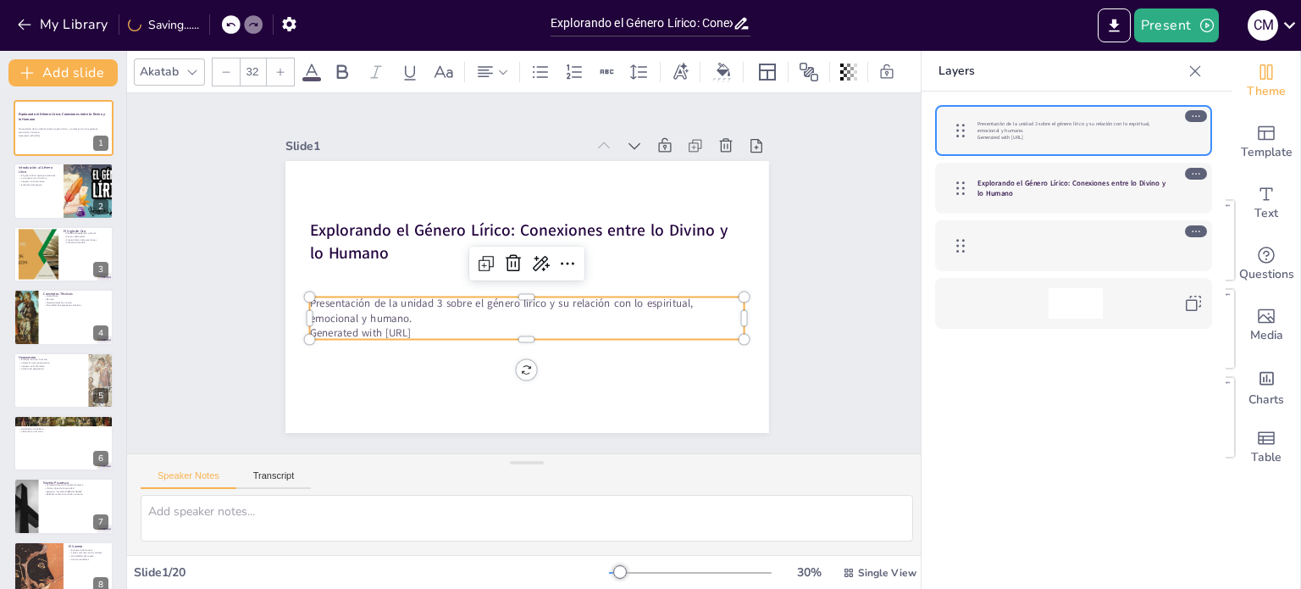
checkbox input "true"
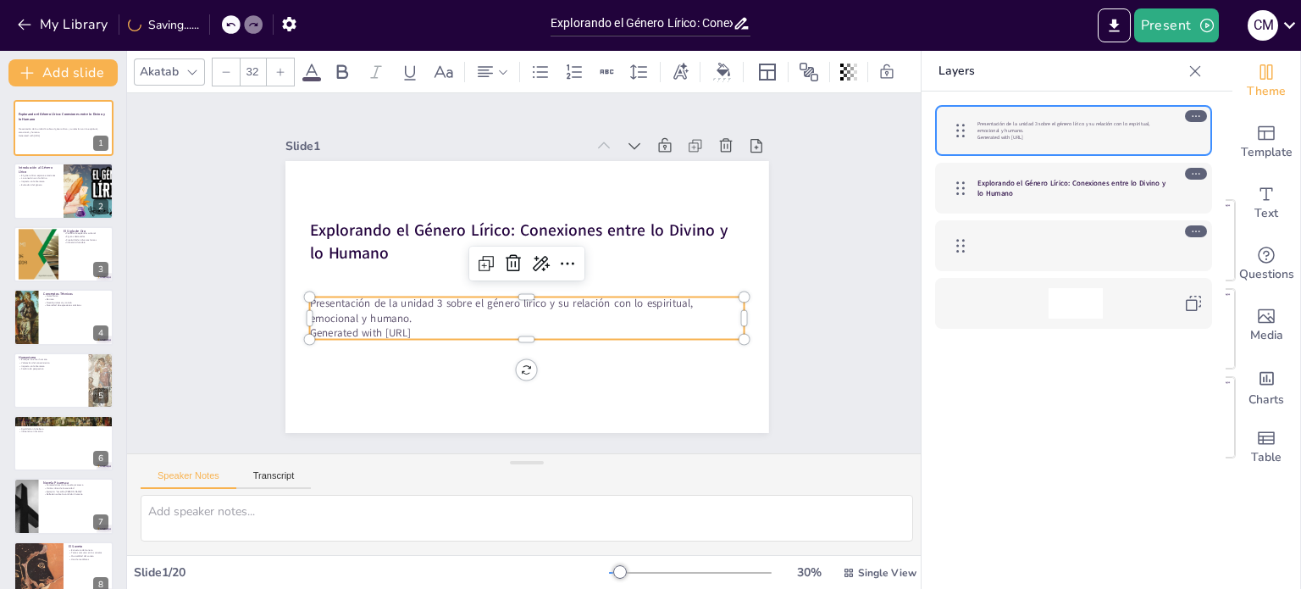
checkbox input "true"
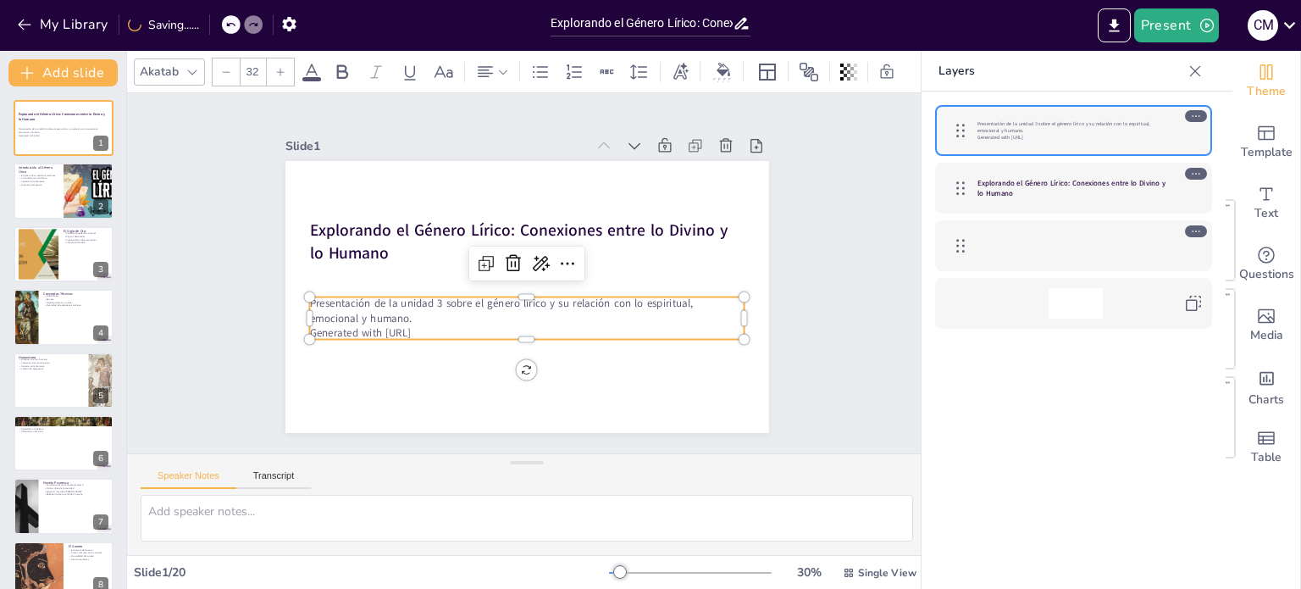
checkbox input "true"
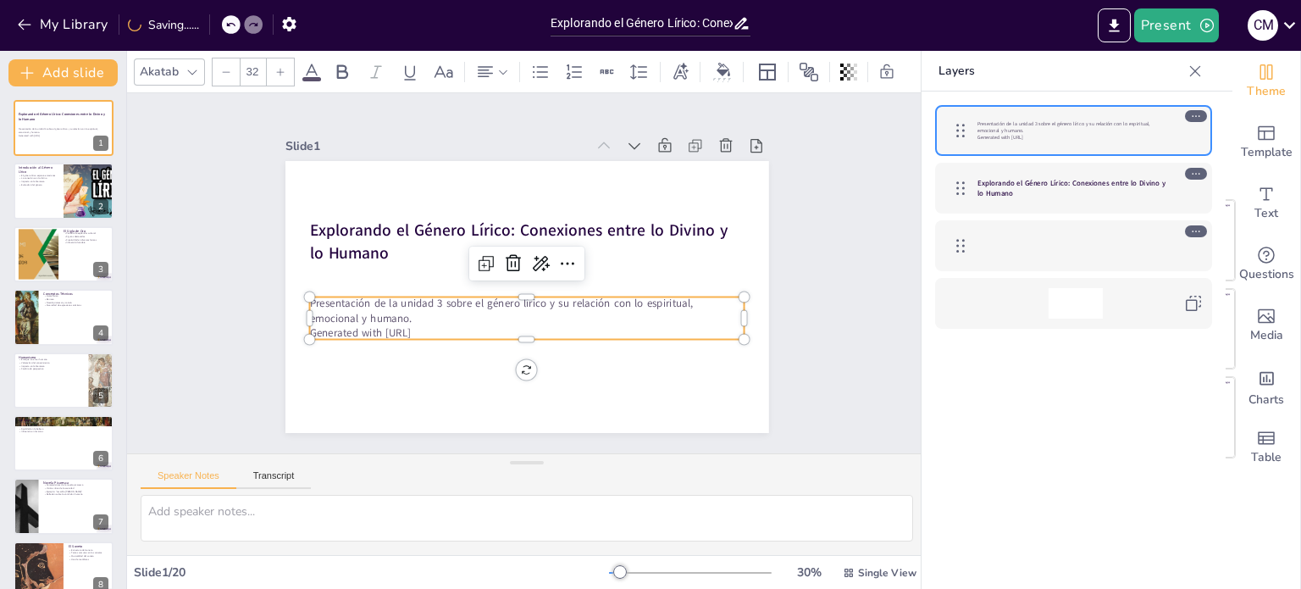
checkbox input "true"
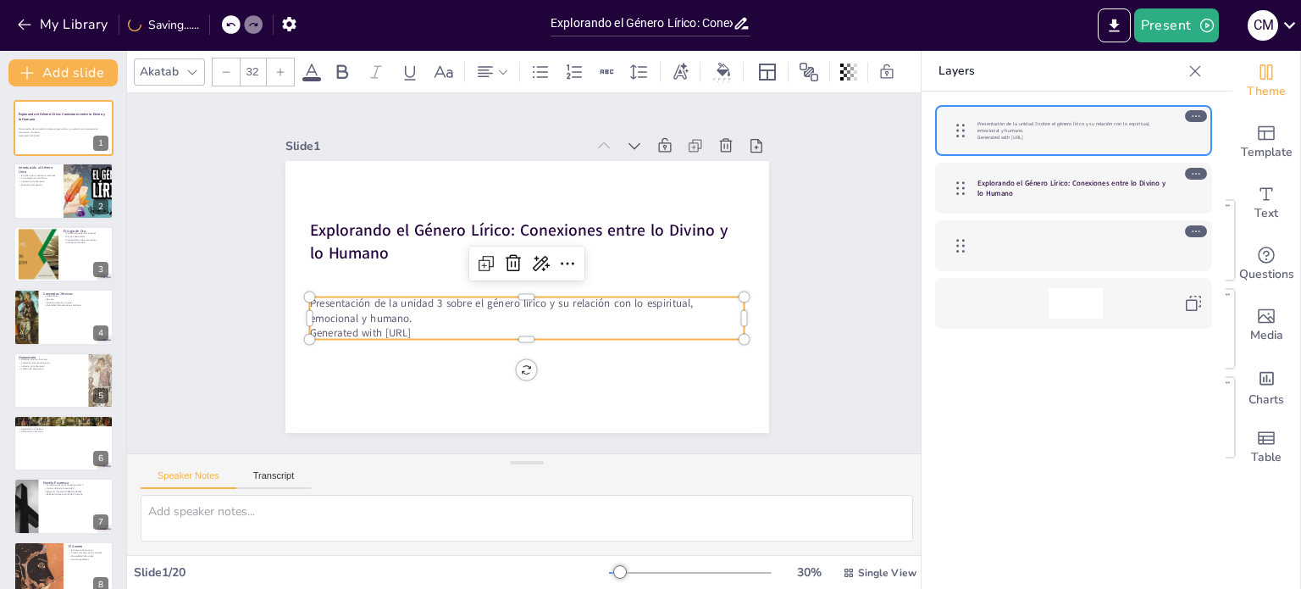
checkbox input "true"
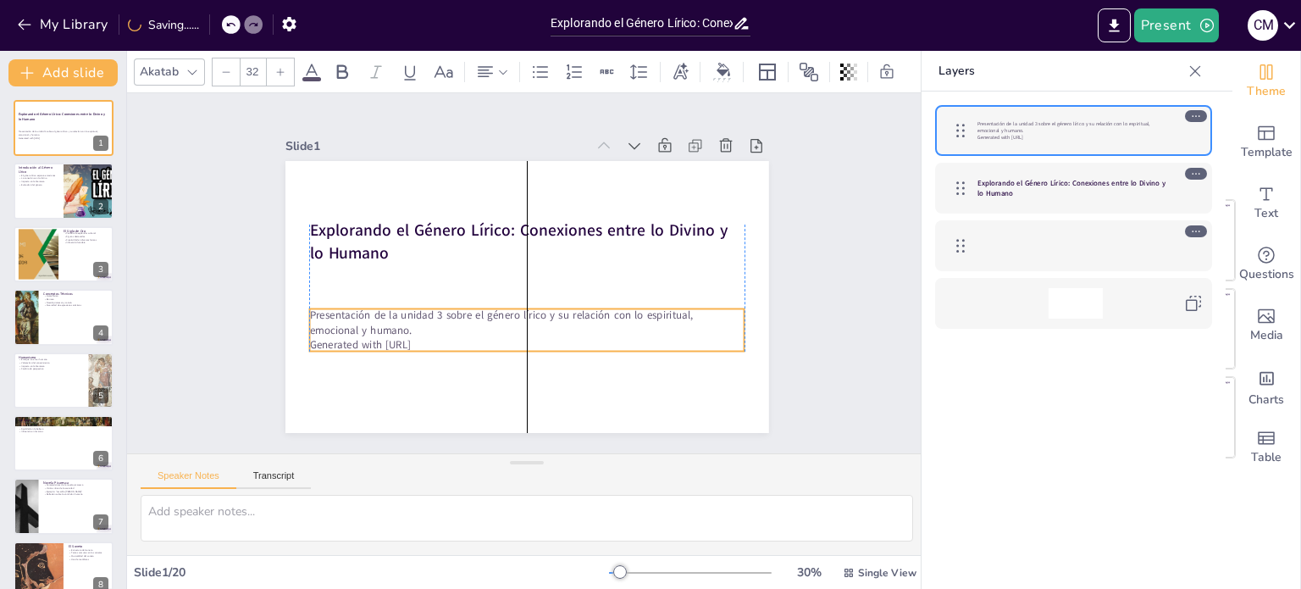
checkbox input "true"
drag, startPoint x: 357, startPoint y: 311, endPoint x: 359, endPoint y: 324, distance: 13.8
click at [359, 324] on p "Presentación de la unidad 3 sobre el género lírico y su relación con lo espirit…" at bounding box center [526, 324] width 435 height 30
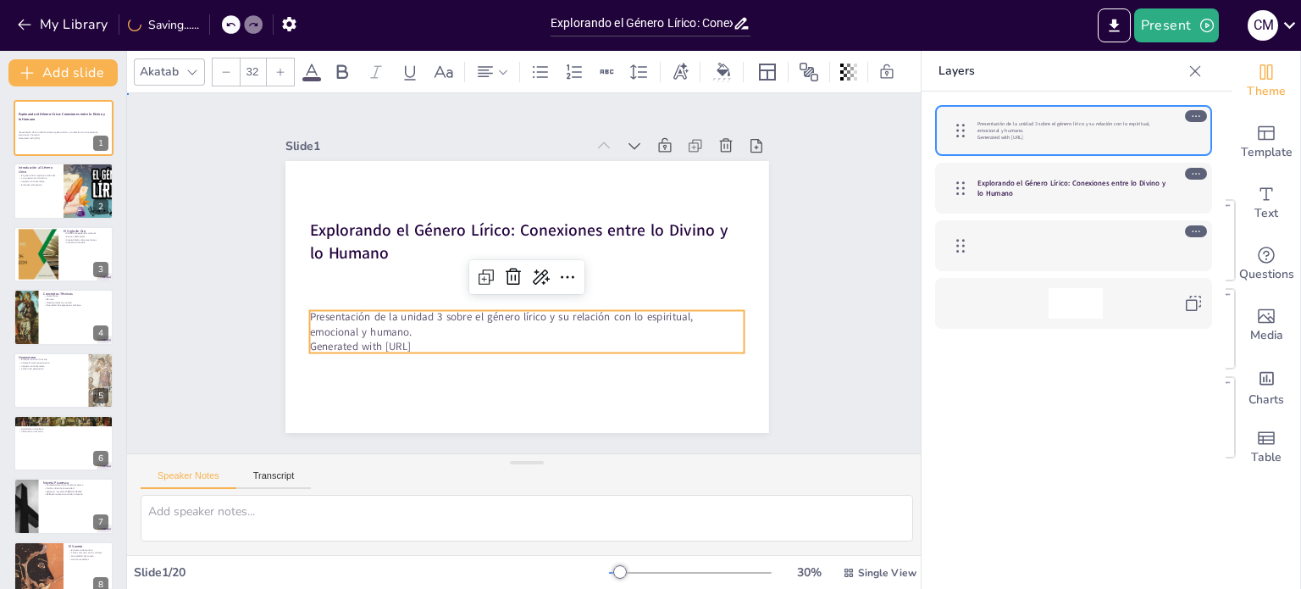
click at [227, 280] on div "Slide 1 Explorando el Género Lírico: Conexiones entre lo Divino y lo Humano Pre…" at bounding box center [527, 273] width 632 height 432
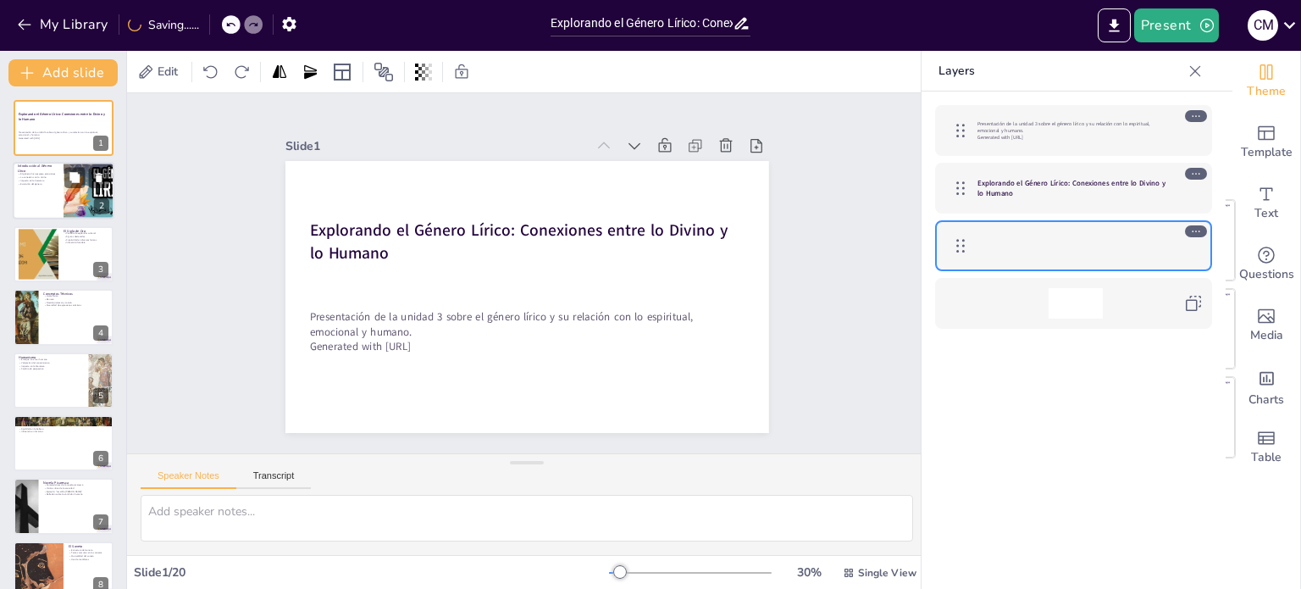
click at [57, 202] on div at bounding box center [64, 192] width 102 height 58
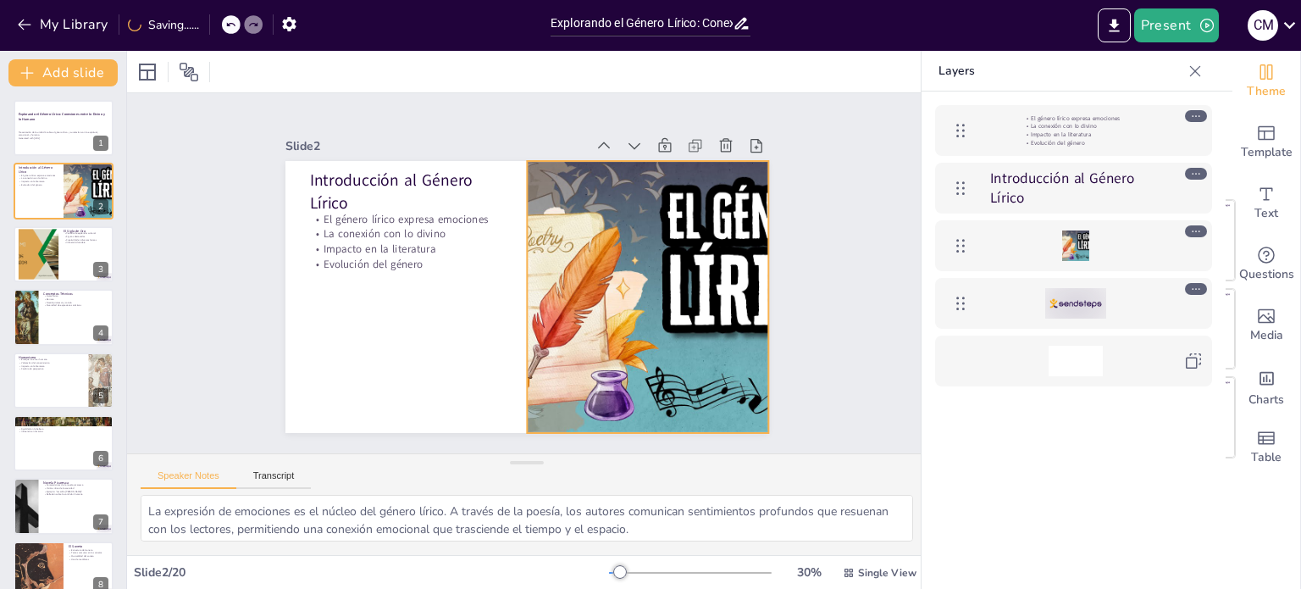
click at [616, 297] on div at bounding box center [589, 378] width 525 height 541
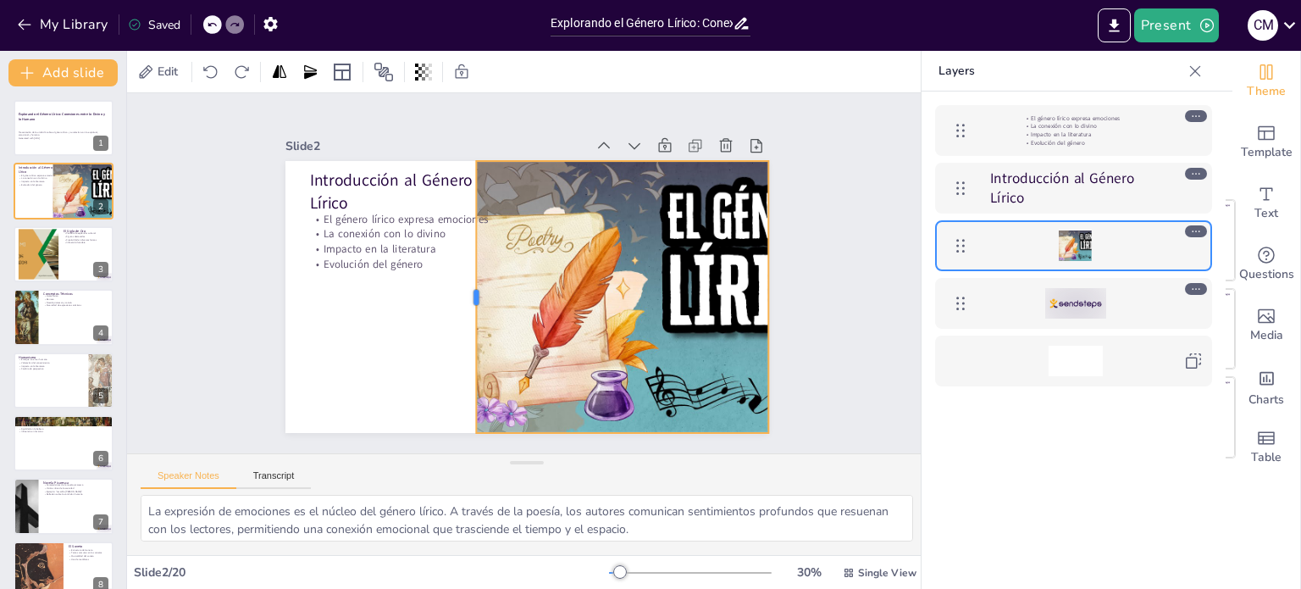
drag, startPoint x: 512, startPoint y: 289, endPoint x: 461, endPoint y: 293, distance: 51.0
click at [461, 293] on div at bounding box center [553, 217] width 192 height 211
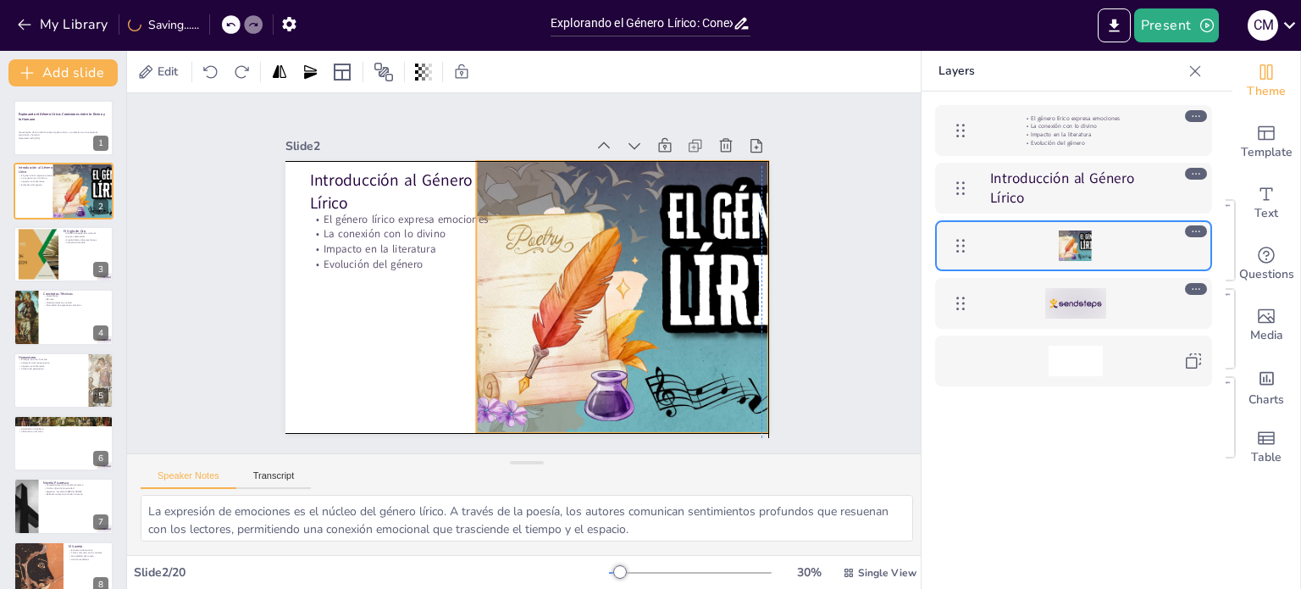
click at [566, 302] on div at bounding box center [610, 363] width 551 height 504
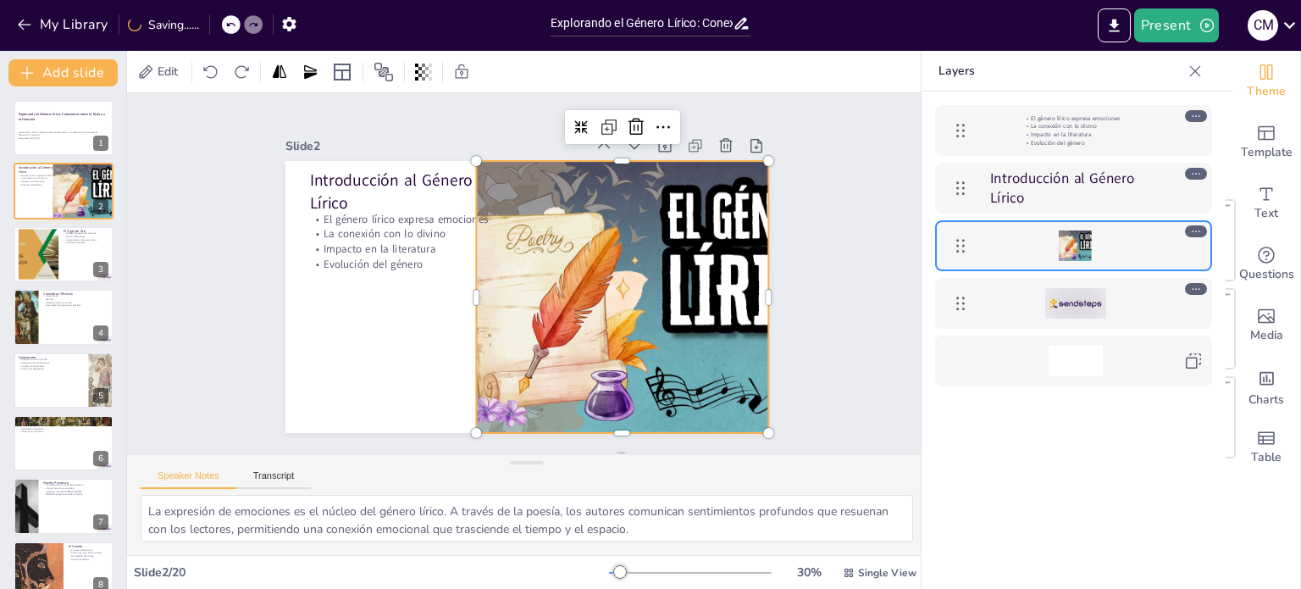
click at [689, 268] on div at bounding box center [437, 356] width 504 height 551
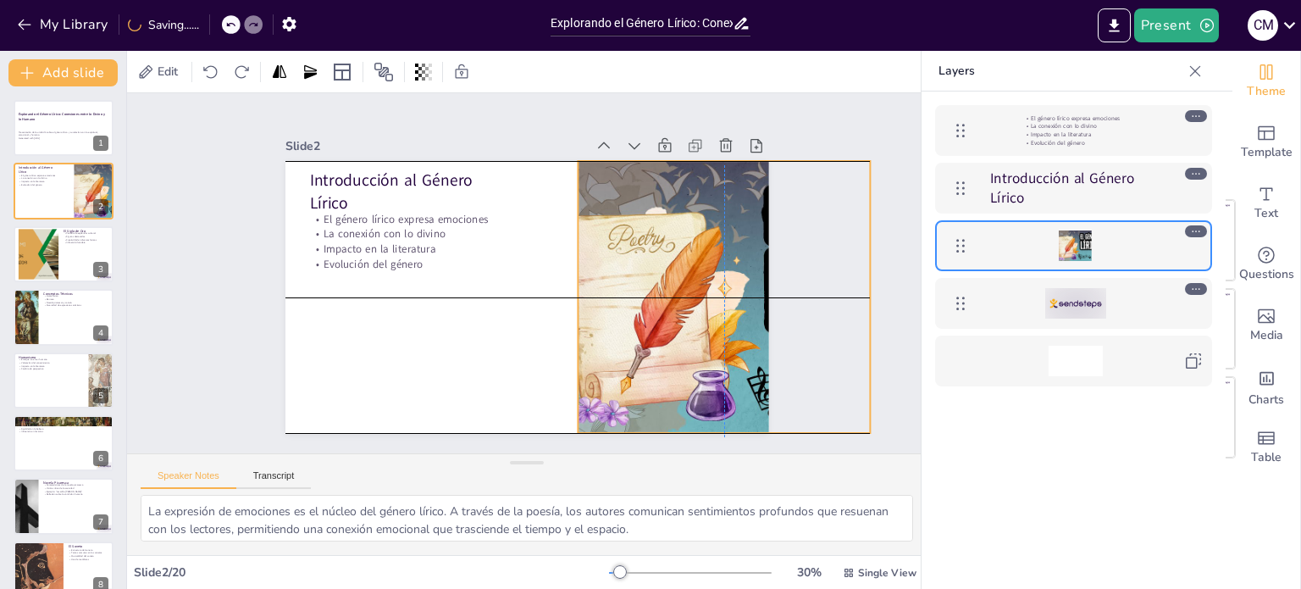
drag, startPoint x: 604, startPoint y: 308, endPoint x: 706, endPoint y: 313, distance: 101.8
click at [706, 313] on div at bounding box center [638, 466] width 504 height 551
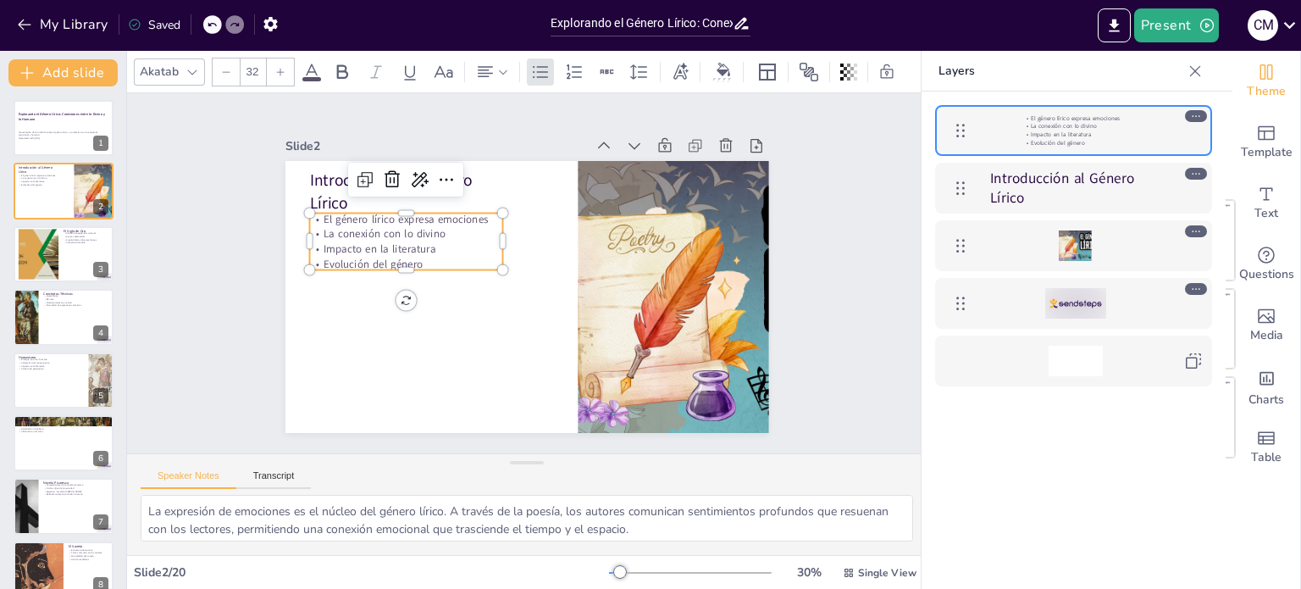
click at [457, 292] on p "La conexión con lo divino" at bounding box center [474, 389] width 35 height 194
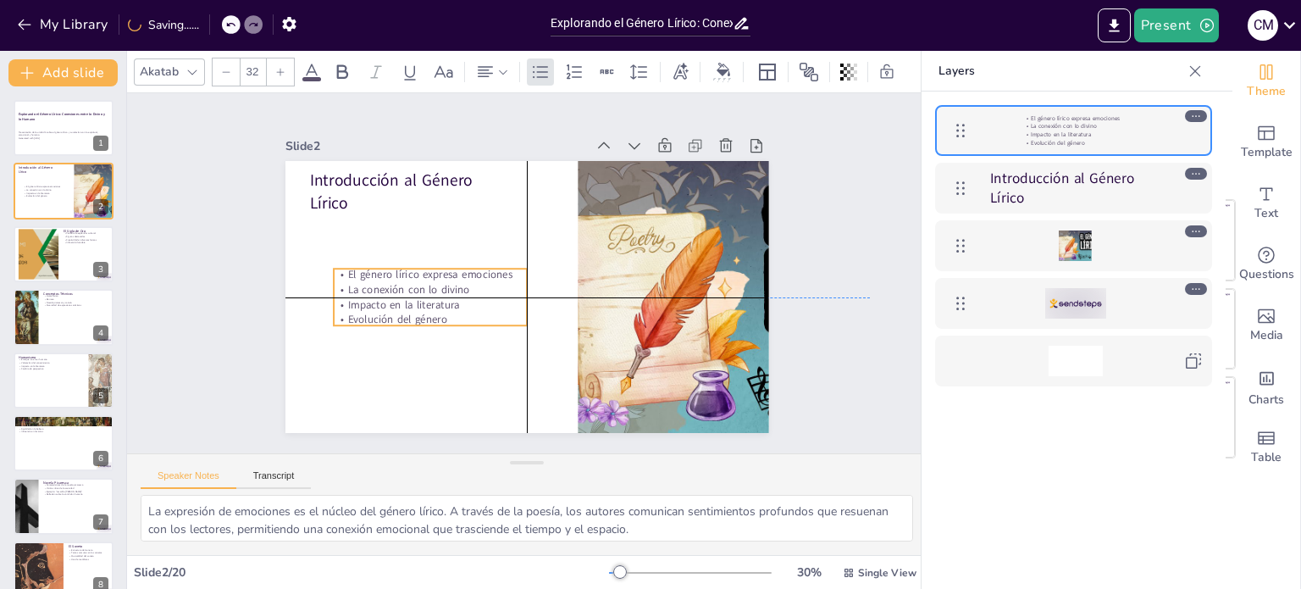
drag, startPoint x: 443, startPoint y: 255, endPoint x: 465, endPoint y: 314, distance: 63.3
click at [465, 313] on p "Evolución del género" at bounding box center [424, 243] width 154 height 141
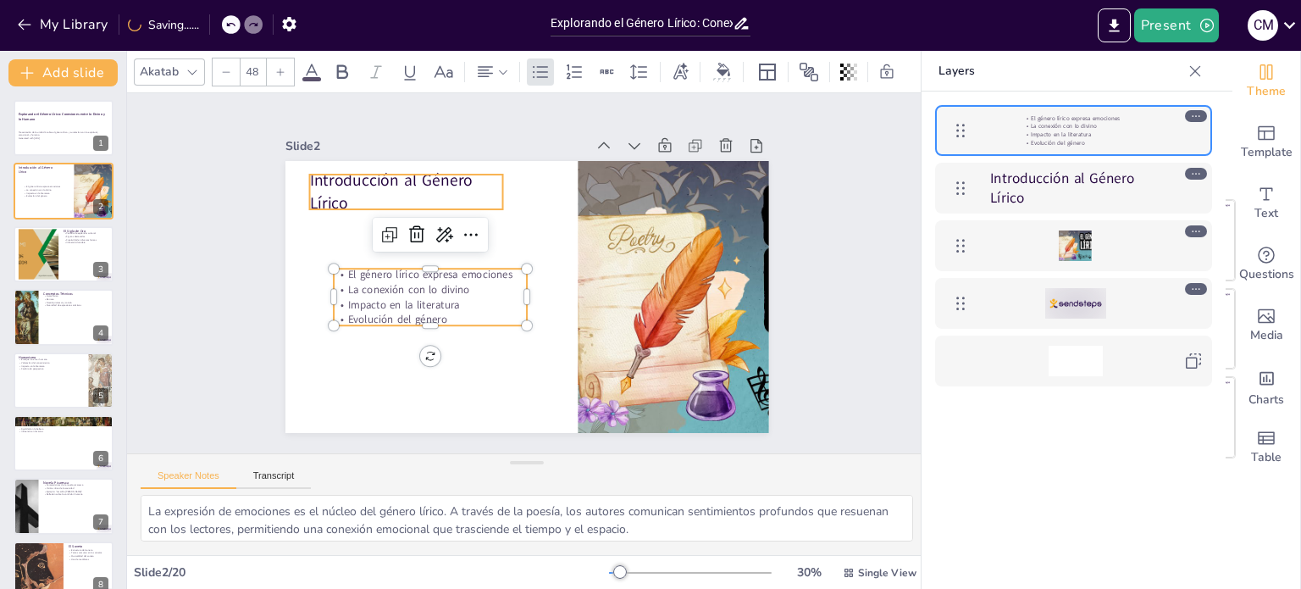
click at [446, 186] on p "Introducción al Género Lírico" at bounding box center [521, 127] width 150 height 183
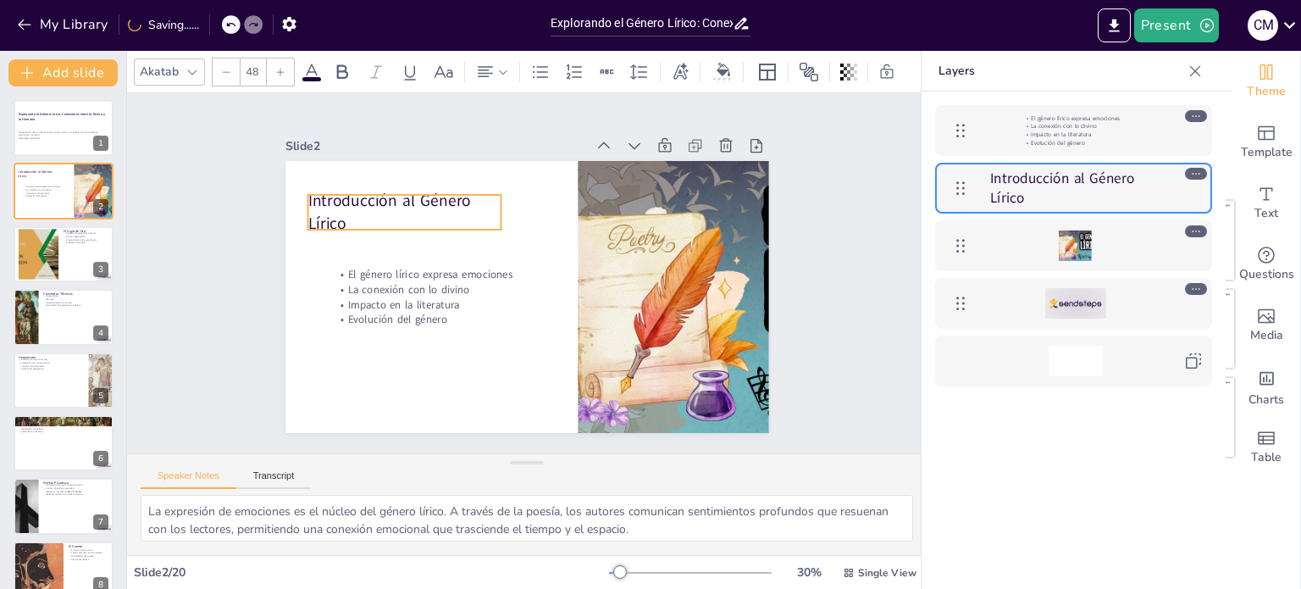
drag, startPoint x: 320, startPoint y: 186, endPoint x: 321, endPoint y: 205, distance: 19.5
click at [342, 205] on p "Introducción al Género Lírico" at bounding box center [439, 167] width 195 height 119
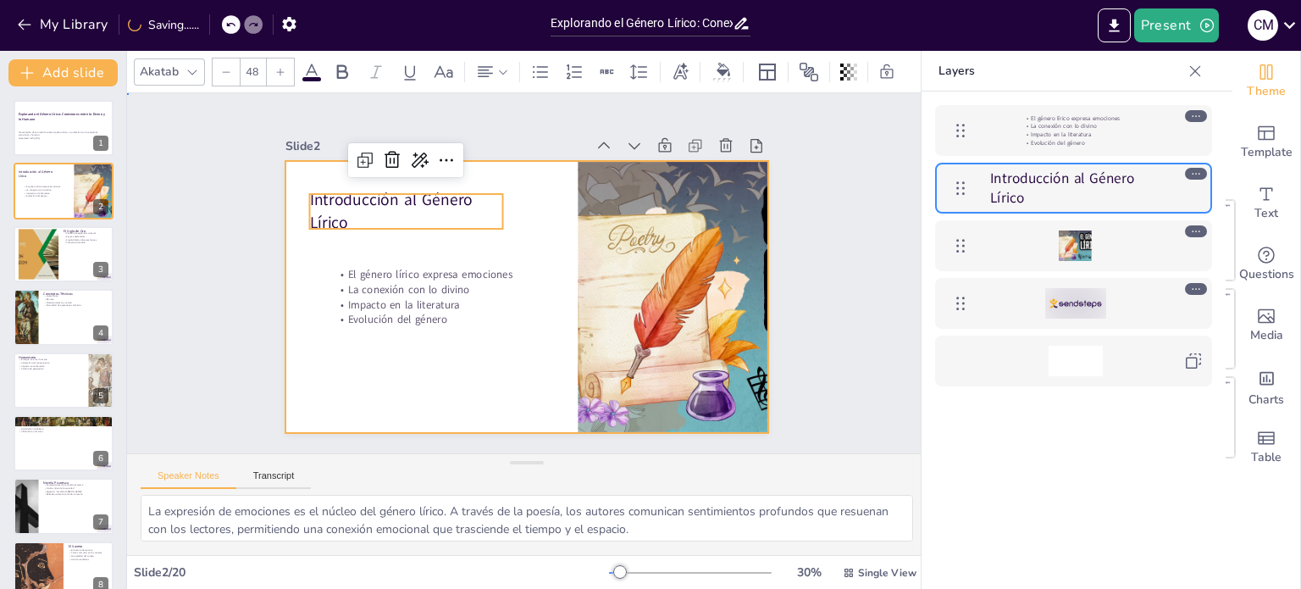
click at [447, 385] on div at bounding box center [503, 275] width 321 height 509
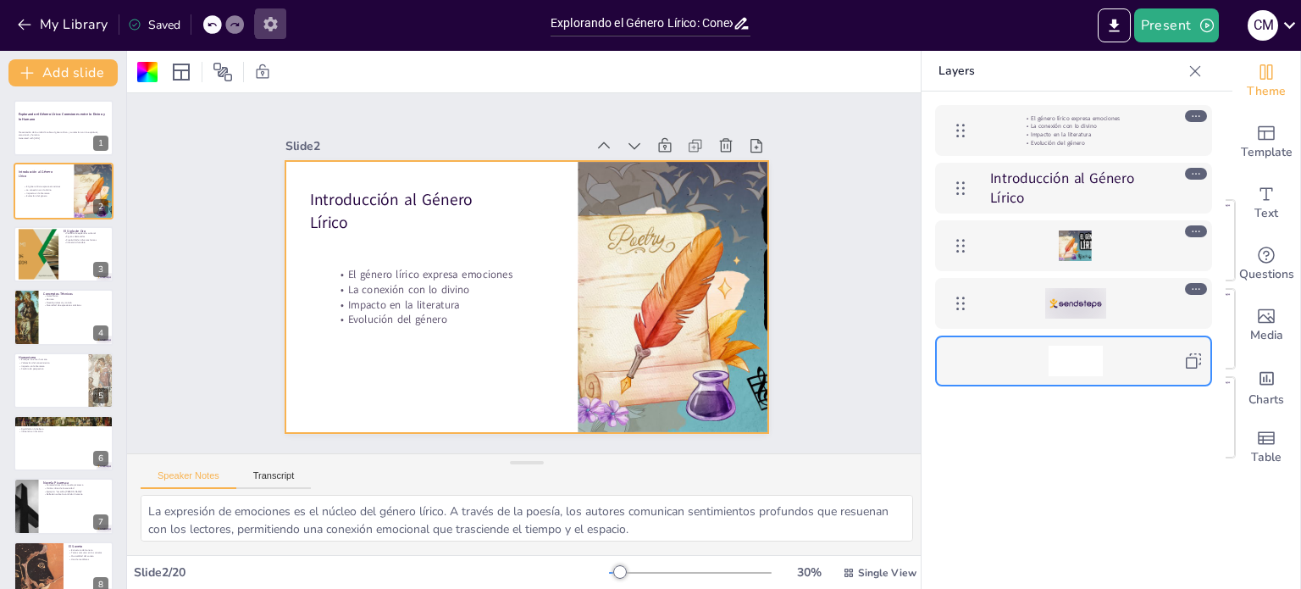
click at [274, 26] on icon "button" at bounding box center [270, 24] width 14 height 14
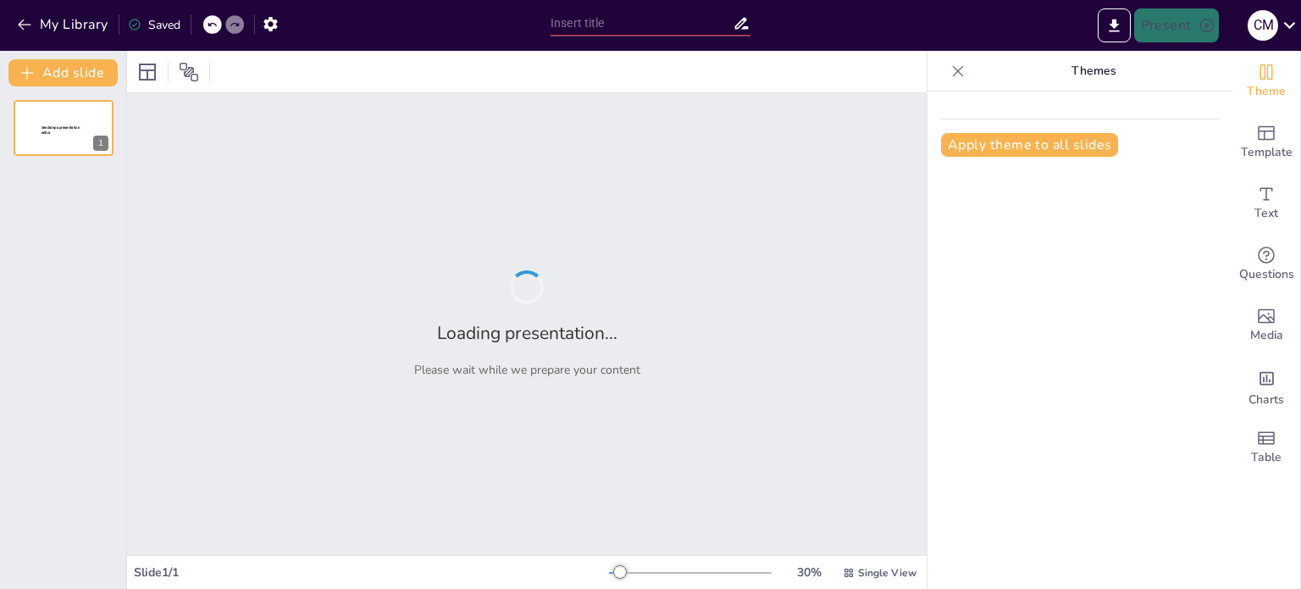
type input "Explorando el Género Lírico: Conexiones entre lo Divino y lo Humano"
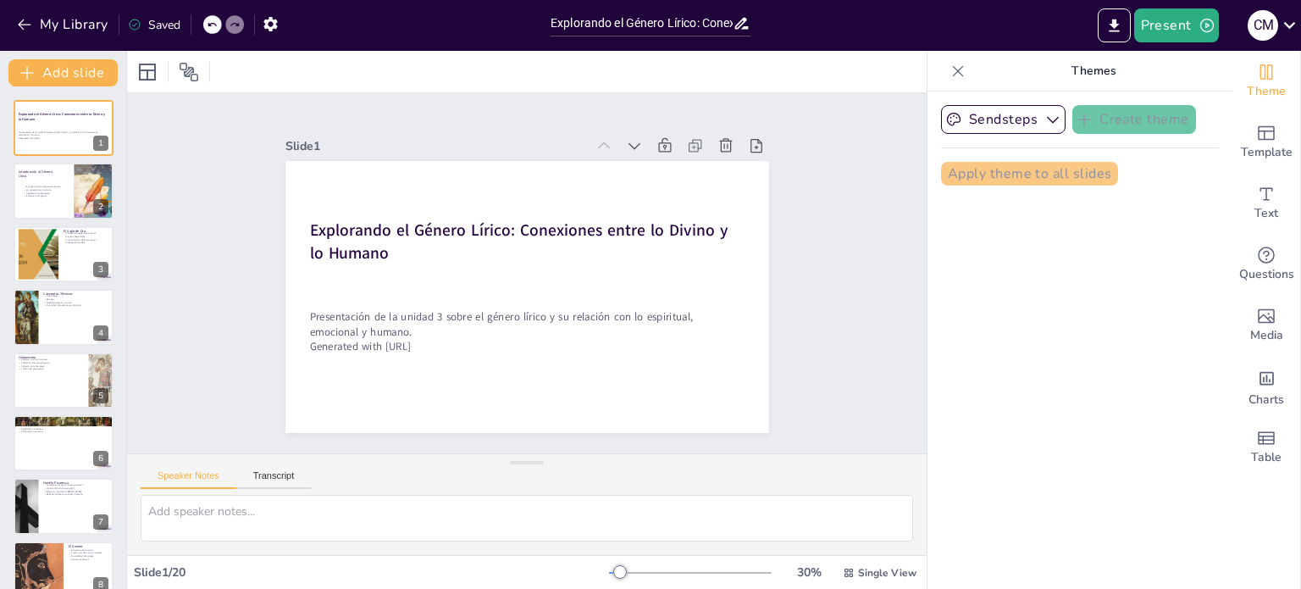
checkbox input "true"
